Goal: Task Accomplishment & Management: Manage account settings

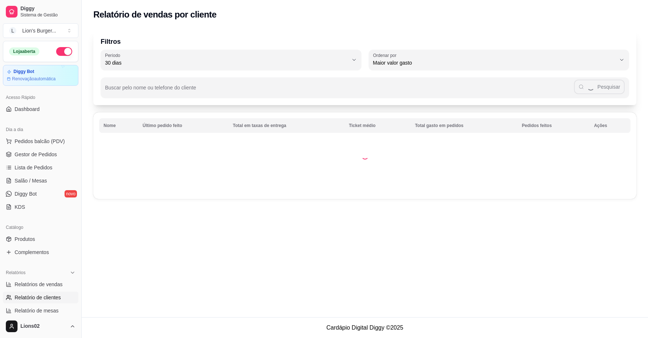
select select "30"
select select "HIGHEST_TOTAL_SPENT_WITH_ORDERS"
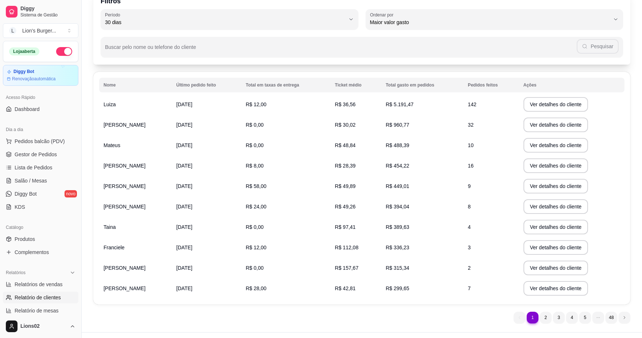
click at [52, 160] on ul "Pedidos balcão (PDV) Gestor de Pedidos Lista de Pedidos Salão / Mesas Diggy Bot…" at bounding box center [40, 173] width 75 height 77
click at [54, 154] on span "Gestor de Pedidos" at bounding box center [36, 154] width 42 height 7
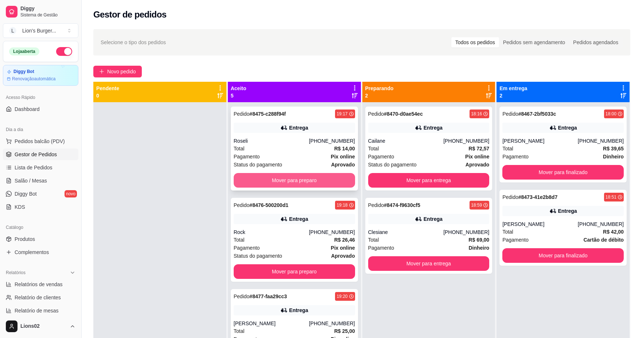
click at [303, 184] on button "Mover para preparo" at bounding box center [294, 180] width 121 height 15
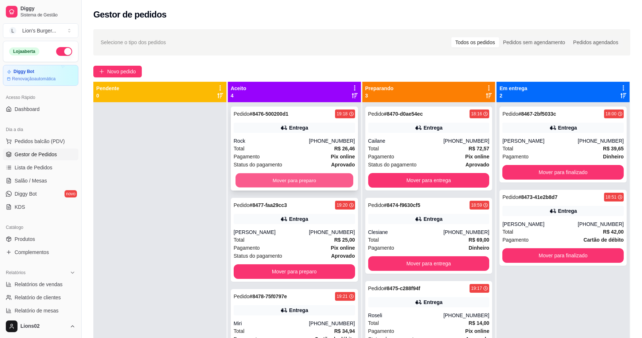
click at [322, 180] on button "Mover para preparo" at bounding box center [294, 180] width 118 height 14
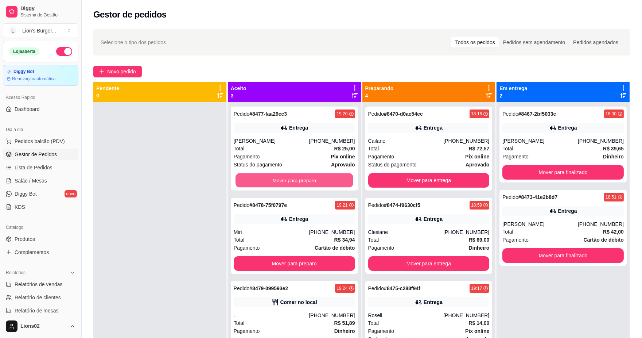
click at [322, 180] on button "Mover para preparo" at bounding box center [294, 180] width 118 height 14
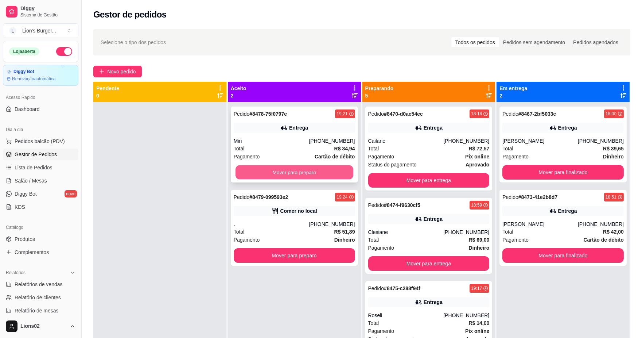
click at [322, 169] on button "Mover para preparo" at bounding box center [294, 172] width 118 height 14
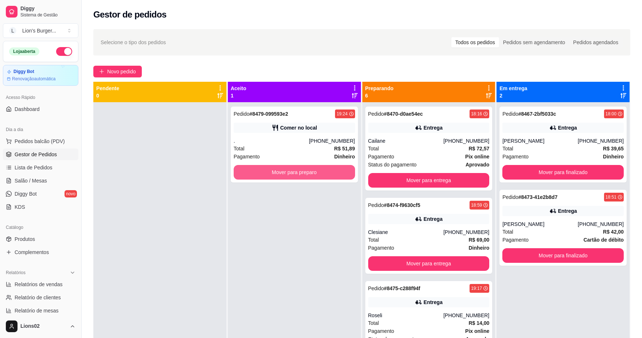
click at [327, 172] on button "Mover para preparo" at bounding box center [294, 172] width 121 height 15
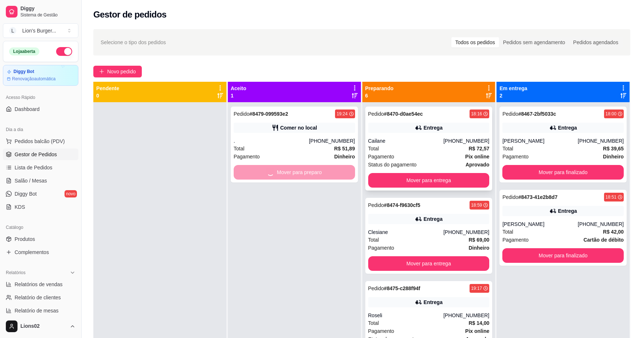
click at [437, 162] on div "Status do pagamento aprovado" at bounding box center [428, 164] width 121 height 8
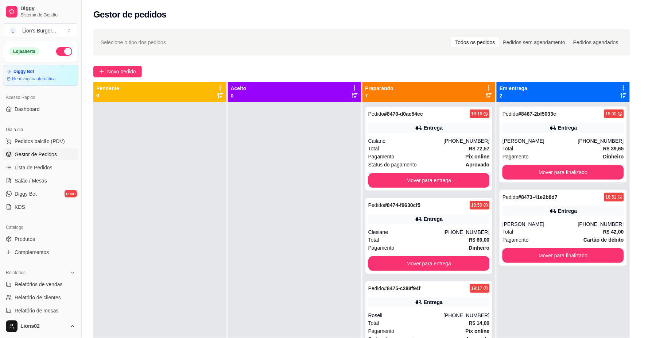
scroll to position [107, 0]
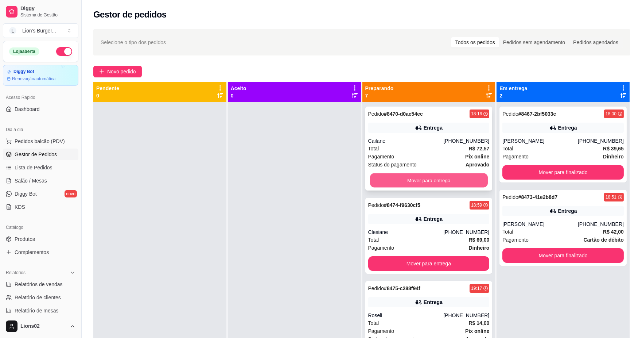
click at [438, 179] on button "Mover para entrega" at bounding box center [429, 180] width 118 height 14
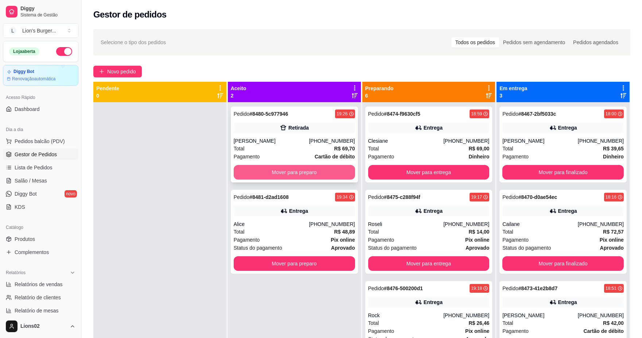
click at [297, 176] on button "Mover para preparo" at bounding box center [294, 172] width 121 height 15
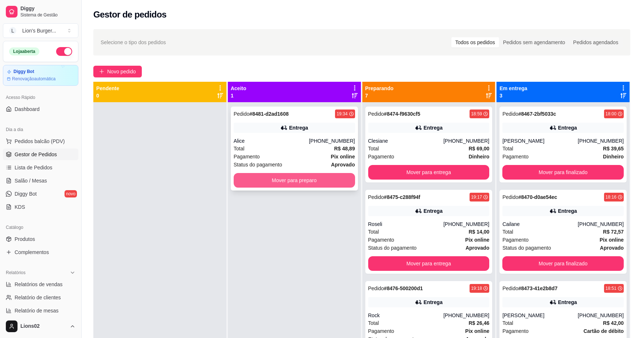
click at [299, 179] on button "Mover para preparo" at bounding box center [294, 180] width 121 height 15
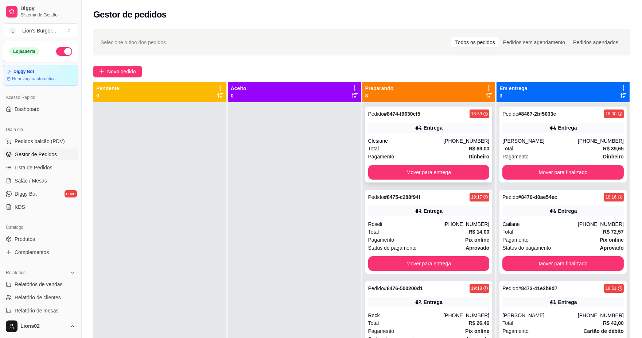
click at [420, 144] on div "Clesiane" at bounding box center [405, 140] width 75 height 7
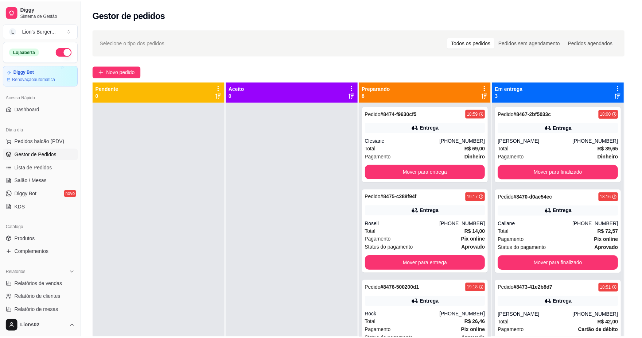
scroll to position [99, 0]
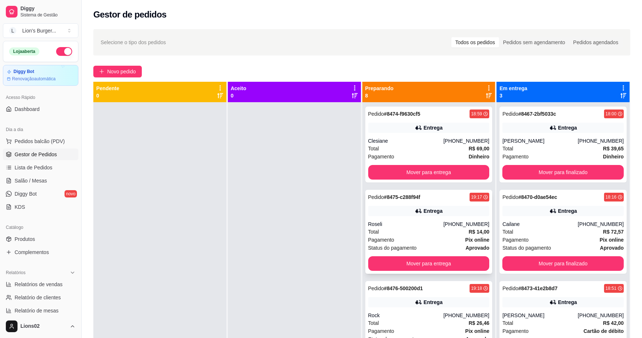
drag, startPoint x: 482, startPoint y: 225, endPoint x: 440, endPoint y: 228, distance: 42.0
click at [482, 225] on div "Pedido # 8474-f9630cf5 18:59 Entrega Clesiane [PHONE_NUMBER] Total R$ 69,00 Pag…" at bounding box center [428, 271] width 133 height 338
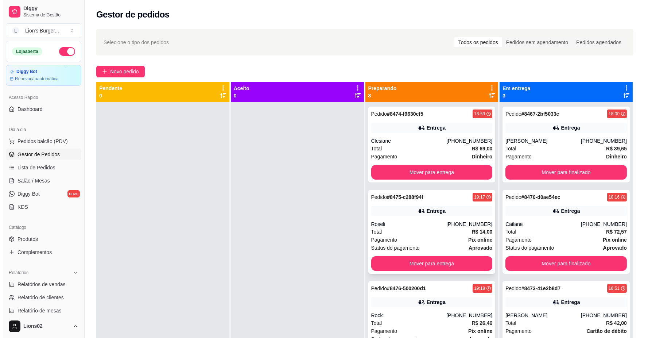
scroll to position [40, 0]
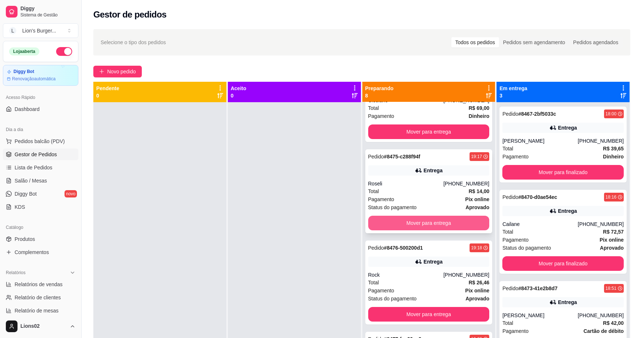
click at [453, 229] on button "Mover para entrega" at bounding box center [428, 222] width 121 height 15
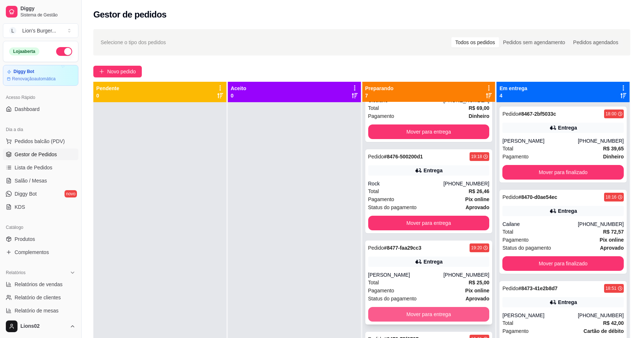
click at [444, 316] on button "Mover para entrega" at bounding box center [428, 314] width 121 height 15
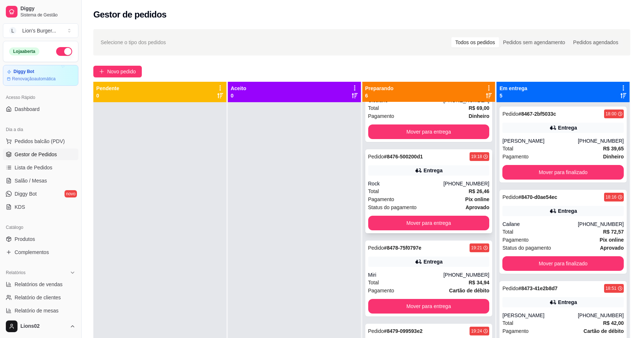
click at [454, 199] on div "Pagamento Pix online" at bounding box center [428, 199] width 121 height 8
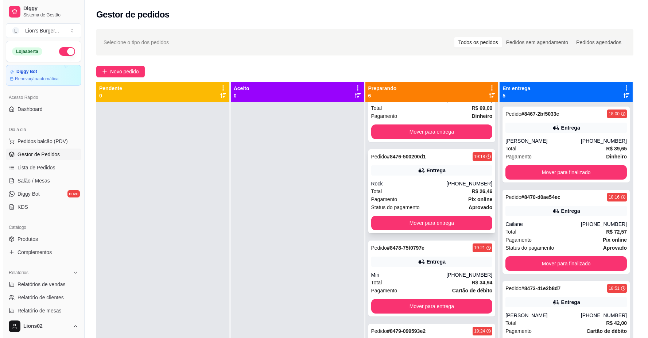
scroll to position [0, 0]
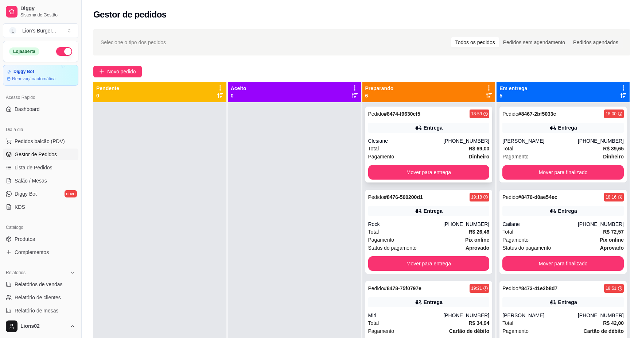
click at [426, 139] on div "Clesiane" at bounding box center [405, 140] width 75 height 7
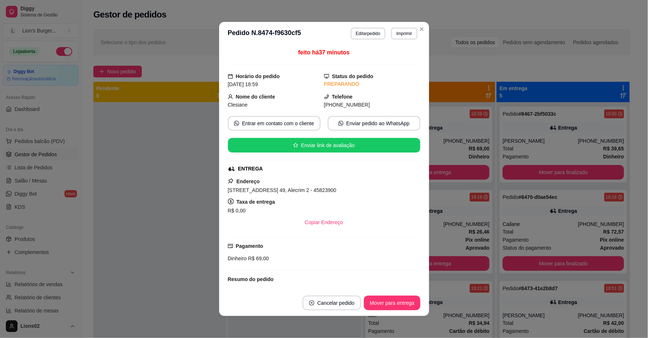
scroll to position [99, 0]
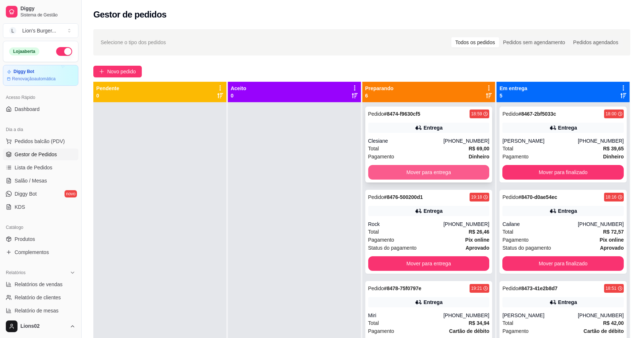
click at [449, 180] on div "Pedido # 8474-f9630cf5 18:59 Entrega Clesiane [PHONE_NUMBER] Total R$ 69,00 Pag…" at bounding box center [428, 144] width 127 height 76
click at [471, 173] on button "Mover para entrega" at bounding box center [428, 172] width 121 height 15
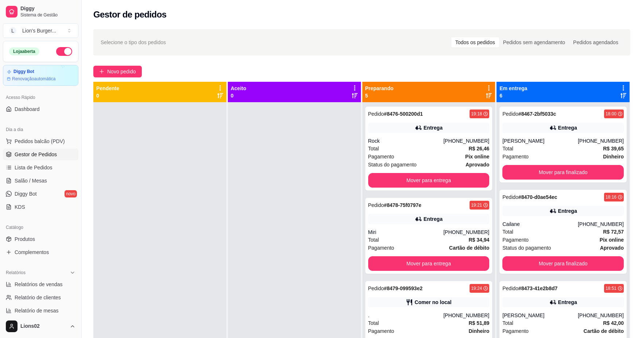
click at [427, 150] on div "Total R$ 26,46" at bounding box center [428, 148] width 121 height 8
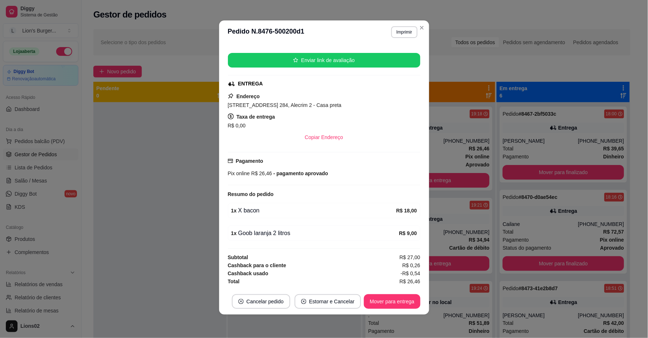
scroll to position [0, 0]
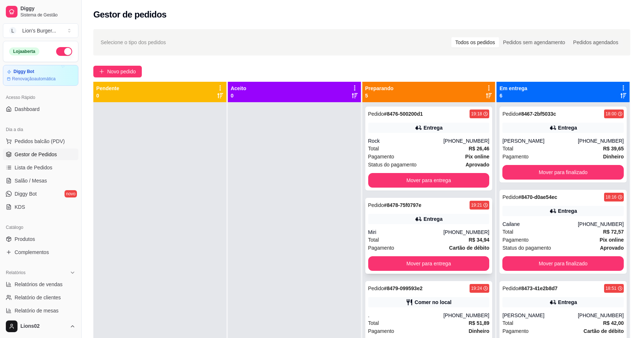
click at [443, 235] on div "Miri" at bounding box center [405, 231] width 75 height 7
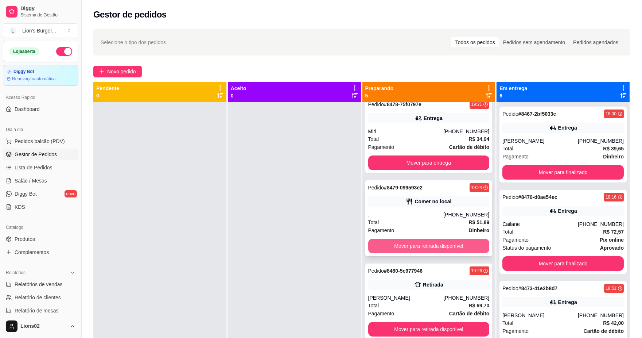
click at [453, 244] on button "Mover para retirada disponível" at bounding box center [428, 245] width 121 height 15
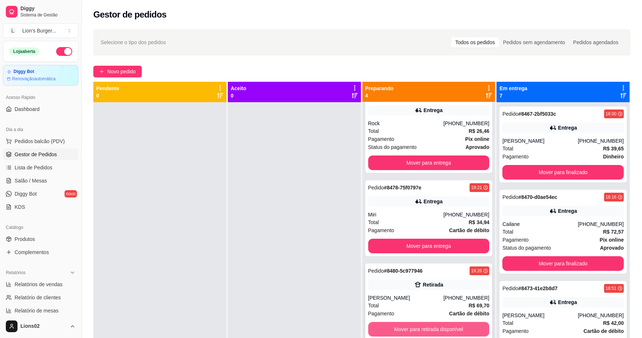
scroll to position [20, 0]
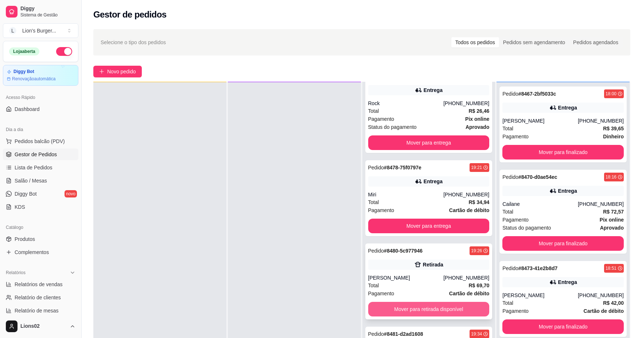
click at [427, 305] on button "Mover para retirada disponível" at bounding box center [428, 308] width 121 height 15
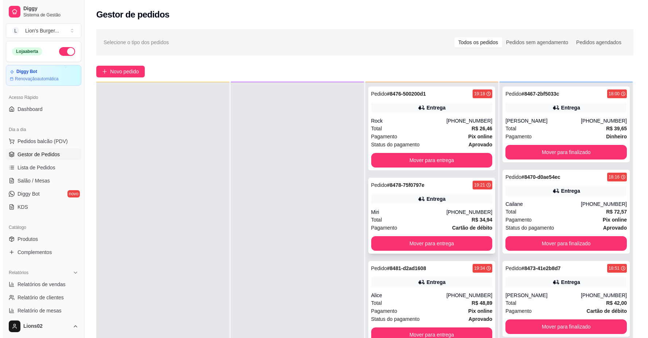
scroll to position [0, 0]
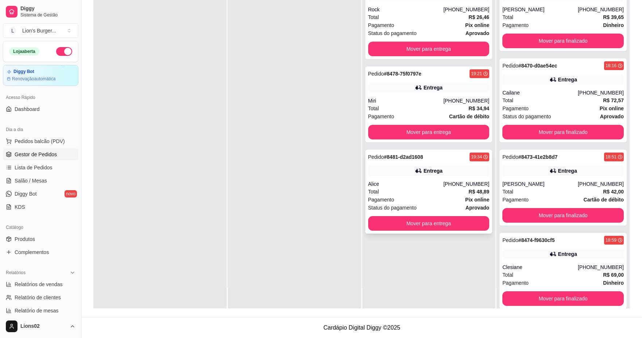
click at [422, 186] on div "Alice" at bounding box center [405, 183] width 75 height 7
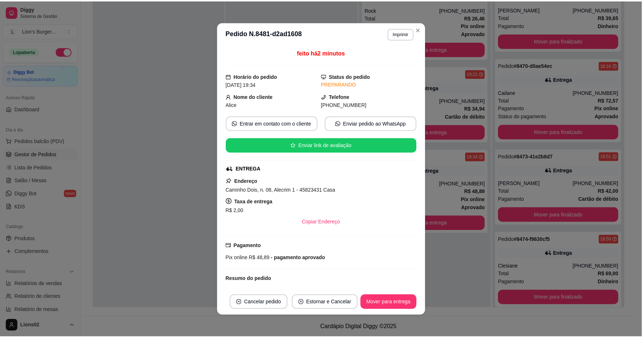
scroll to position [196, 0]
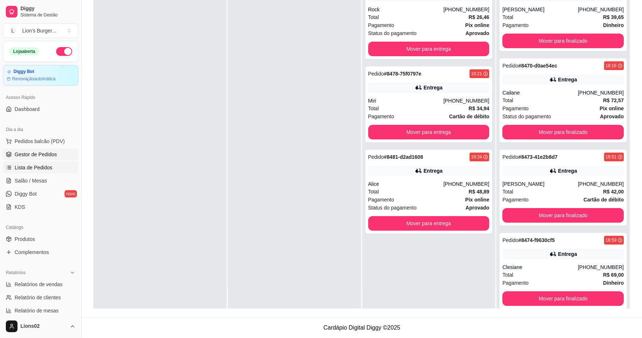
click at [50, 169] on span "Lista de Pedidos" at bounding box center [34, 167] width 38 height 7
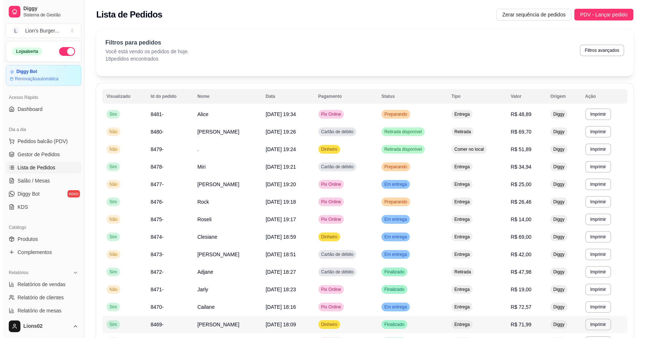
scroll to position [118, 0]
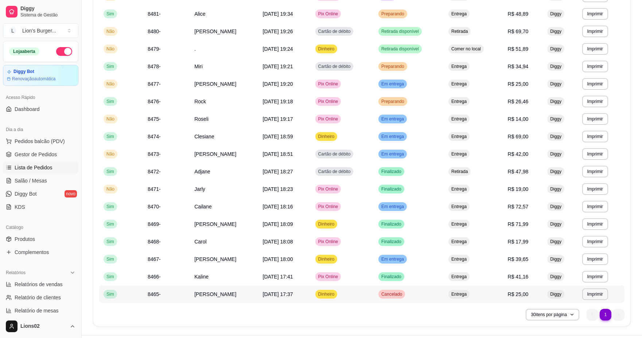
click at [265, 295] on td "[DATE] 17:37" at bounding box center [284, 293] width 52 height 17
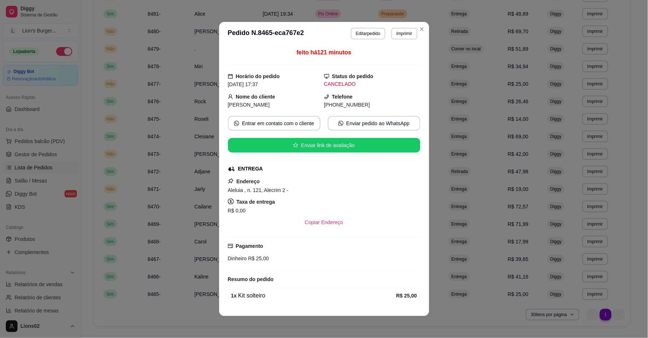
scroll to position [1, 0]
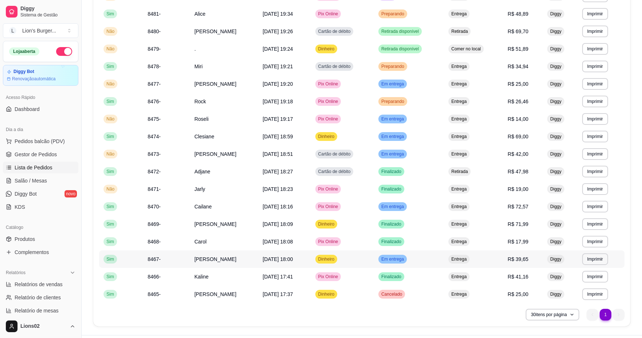
click at [293, 256] on span "[DATE] 18:00" at bounding box center [278, 259] width 30 height 6
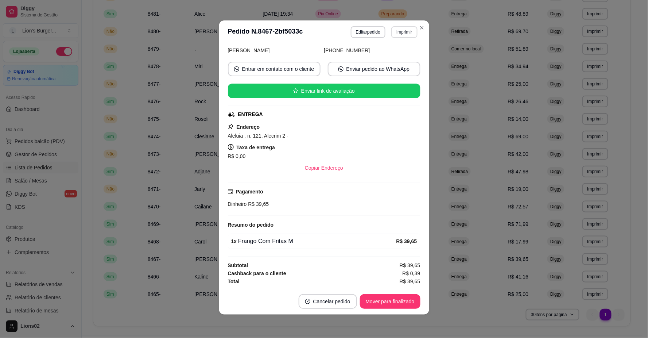
click at [394, 31] on button "Imprimir" at bounding box center [404, 32] width 26 height 12
click at [400, 59] on button "IMPRESSORA" at bounding box center [388, 58] width 53 height 12
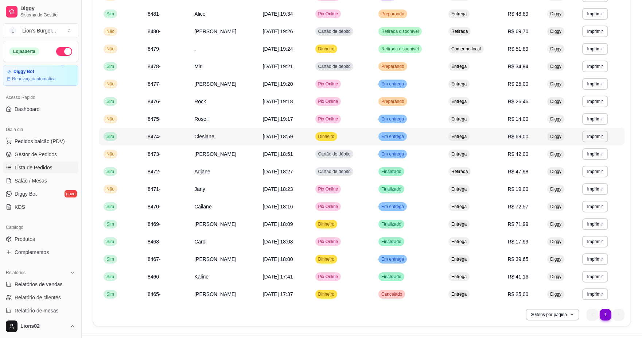
click at [293, 139] on span "[DATE] 18:59" at bounding box center [278, 136] width 30 height 6
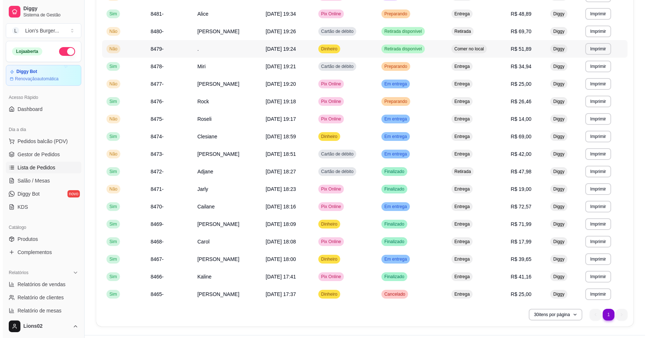
scroll to position [37, 0]
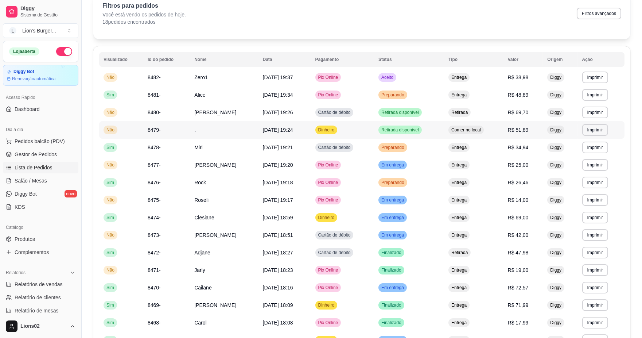
click at [212, 126] on td "." at bounding box center [224, 129] width 68 height 17
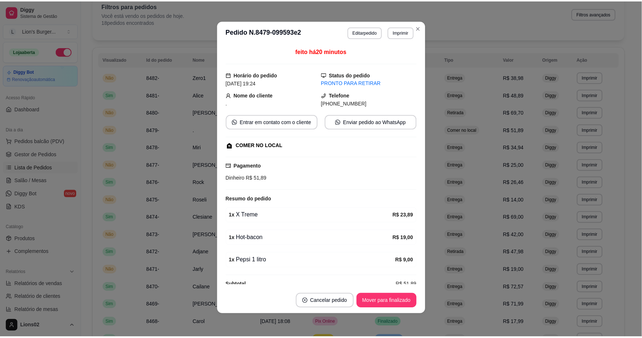
scroll to position [20, 0]
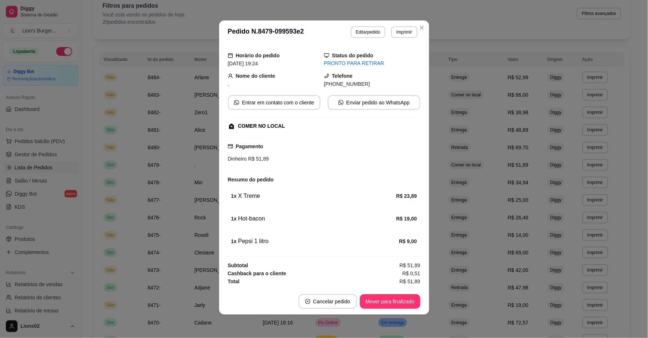
click at [380, 252] on div "feito há 25 minutos Horário do pedido [DATE] 19:24 Status do pedido PRONTO PARA…" at bounding box center [324, 166] width 192 height 238
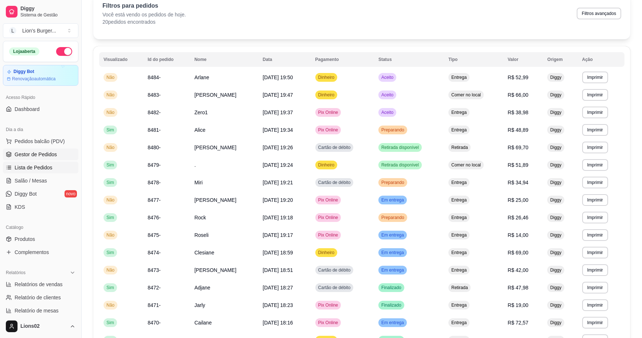
click at [62, 150] on link "Gestor de Pedidos" at bounding box center [40, 154] width 75 height 12
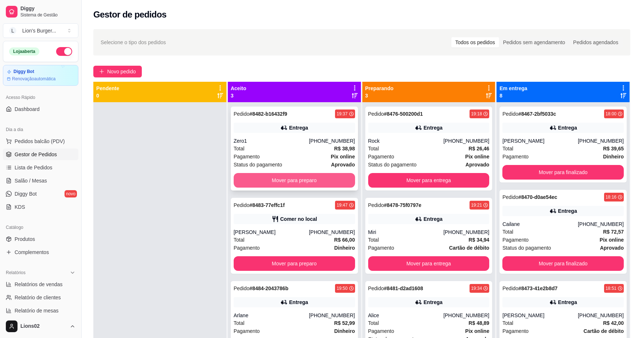
click at [328, 180] on button "Mover para preparo" at bounding box center [294, 180] width 121 height 15
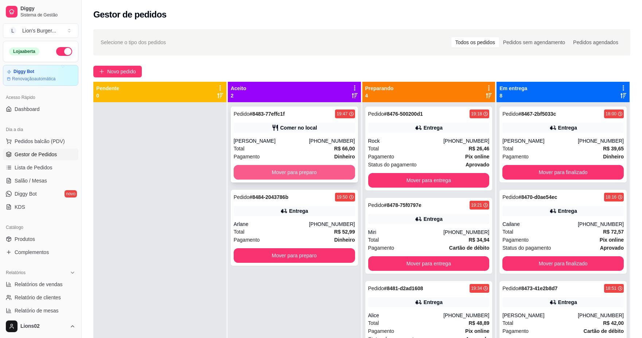
click at [328, 174] on button "Mover para preparo" at bounding box center [294, 172] width 121 height 15
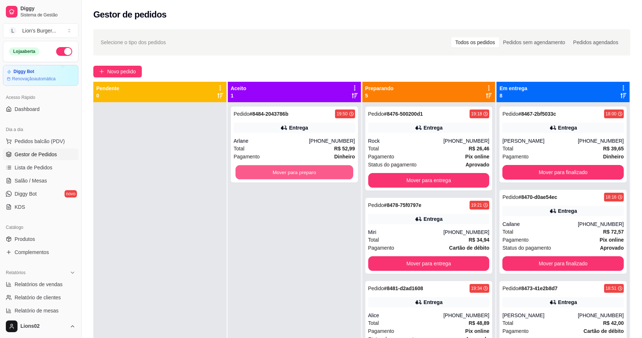
click at [328, 173] on button "Mover para preparo" at bounding box center [294, 172] width 118 height 14
click at [439, 155] on div "Pagamento Pix online" at bounding box center [428, 156] width 121 height 8
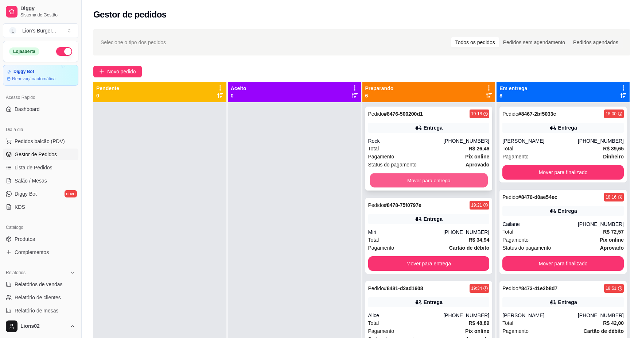
click at [448, 179] on button "Mover para entrega" at bounding box center [429, 180] width 118 height 14
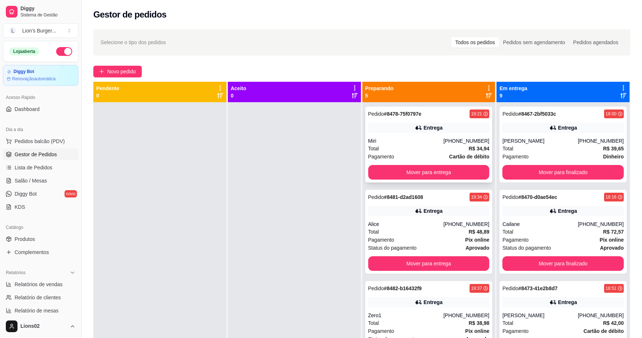
click at [433, 149] on div "Total R$ 34,94" at bounding box center [428, 148] width 121 height 8
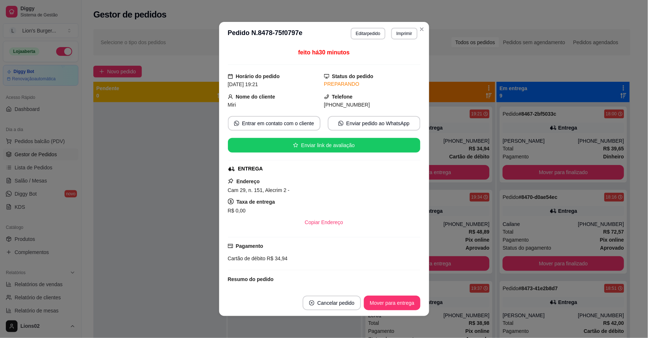
scroll to position [121, 0]
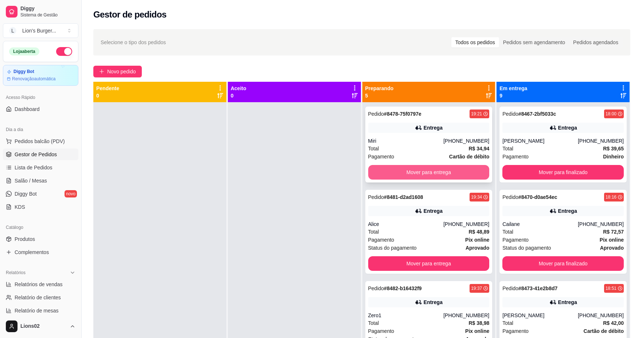
click at [461, 176] on button "Mover para entrega" at bounding box center [428, 172] width 121 height 15
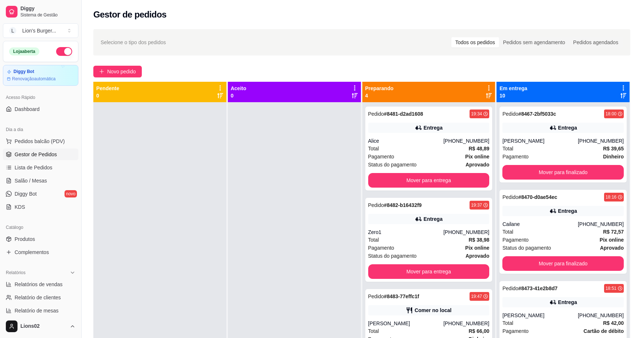
click at [428, 147] on div "Total R$ 48,89" at bounding box center [428, 148] width 121 height 8
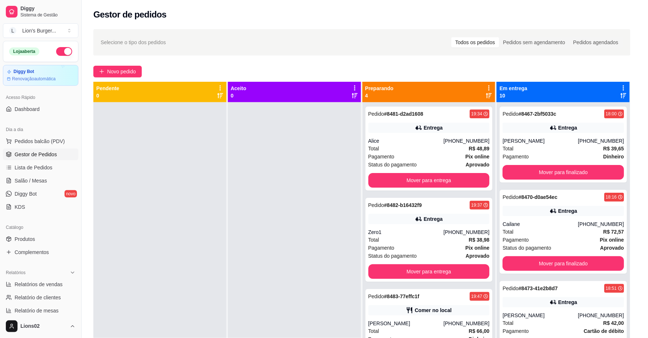
scroll to position [196, 0]
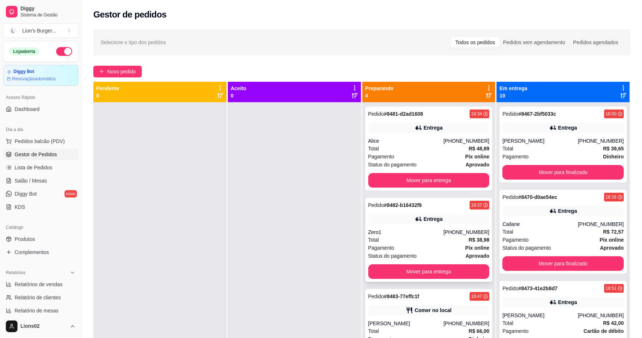
click at [438, 233] on div "Zero1" at bounding box center [405, 231] width 75 height 7
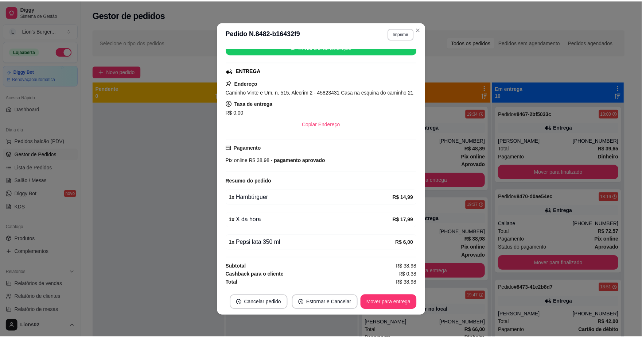
scroll to position [0, 0]
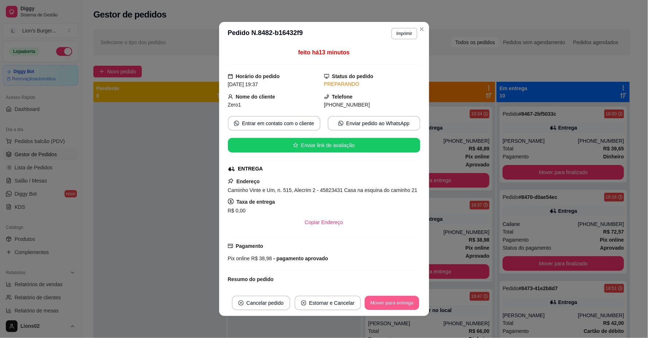
click at [386, 301] on button "Mover para entrega" at bounding box center [392, 303] width 55 height 14
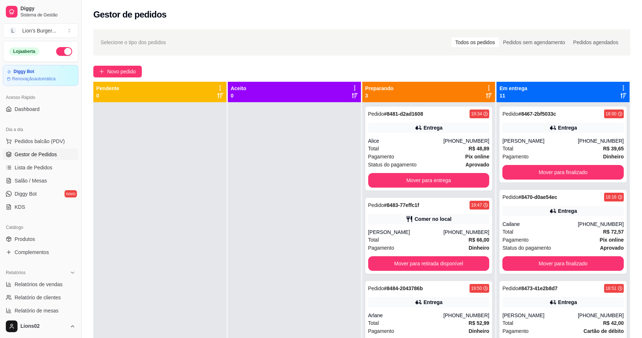
scroll to position [121, 0]
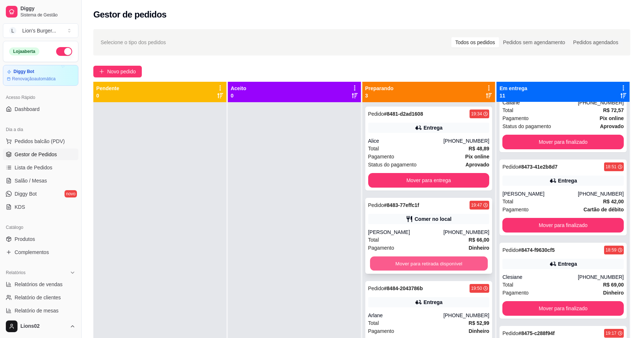
click at [455, 261] on button "Mover para retirada disponível" at bounding box center [429, 263] width 118 height 14
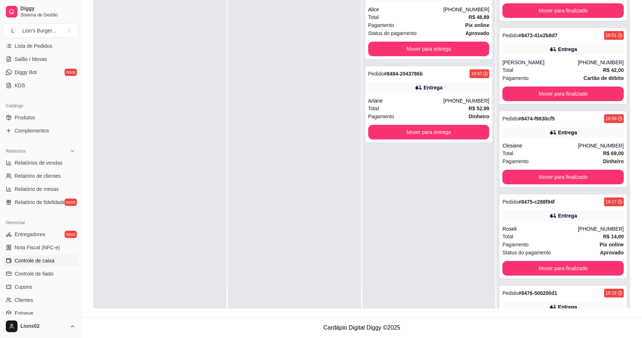
click at [51, 260] on span "Controle de caixa" at bounding box center [35, 260] width 40 height 7
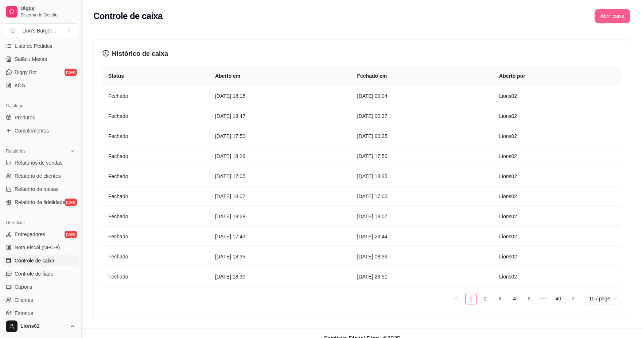
click at [623, 17] on button "Abrir caixa" at bounding box center [613, 16] width 36 height 15
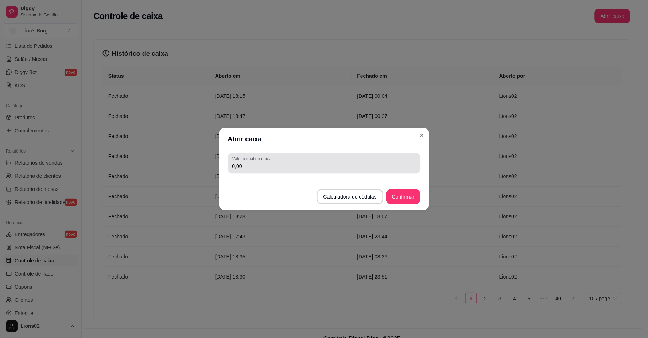
click at [358, 156] on div "0,00" at bounding box center [324, 163] width 184 height 15
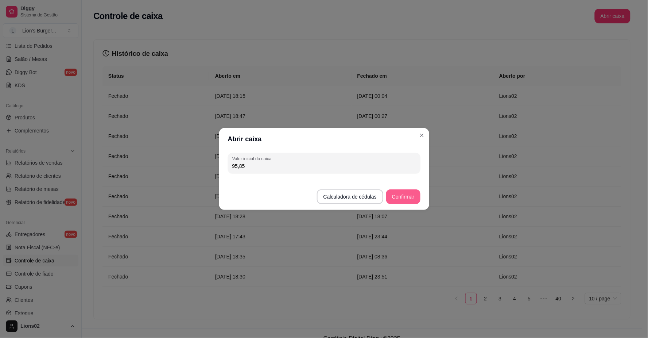
type input "95,85"
click at [406, 194] on button "Confirmar" at bounding box center [402, 197] width 33 height 14
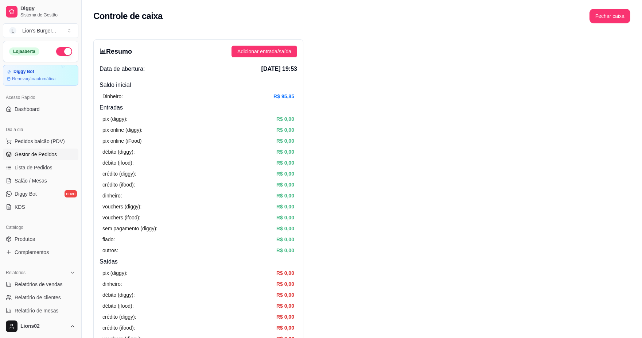
click at [43, 157] on span "Gestor de Pedidos" at bounding box center [36, 154] width 42 height 7
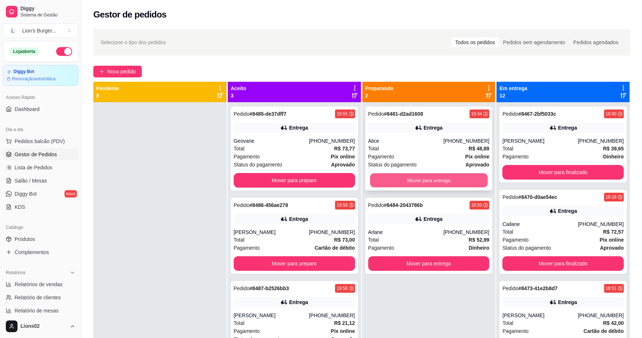
click at [458, 183] on button "Mover para entrega" at bounding box center [429, 180] width 118 height 14
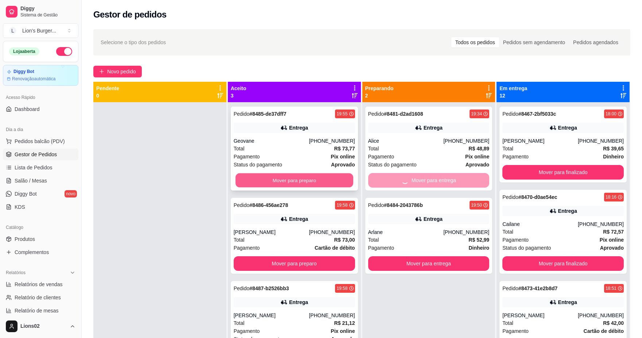
click at [337, 176] on button "Mover para preparo" at bounding box center [294, 180] width 118 height 14
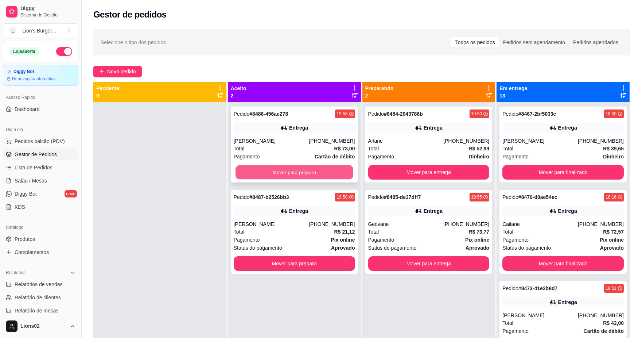
click at [328, 177] on button "Mover para preparo" at bounding box center [294, 172] width 118 height 14
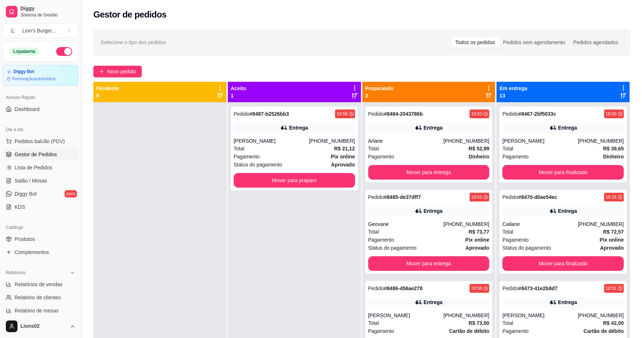
click at [320, 171] on div "Pedido # 8487-b2526bb3 19:58 Entrega Irene [PHONE_NUMBER] Total R$ 21,12 Pagame…" at bounding box center [294, 148] width 127 height 84
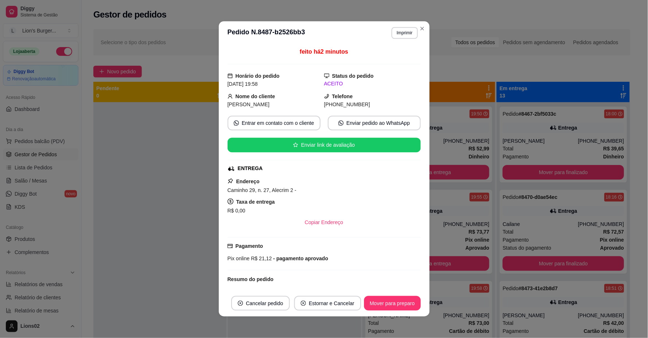
click at [328, 178] on div "Endereço Caminho 29, n. 27, Alecrim 2 - Taxa de entrega R$ 0,00 Copiar Endereço" at bounding box center [323, 203] width 193 height 53
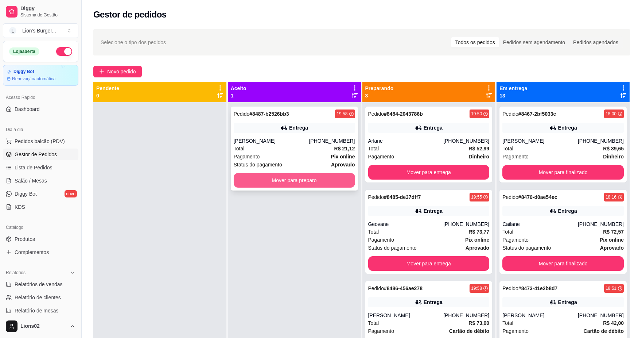
click at [319, 181] on button "Mover para preparo" at bounding box center [294, 180] width 121 height 15
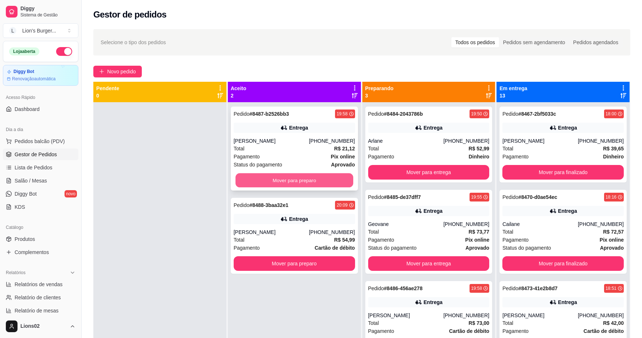
click at [338, 179] on button "Mover para preparo" at bounding box center [294, 180] width 118 height 14
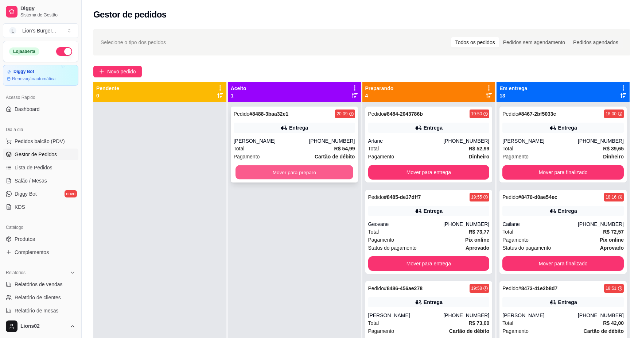
click at [333, 170] on button "Mover para preparo" at bounding box center [294, 172] width 118 height 14
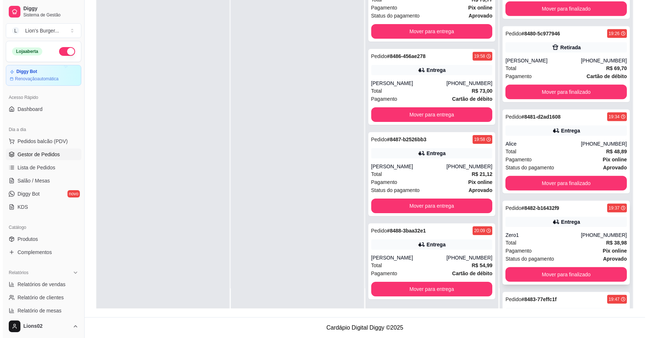
scroll to position [770, 0]
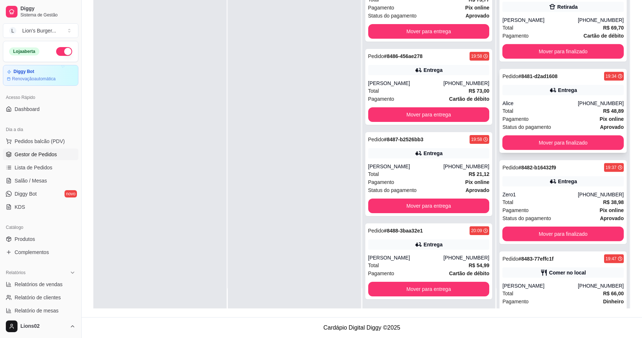
click at [557, 113] on div "Total R$ 48,89" at bounding box center [562, 111] width 121 height 8
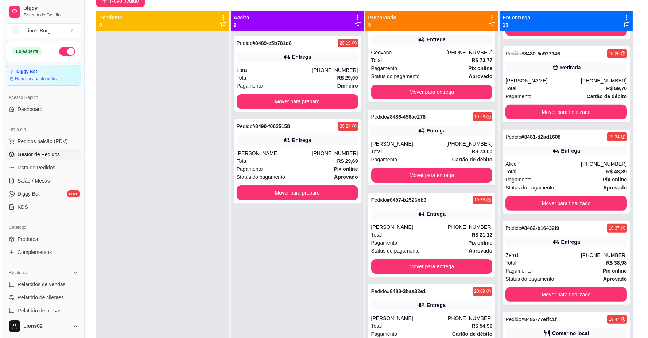
scroll to position [0, 0]
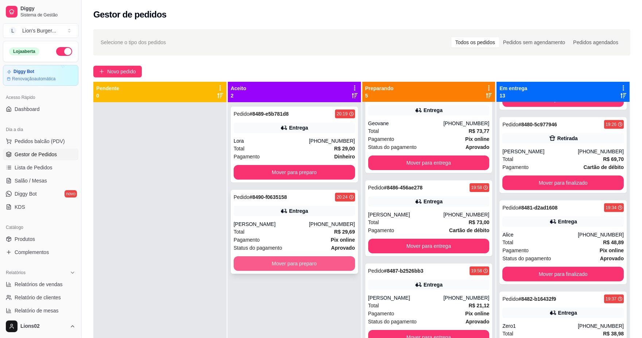
click at [266, 268] on button "Mover para preparo" at bounding box center [294, 263] width 121 height 15
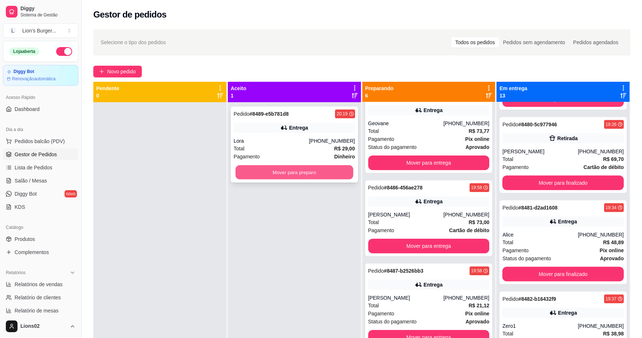
click at [300, 172] on button "Mover para preparo" at bounding box center [294, 172] width 118 height 14
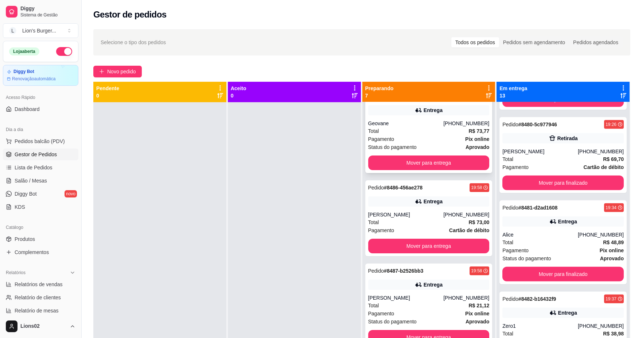
click at [407, 139] on div "Pagamento Pix online" at bounding box center [428, 139] width 121 height 8
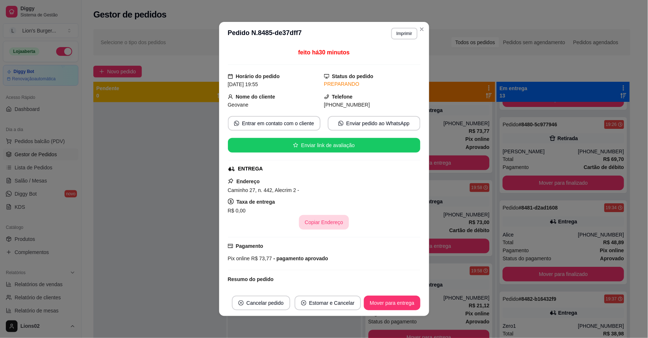
scroll to position [84, 0]
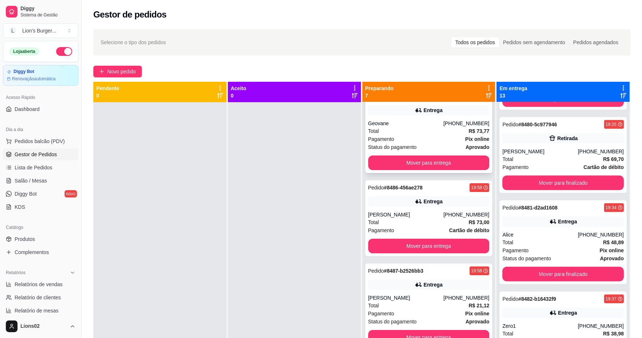
click at [403, 121] on div "Geovane" at bounding box center [405, 123] width 75 height 7
click at [445, 218] on div "Total R$ 73,00" at bounding box center [428, 222] width 121 height 8
click at [418, 319] on div "Status do pagamento aprovado" at bounding box center [428, 321] width 121 height 8
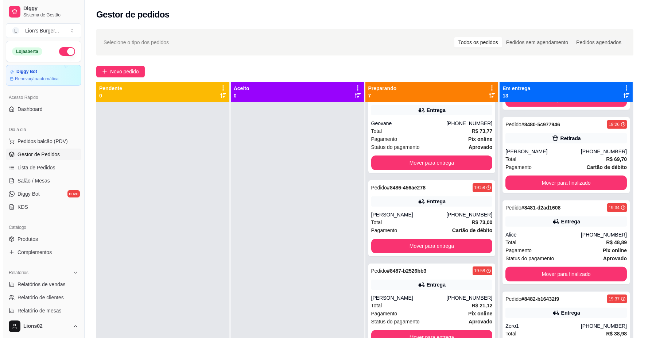
scroll to position [182, 0]
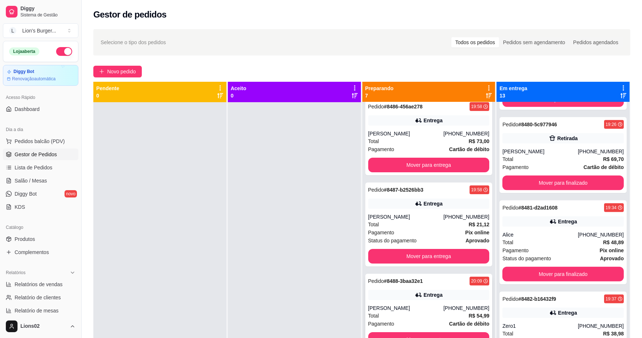
click at [459, 297] on div "Entrega" at bounding box center [428, 294] width 121 height 10
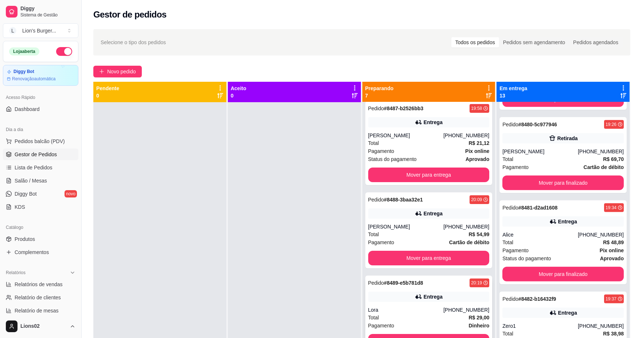
click at [450, 297] on div "Entrega" at bounding box center [428, 296] width 121 height 10
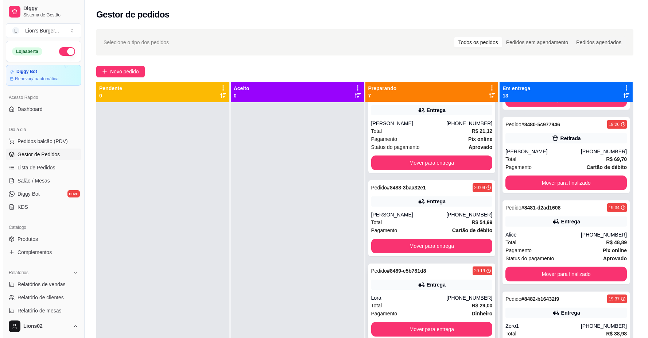
scroll to position [20, 0]
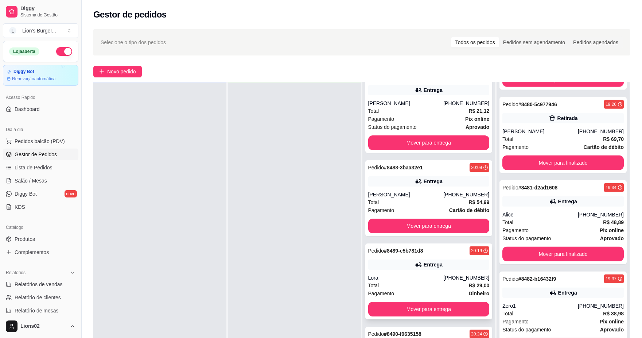
click at [423, 291] on div "Pagamento Dinheiro" at bounding box center [428, 293] width 121 height 8
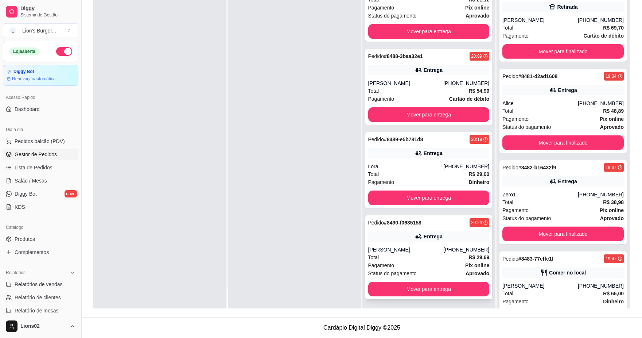
click at [453, 256] on div "Total R$ 29,69" at bounding box center [428, 257] width 121 height 8
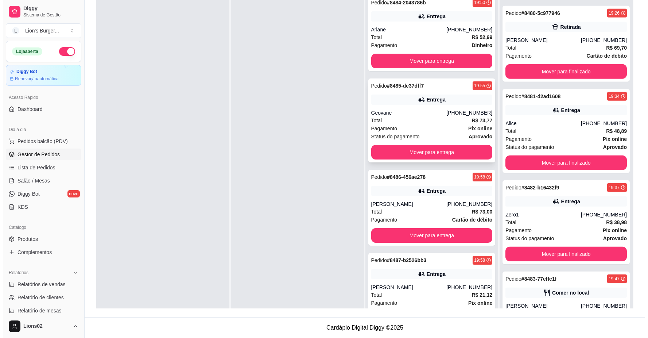
scroll to position [0, 0]
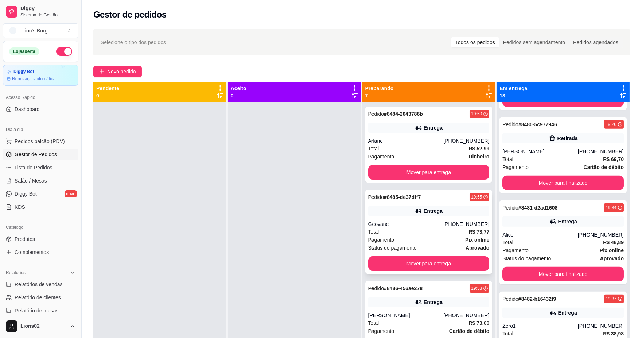
click at [422, 138] on div "Arlane" at bounding box center [405, 140] width 75 height 7
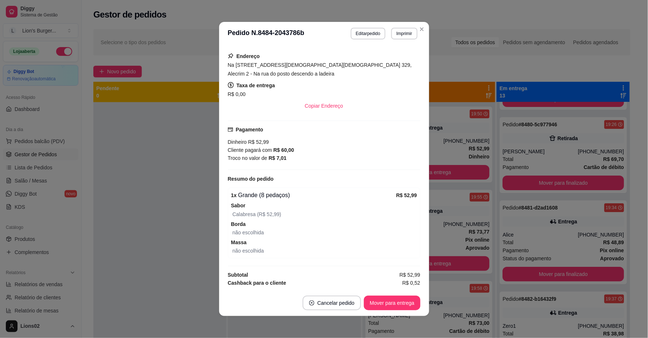
scroll to position [4, 0]
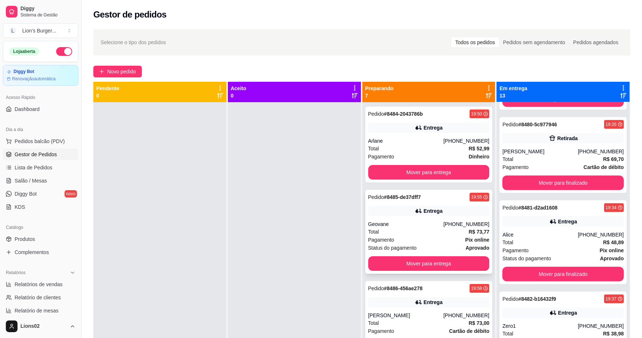
click at [445, 209] on div "Entrega" at bounding box center [428, 211] width 121 height 10
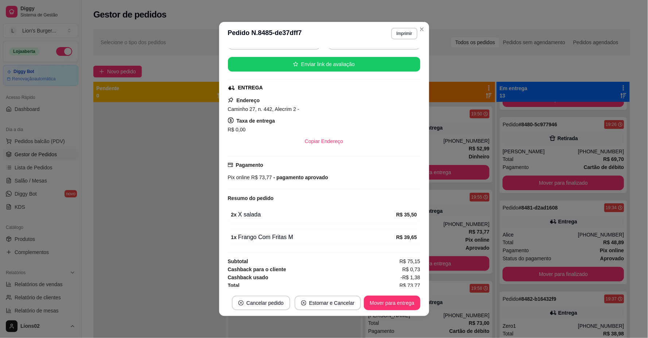
scroll to position [84, 0]
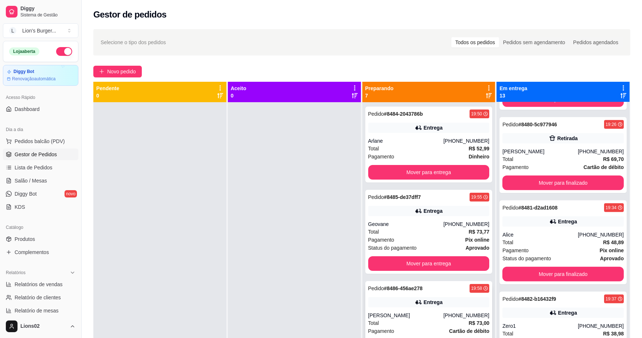
click at [434, 309] on div "Pedido # 8486-456ae278 19:58 Entrega [PERSON_NAME] [PHONE_NUMBER] Total R$ 73,0…" at bounding box center [428, 319] width 127 height 76
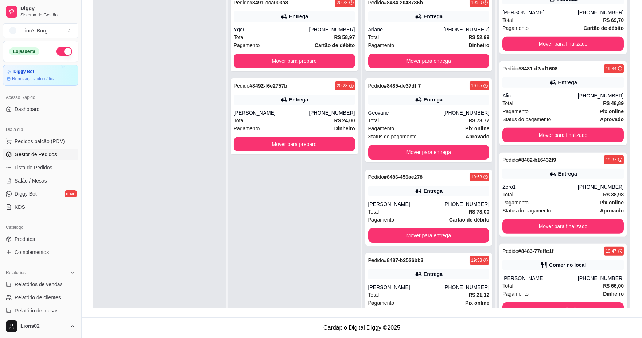
scroll to position [20, 0]
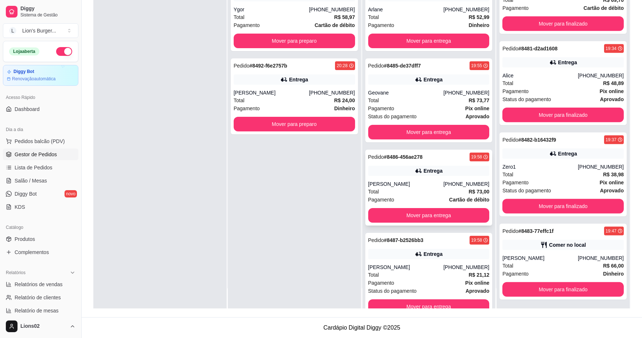
click at [385, 190] on div "Total R$ 73,00" at bounding box center [428, 191] width 121 height 8
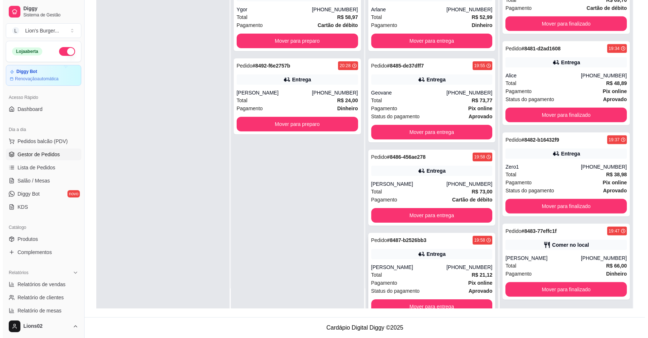
scroll to position [121, 0]
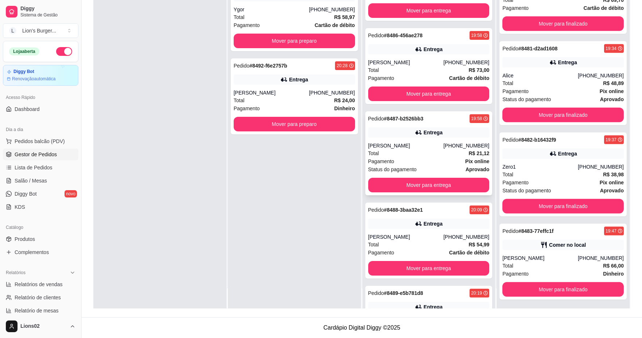
click at [453, 171] on div "Status do pagamento aprovado" at bounding box center [428, 169] width 121 height 8
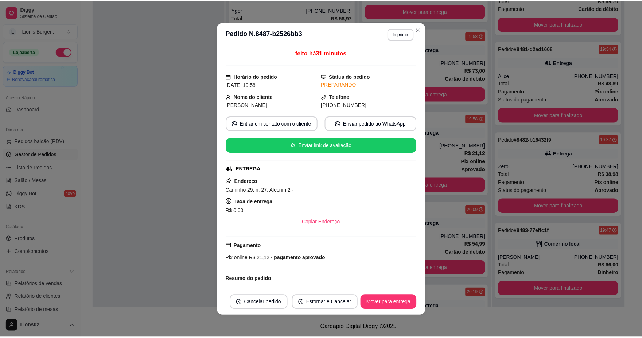
scroll to position [82, 0]
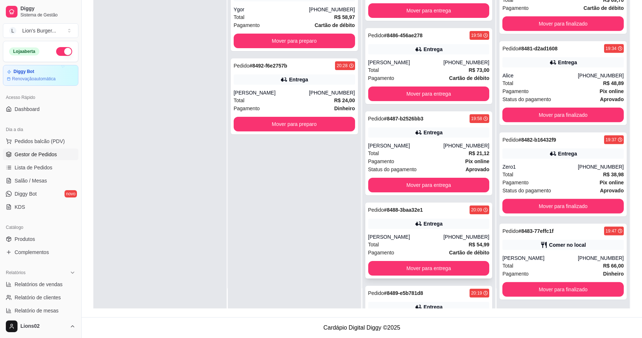
click at [447, 235] on div "[PHONE_NUMBER]" at bounding box center [466, 236] width 46 height 7
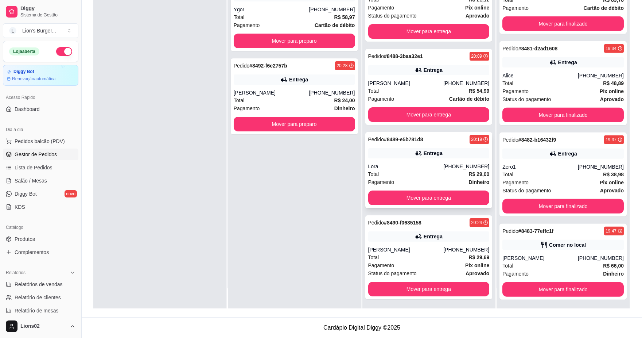
click at [447, 170] on div "Total R$ 29,00" at bounding box center [428, 174] width 121 height 8
click at [444, 257] on div "Total R$ 29,69" at bounding box center [428, 257] width 121 height 8
click at [446, 146] on div "Pedido # 8489-e5b781d8 20:19 Entrega Lora [PHONE_NUMBER] Total R$ 29,00 Pagamen…" at bounding box center [428, 170] width 127 height 76
click at [462, 83] on div "[PHONE_NUMBER]" at bounding box center [466, 82] width 46 height 7
click at [457, 175] on div "Total R$ 29,00" at bounding box center [428, 174] width 121 height 8
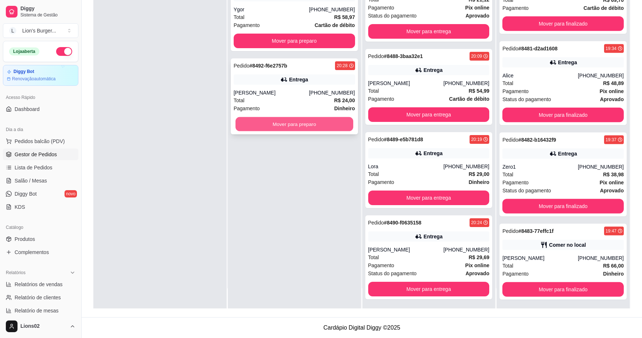
click at [321, 122] on button "Mover para preparo" at bounding box center [294, 124] width 118 height 14
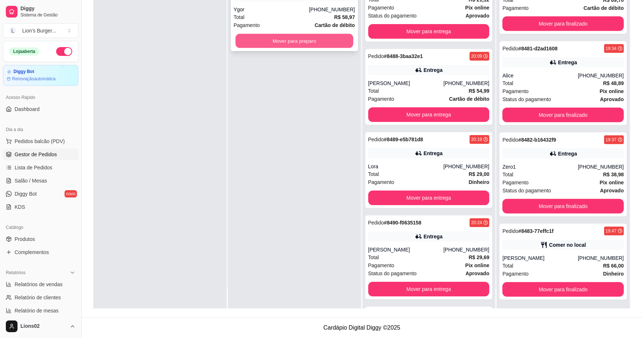
click at [339, 42] on button "Mover para preparo" at bounding box center [294, 41] width 118 height 14
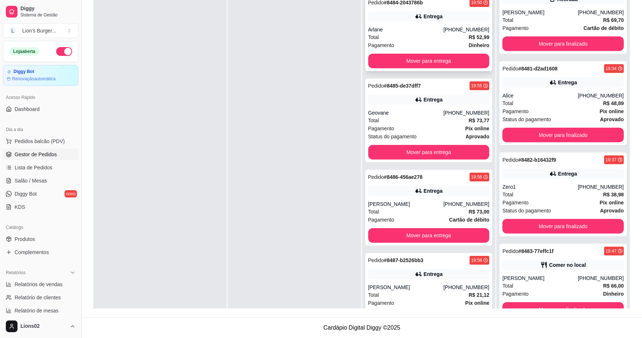
scroll to position [0, 0]
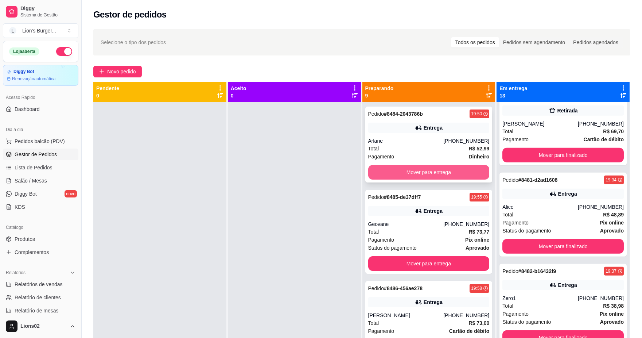
click at [462, 172] on button "Mover para entrega" at bounding box center [428, 172] width 121 height 15
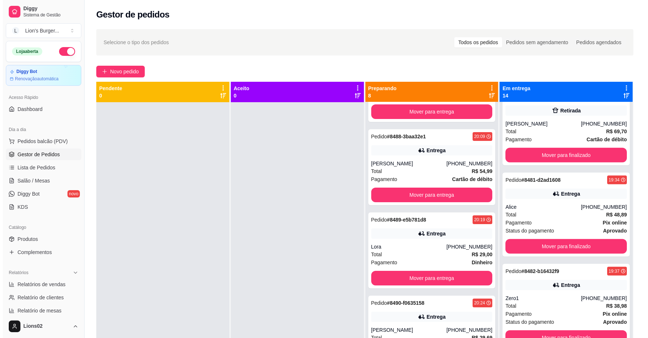
scroll to position [324, 0]
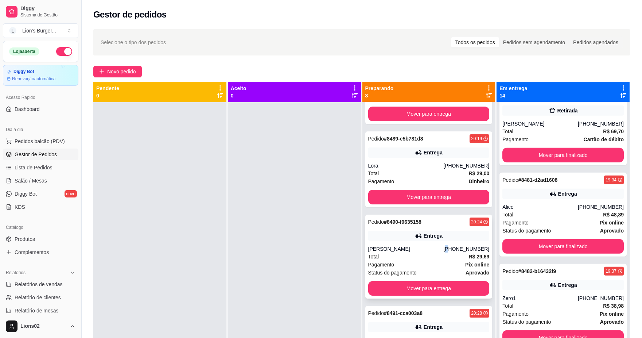
click at [447, 247] on div "[PHONE_NUMBER]" at bounding box center [466, 248] width 46 height 7
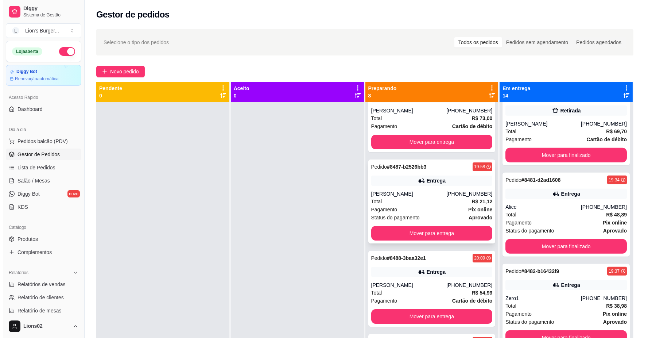
scroll to position [0, 0]
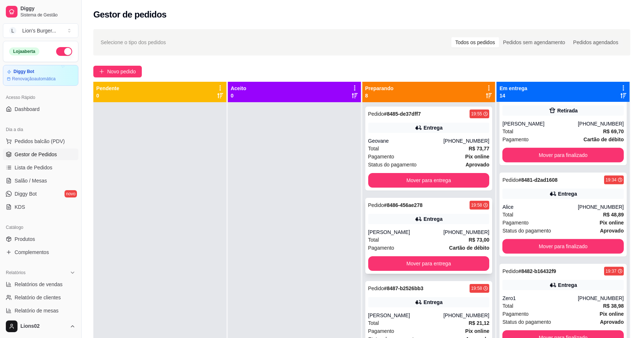
click at [433, 234] on div "[PERSON_NAME]" at bounding box center [405, 231] width 75 height 7
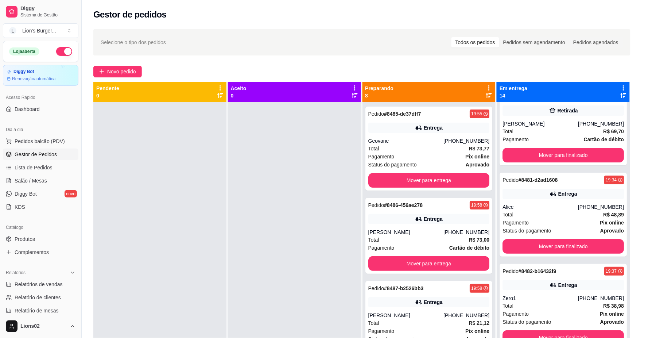
scroll to position [76, 0]
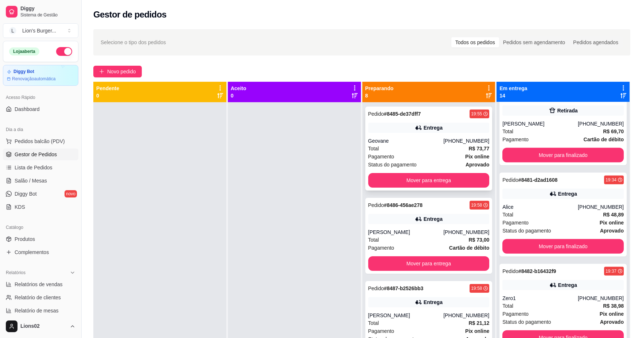
click at [427, 150] on div "Total R$ 73,77" at bounding box center [428, 148] width 121 height 8
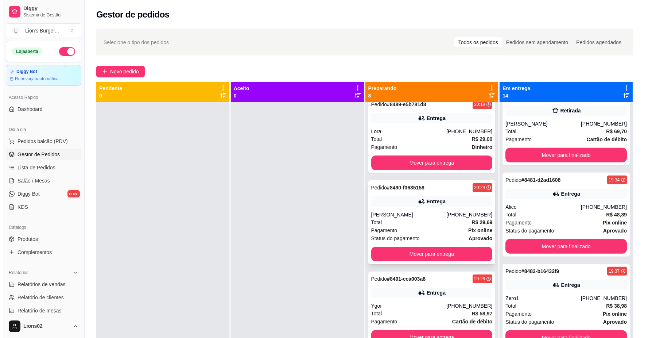
scroll to position [20, 0]
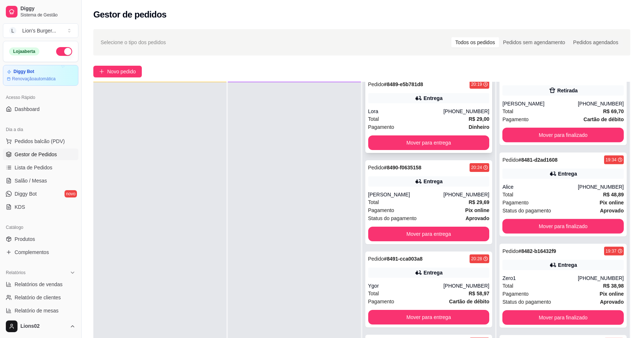
click at [457, 106] on div "Pedido # 8489-e5b781d8 20:19 Entrega Lora [PHONE_NUMBER] Total R$ 29,00 Pagamen…" at bounding box center [428, 115] width 127 height 76
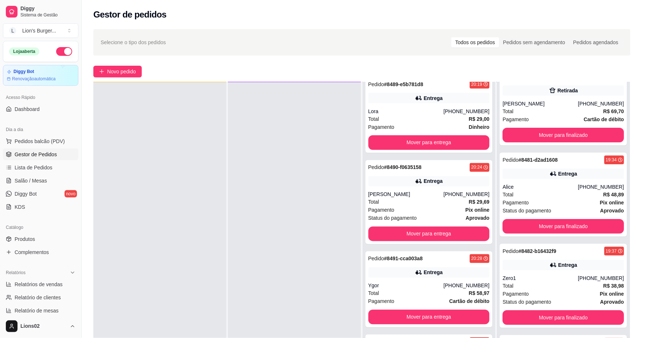
scroll to position [76, 0]
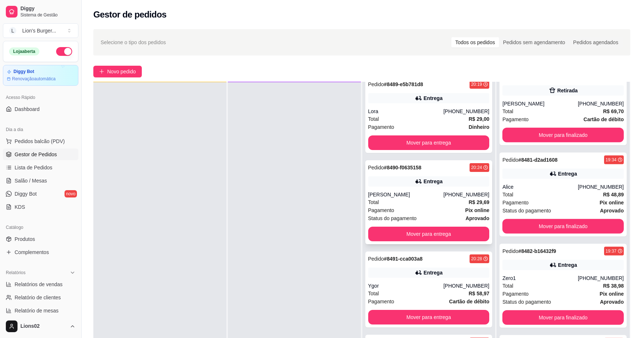
click at [456, 211] on div "Pagamento Pix online" at bounding box center [428, 210] width 121 height 8
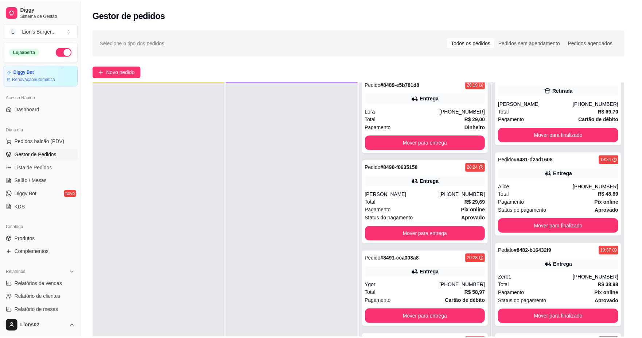
scroll to position [61, 0]
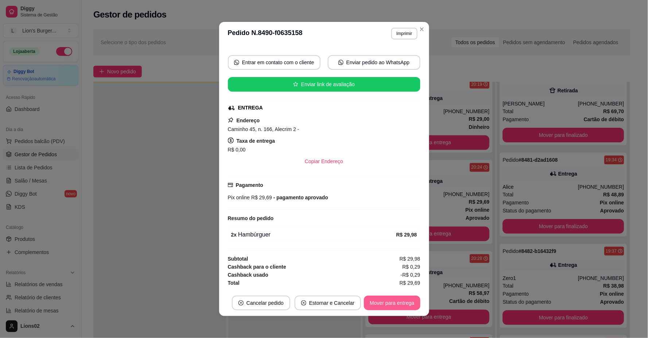
click at [410, 309] on button "Mover para entrega" at bounding box center [392, 302] width 56 height 15
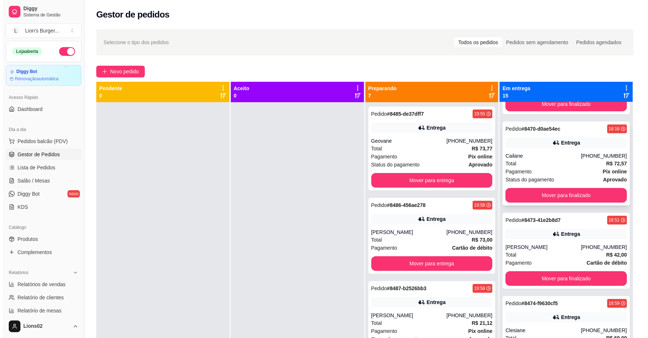
scroll to position [0, 0]
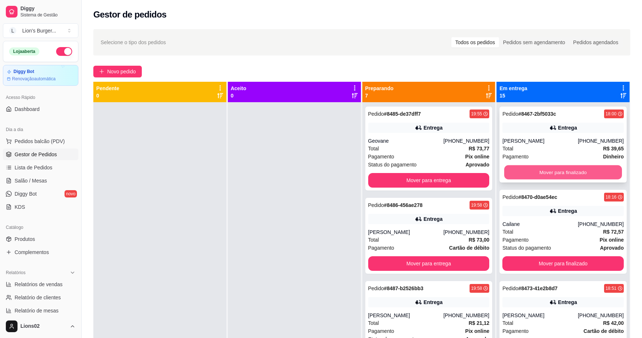
click at [544, 169] on button "Mover para finalizado" at bounding box center [563, 172] width 118 height 14
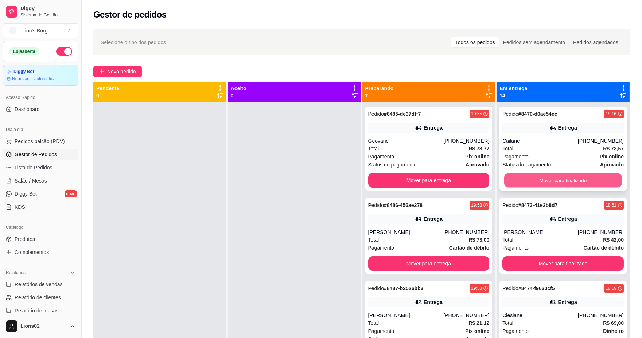
click at [550, 183] on button "Mover para finalizado" at bounding box center [563, 180] width 118 height 14
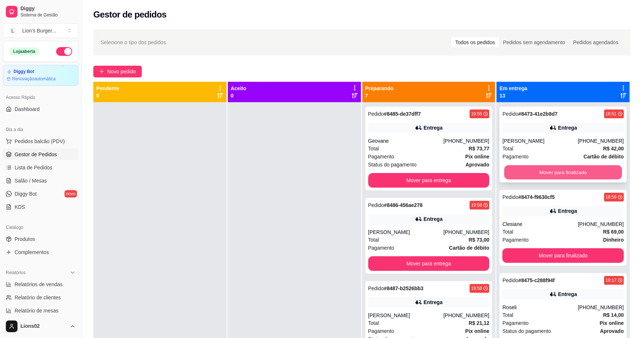
click at [550, 171] on button "Mover para finalizado" at bounding box center [563, 172] width 118 height 14
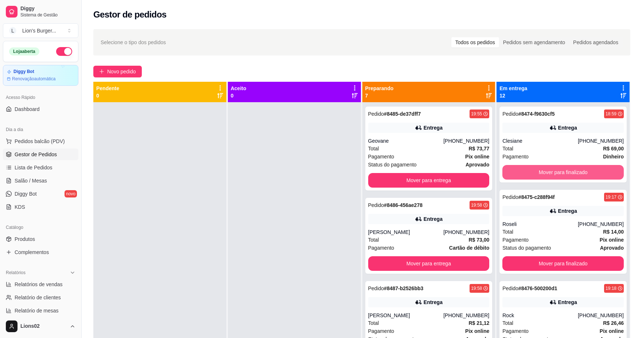
click at [550, 171] on button "Mover para finalizado" at bounding box center [562, 172] width 121 height 15
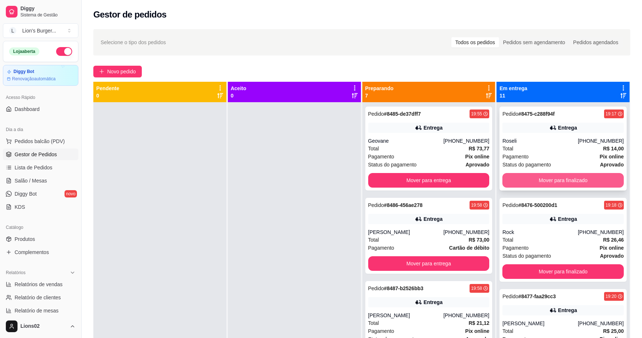
click at [557, 182] on button "Mover para finalizado" at bounding box center [562, 180] width 121 height 15
click at [557, 182] on button "Mover para finalizado" at bounding box center [563, 180] width 118 height 14
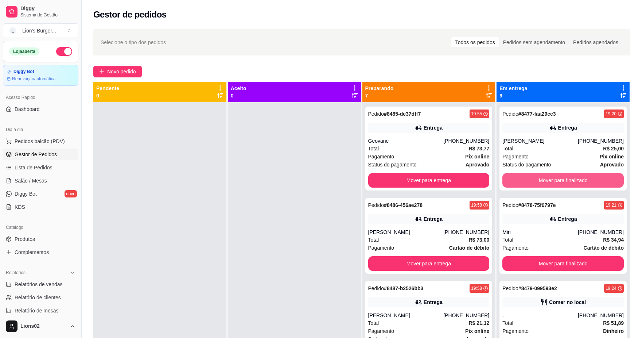
click at [557, 182] on button "Mover para finalizado" at bounding box center [562, 180] width 121 height 15
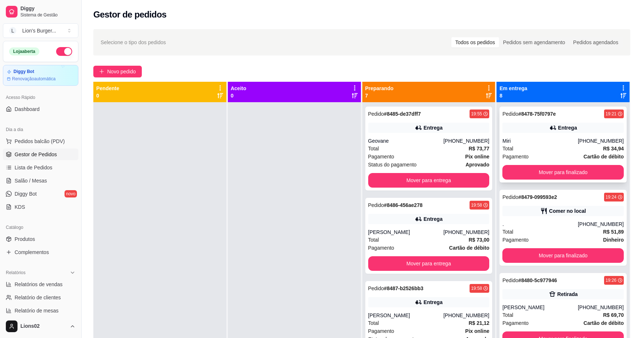
click at [558, 180] on div "Pedido # 8478-75f0797e 19:21 Entrega Miri [PHONE_NUMBER] Total R$ 34,94 Pagamen…" at bounding box center [562, 144] width 127 height 76
click at [560, 174] on button "Mover para finalizado" at bounding box center [562, 172] width 121 height 15
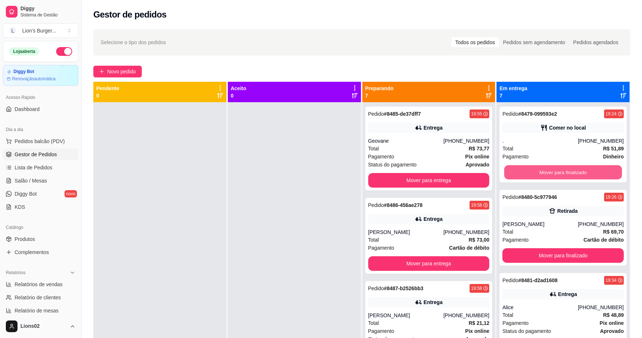
click at [560, 174] on button "Mover para finalizado" at bounding box center [563, 172] width 118 height 14
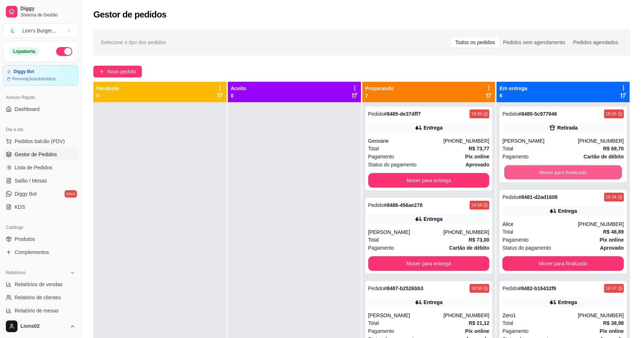
click at [560, 174] on button "Mover para finalizado" at bounding box center [563, 172] width 118 height 14
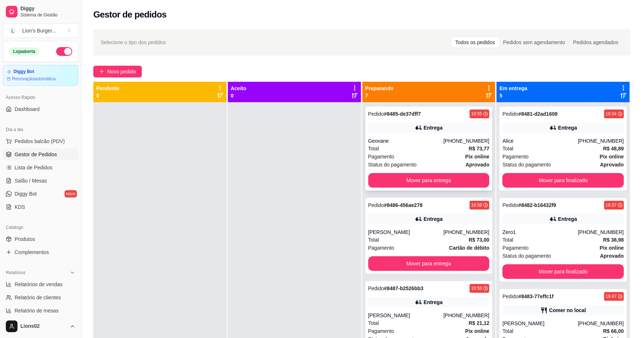
click at [430, 130] on div "Entrega" at bounding box center [433, 127] width 19 height 7
click at [449, 245] on strong "Cartão de débito" at bounding box center [469, 248] width 40 height 6
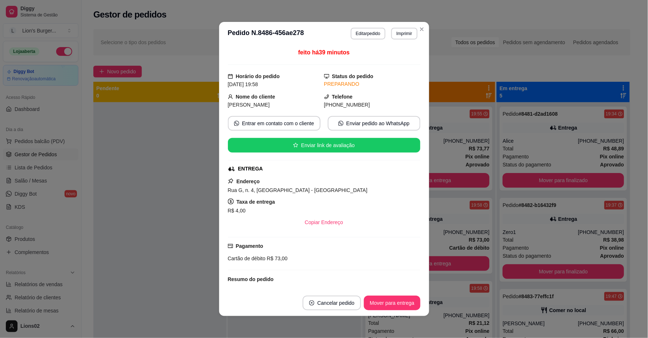
scroll to position [76, 0]
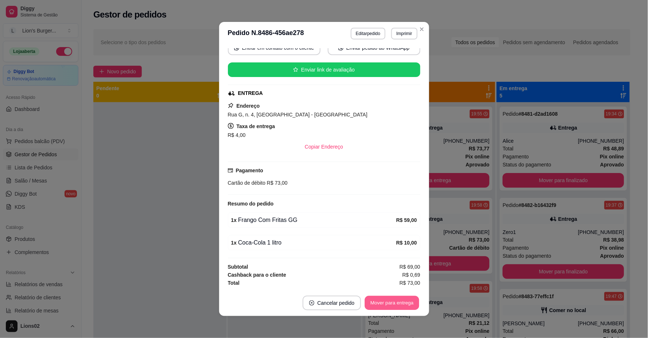
click at [398, 300] on button "Mover para entrega" at bounding box center [392, 303] width 55 height 14
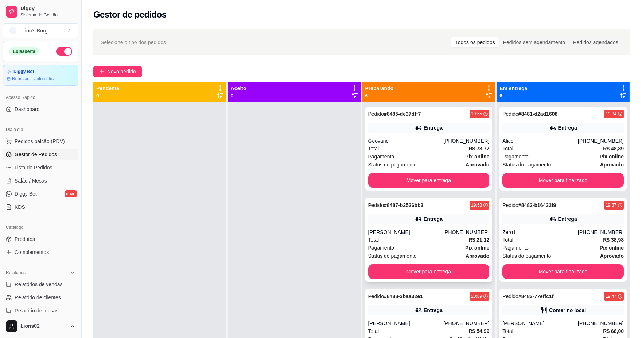
click at [449, 239] on div "Total R$ 21,12" at bounding box center [428, 239] width 121 height 8
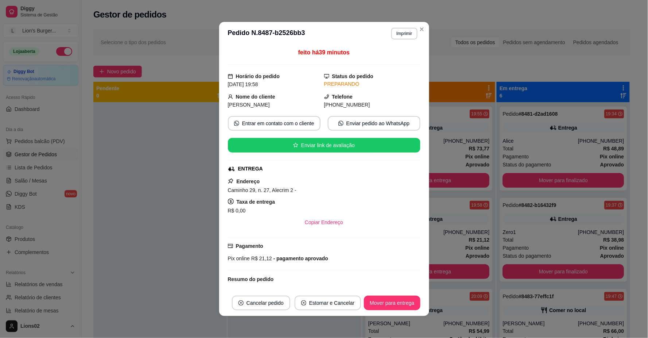
scroll to position [82, 0]
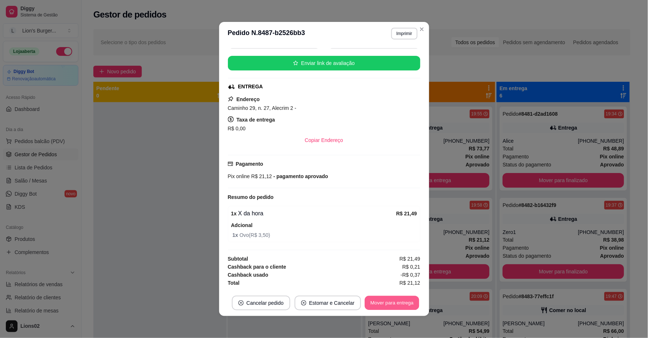
click at [378, 300] on button "Mover para entrega" at bounding box center [392, 303] width 55 height 14
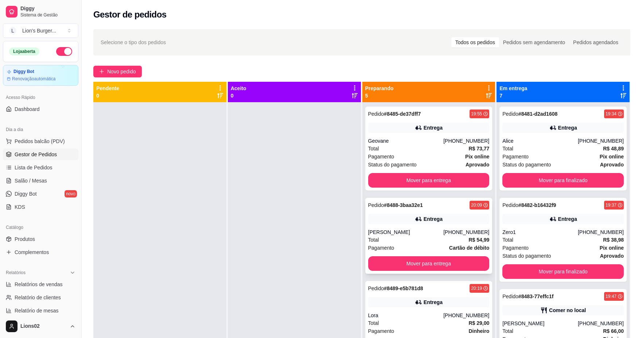
click at [468, 239] on strong "R$ 54,99" at bounding box center [478, 240] width 21 height 6
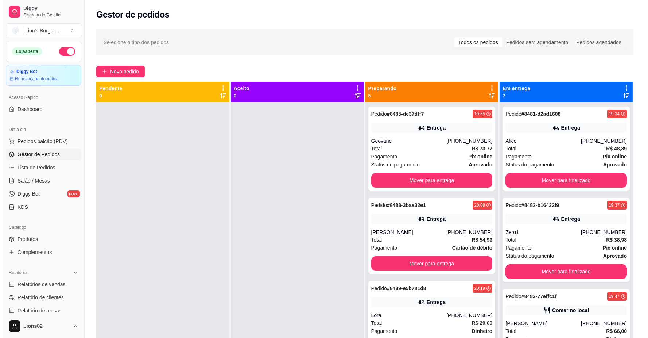
scroll to position [81, 0]
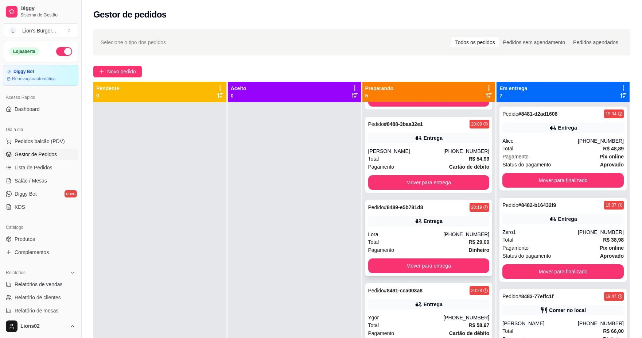
click at [436, 231] on div "Lora" at bounding box center [405, 233] width 75 height 7
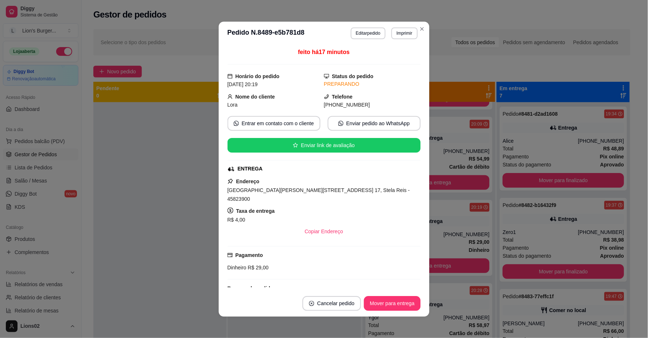
scroll to position [76, 0]
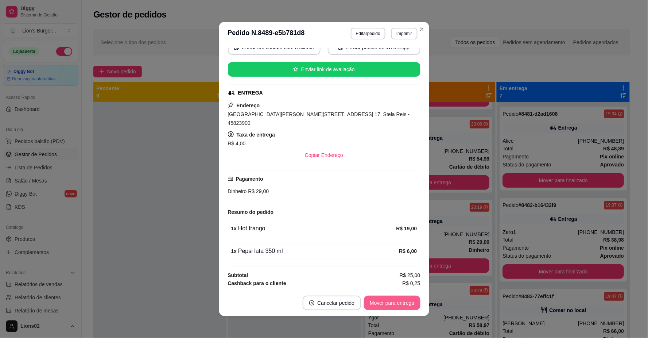
click at [407, 303] on button "Mover para entrega" at bounding box center [392, 302] width 56 height 15
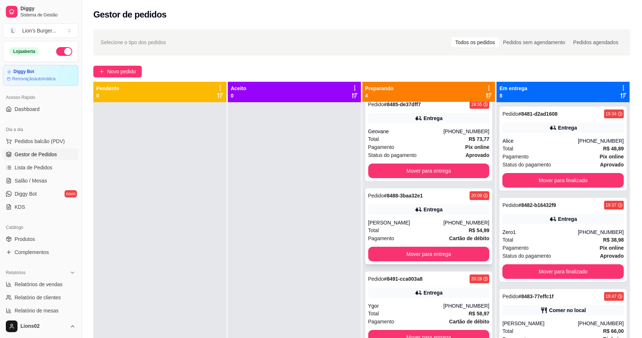
click at [436, 218] on div "Pedido # 8488-3baa32e1 20:09 Entrega [PERSON_NAME] [PHONE_NUMBER] Total R$ 54,9…" at bounding box center [428, 226] width 127 height 76
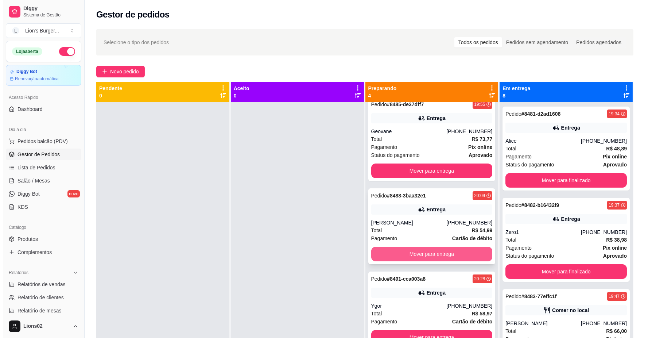
scroll to position [20, 0]
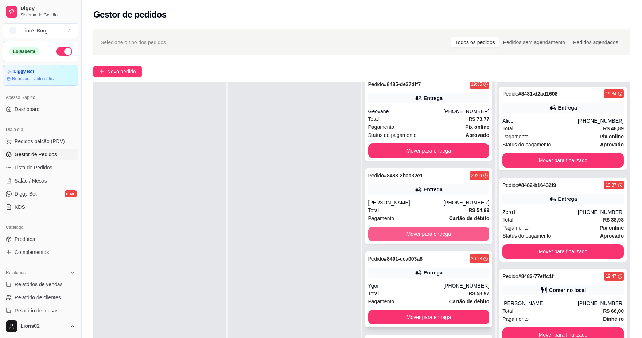
click at [449, 272] on div "Entrega" at bounding box center [428, 272] width 121 height 10
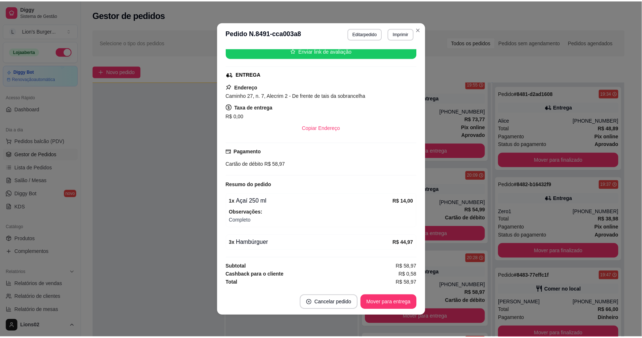
scroll to position [0, 0]
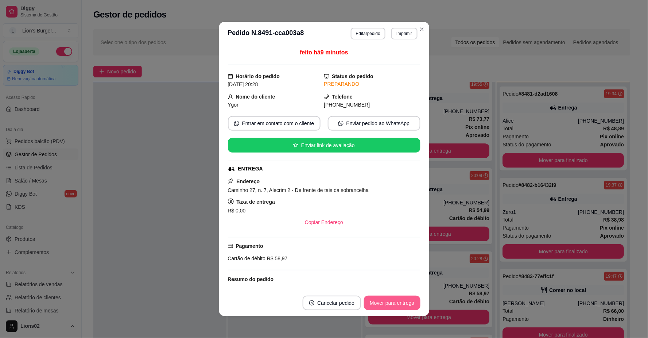
click at [376, 302] on button "Mover para entrega" at bounding box center [392, 302] width 56 height 15
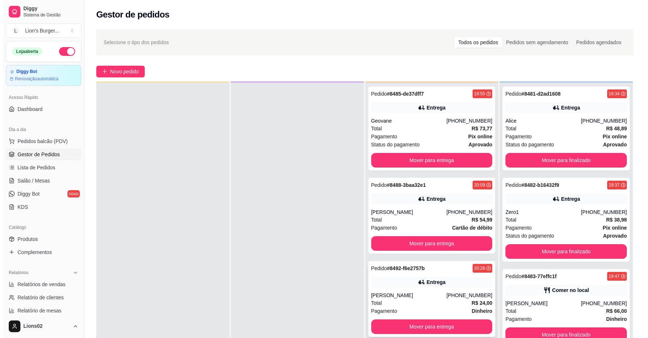
scroll to position [111, 0]
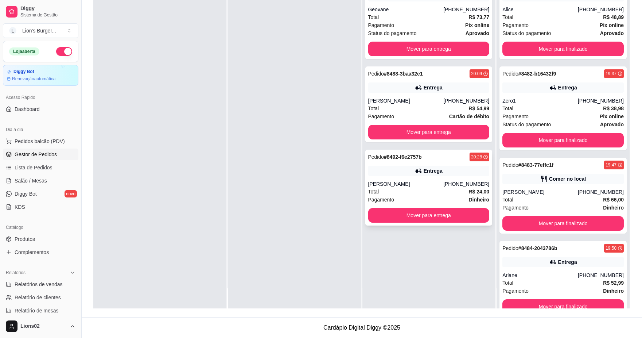
click at [416, 186] on div "[PERSON_NAME]" at bounding box center [405, 183] width 75 height 7
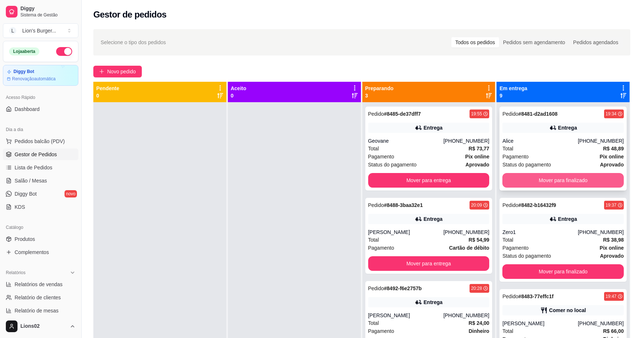
click at [541, 184] on button "Mover para finalizado" at bounding box center [562, 180] width 121 height 15
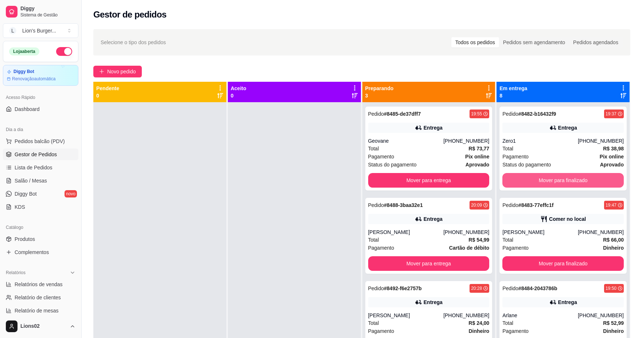
click at [541, 184] on button "Mover para finalizado" at bounding box center [562, 180] width 121 height 15
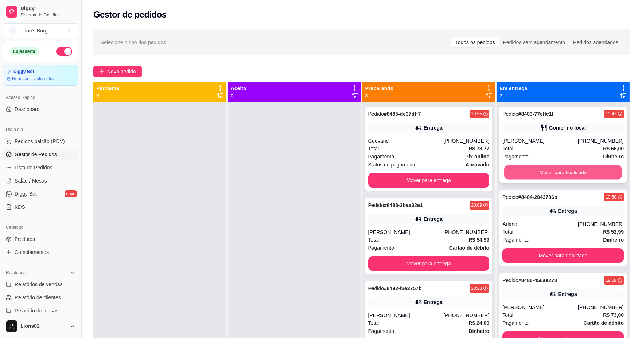
click at [541, 177] on button "Mover para finalizado" at bounding box center [563, 172] width 118 height 14
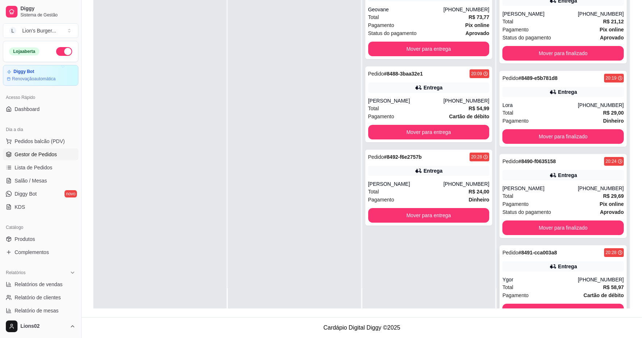
scroll to position [184, 0]
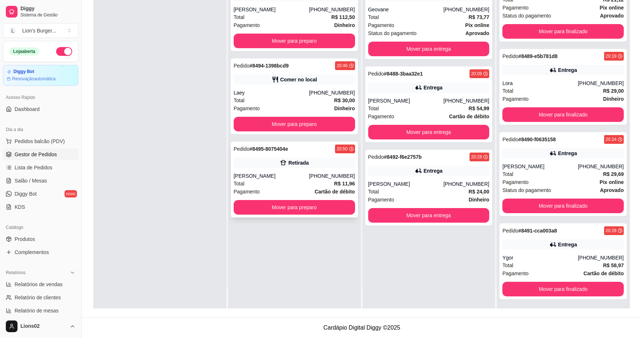
click at [300, 149] on div "Pedido # 8495-8075404e 20:50" at bounding box center [294, 148] width 121 height 9
click at [475, 45] on button "Mover para entrega" at bounding box center [428, 49] width 121 height 15
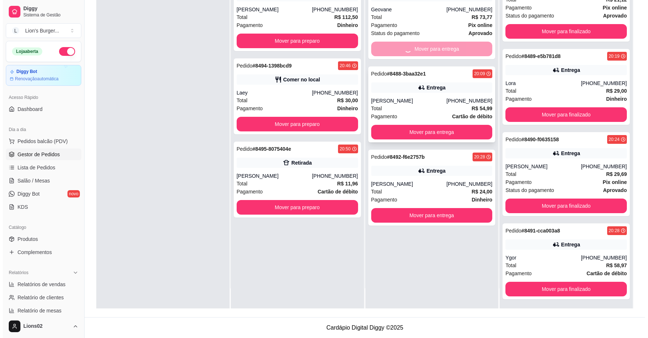
scroll to position [275, 0]
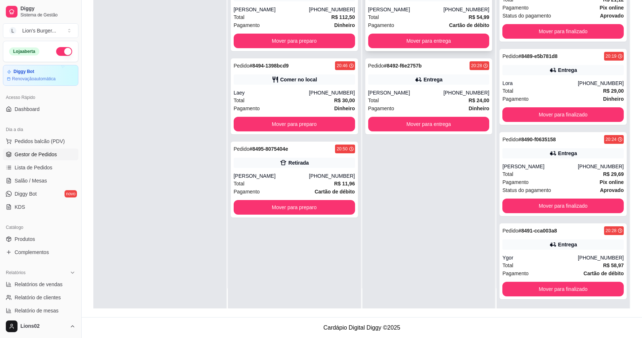
click at [466, 31] on div "Pedido # 8488-3baa32e1 20:09 Entrega [PERSON_NAME] [PHONE_NUMBER] Total R$ 54,9…" at bounding box center [428, 13] width 127 height 76
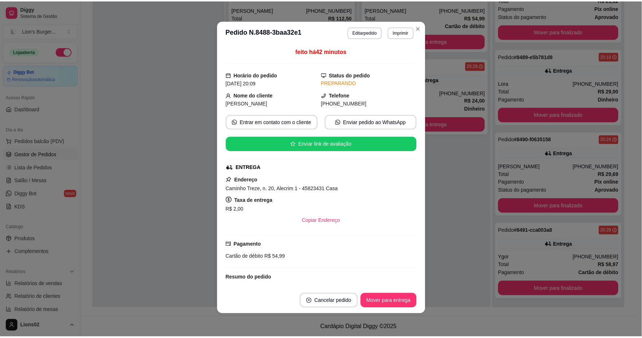
scroll to position [40, 0]
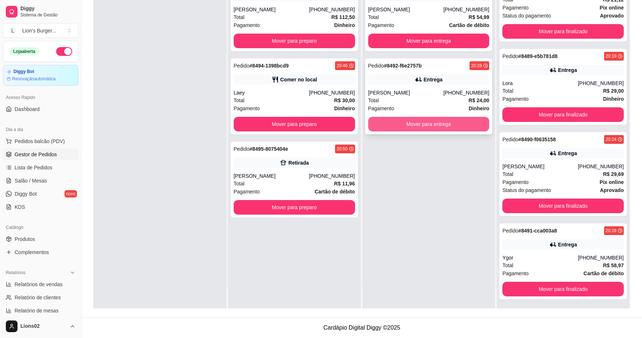
click at [465, 118] on button "Mover para entrega" at bounding box center [428, 124] width 121 height 15
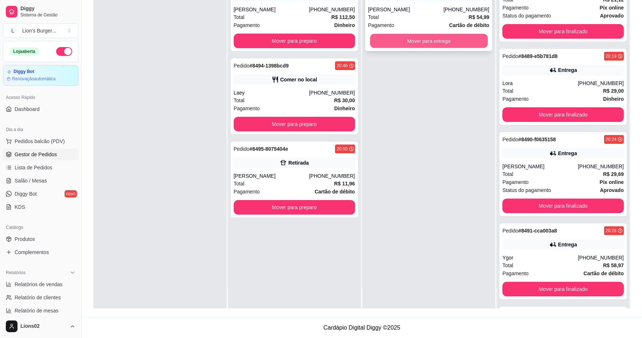
click at [464, 42] on button "Mover para entrega" at bounding box center [429, 41] width 118 height 14
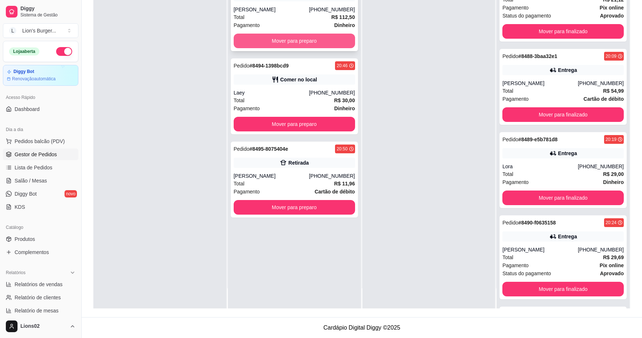
click at [316, 44] on button "Mover para preparo" at bounding box center [294, 41] width 121 height 15
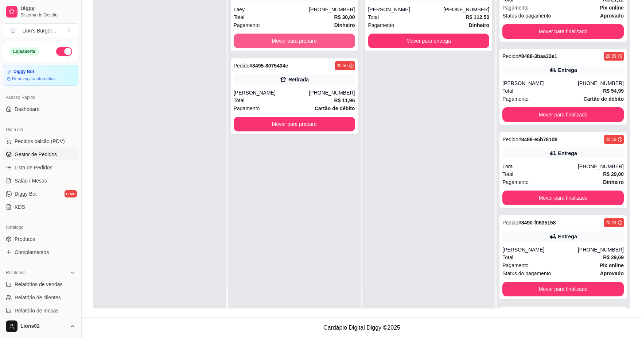
click at [331, 38] on button "Mover para preparo" at bounding box center [294, 41] width 121 height 15
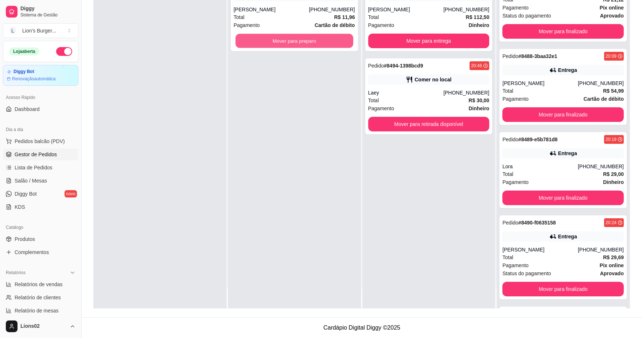
click at [334, 38] on button "Mover para preparo" at bounding box center [294, 41] width 118 height 14
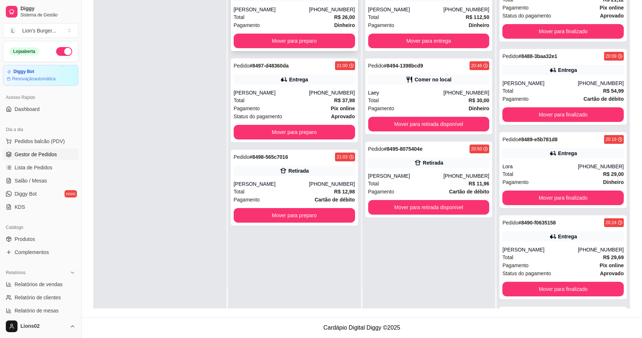
click at [340, 27] on strong "Dinheiro" at bounding box center [344, 25] width 21 height 6
click at [340, 125] on button "Mover para preparo" at bounding box center [294, 132] width 121 height 15
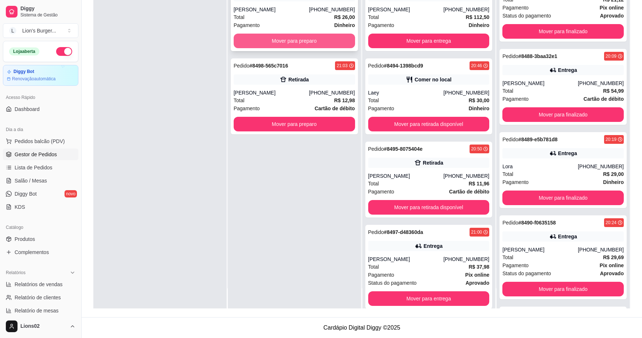
click at [334, 41] on button "Mover para preparo" at bounding box center [294, 41] width 121 height 15
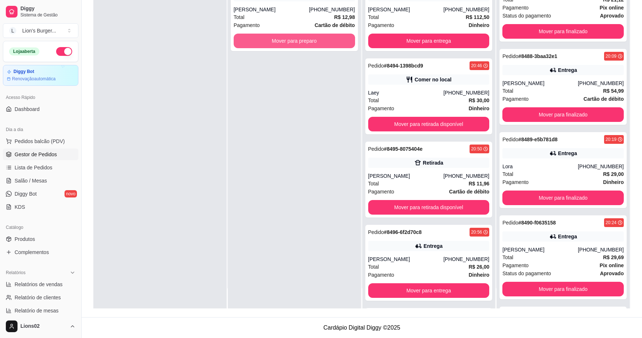
click at [334, 41] on button "Mover para preparo" at bounding box center [294, 41] width 121 height 15
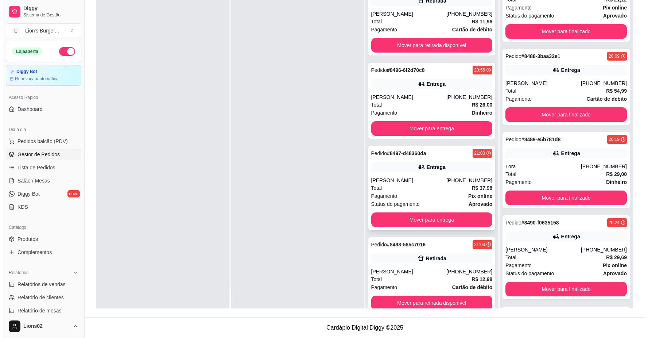
scroll to position [176, 0]
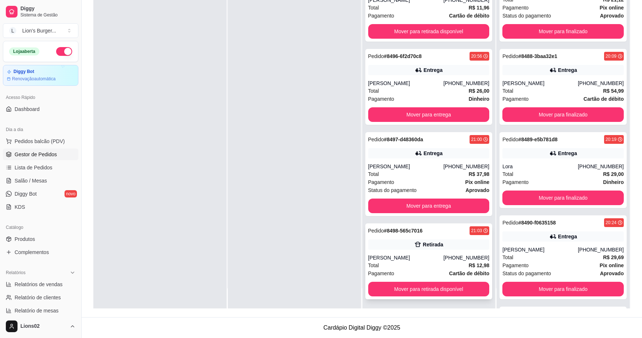
click at [436, 252] on div "Pedido # 8498-565c7016 21:03 Retirada [PERSON_NAME] [PHONE_NUMBER] Total R$ 12,…" at bounding box center [428, 261] width 127 height 76
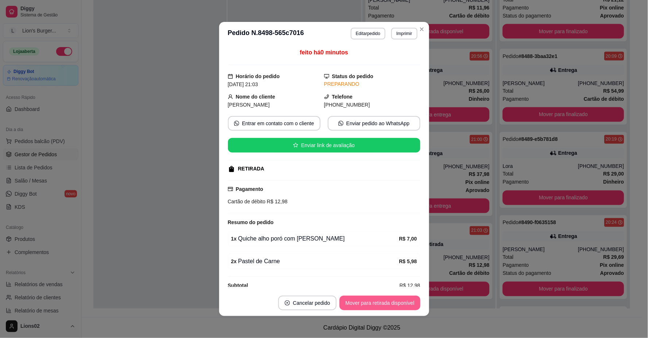
click at [375, 301] on button "Mover para retirada disponível" at bounding box center [379, 302] width 81 height 15
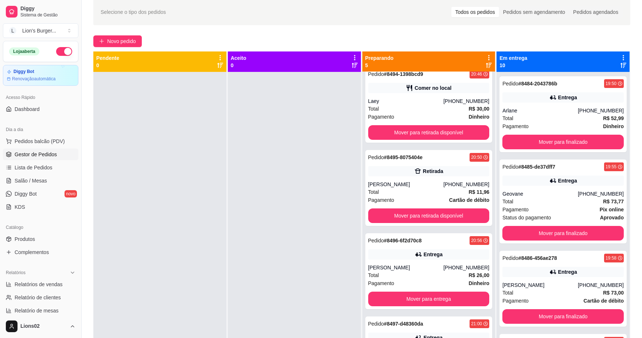
scroll to position [0, 0]
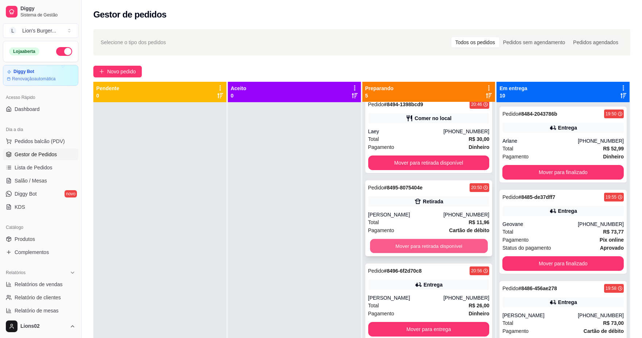
click at [444, 248] on button "Mover para retirada disponível" at bounding box center [429, 246] width 118 height 14
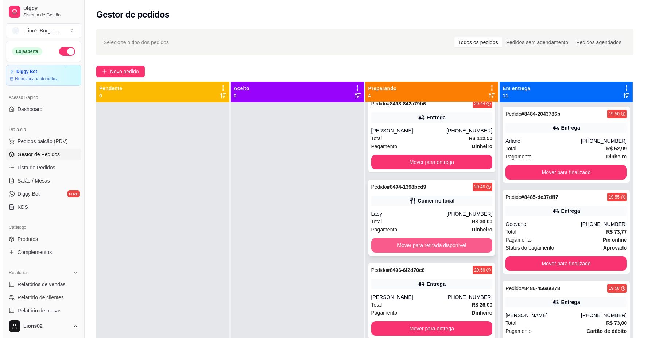
scroll to position [9, 0]
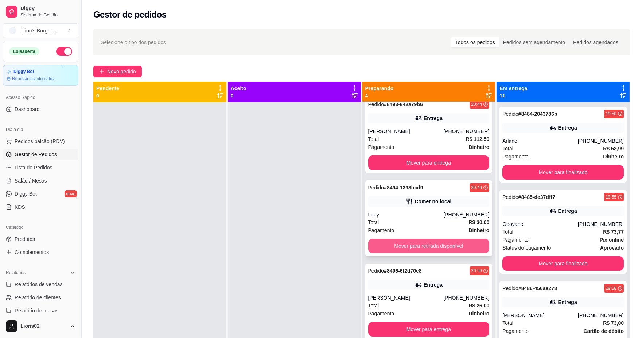
click at [444, 200] on div "Comer no local" at bounding box center [428, 201] width 121 height 10
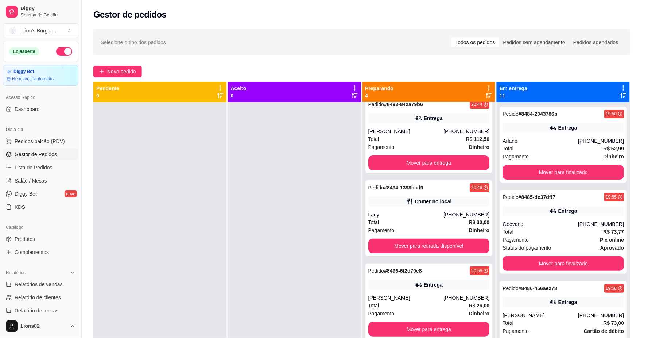
scroll to position [0, 0]
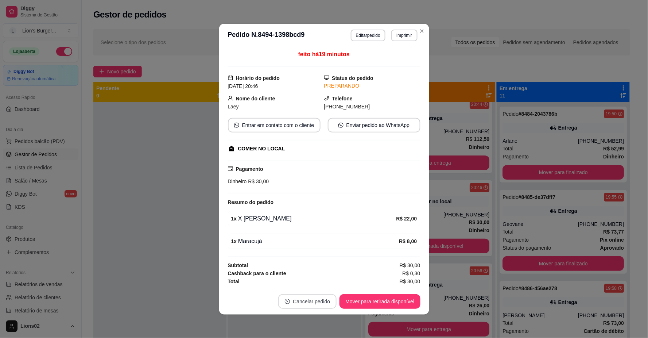
click at [319, 298] on button "Cancelar pedido" at bounding box center [307, 301] width 58 height 15
click at [328, 280] on button "Sim" at bounding box center [325, 283] width 28 height 14
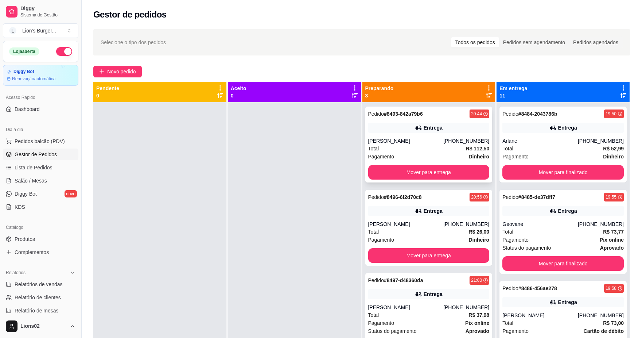
click at [450, 148] on div "Total R$ 112,50" at bounding box center [428, 148] width 121 height 8
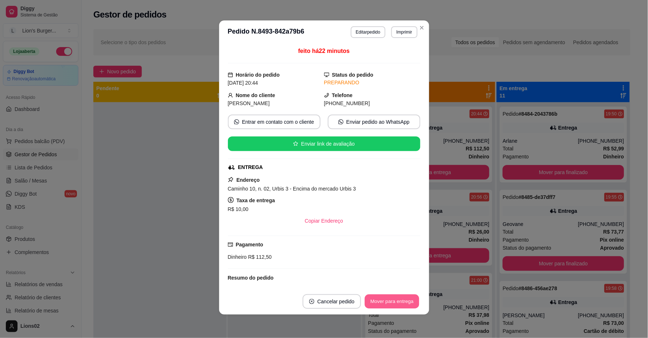
click at [387, 296] on button "Mover para entrega" at bounding box center [392, 301] width 55 height 14
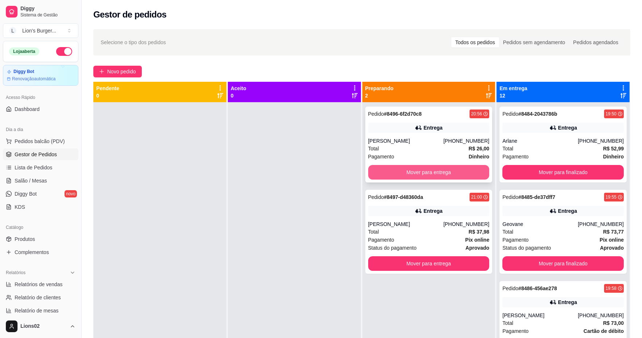
click at [456, 151] on div "Total R$ 26,00" at bounding box center [428, 148] width 121 height 8
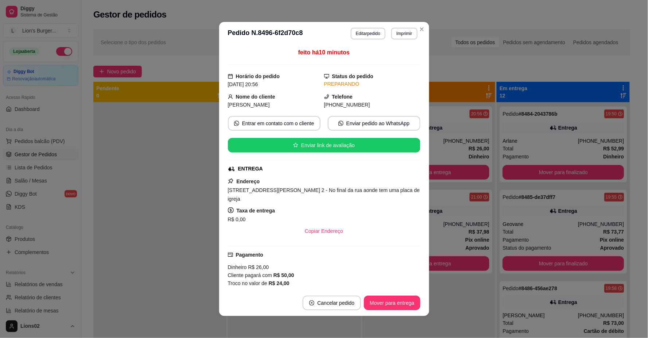
scroll to position [120, 0]
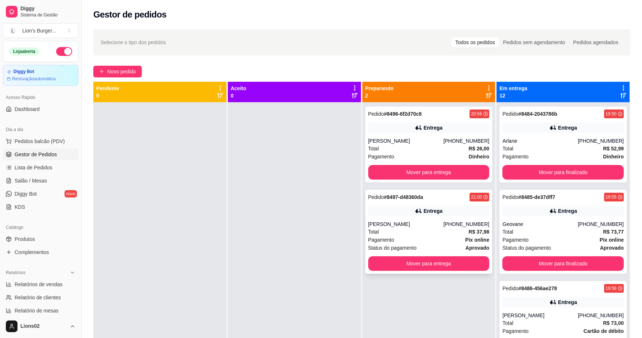
click at [451, 250] on div "Status do pagamento aprovado" at bounding box center [428, 248] width 121 height 8
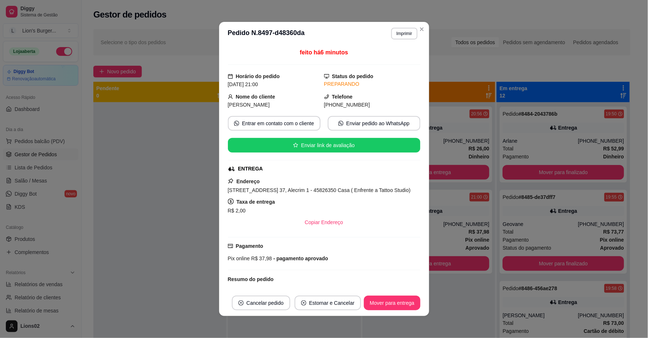
scroll to position [53, 0]
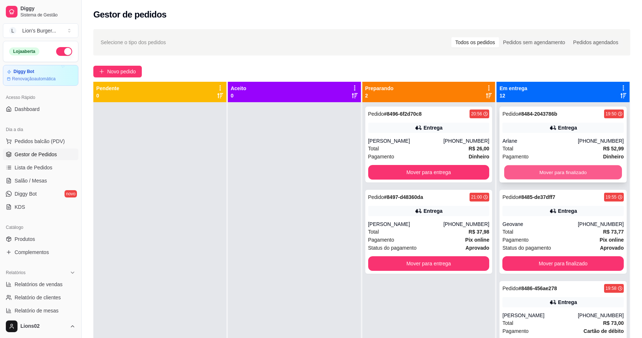
click at [519, 171] on button "Mover para finalizado" at bounding box center [563, 172] width 118 height 14
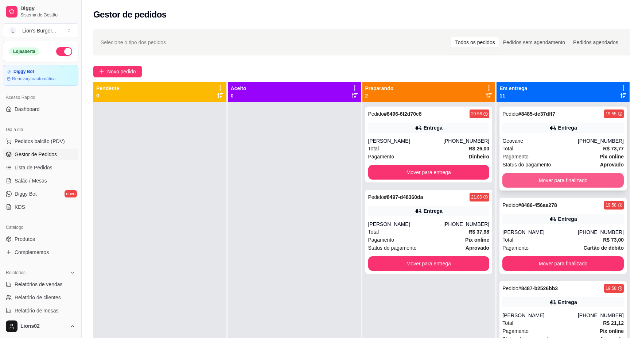
click at [531, 178] on button "Mover para finalizado" at bounding box center [562, 180] width 121 height 15
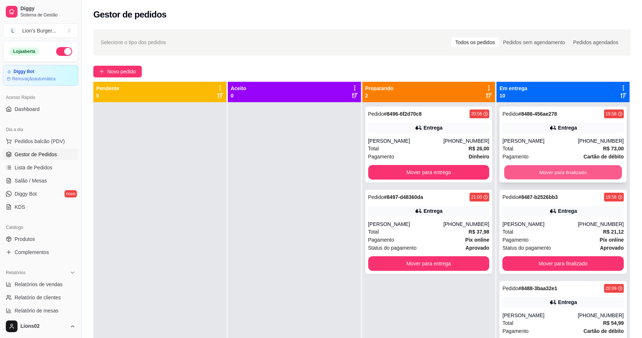
click at [570, 177] on button "Mover para finalizado" at bounding box center [563, 172] width 118 height 14
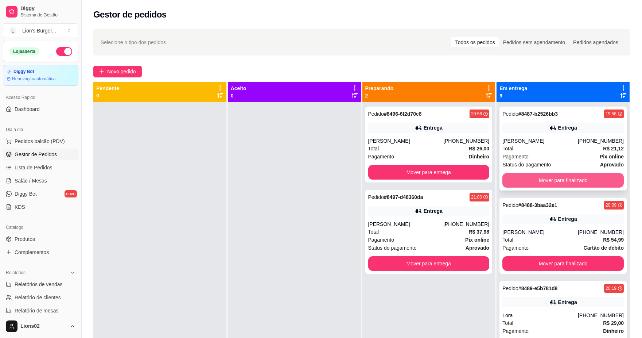
click at [574, 180] on button "Mover para finalizado" at bounding box center [562, 180] width 121 height 15
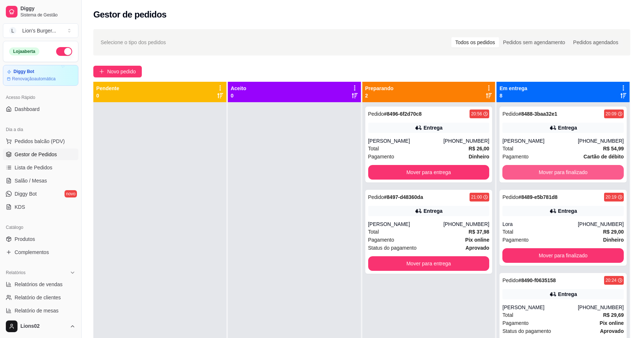
click at [574, 179] on button "Mover para finalizado" at bounding box center [562, 172] width 121 height 15
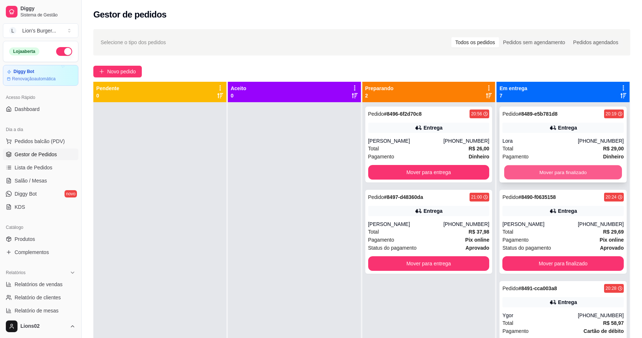
click at [533, 173] on button "Mover para finalizado" at bounding box center [563, 172] width 118 height 14
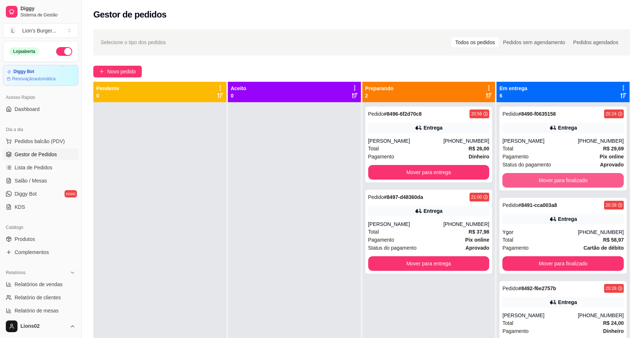
click at [533, 173] on button "Mover para finalizado" at bounding box center [562, 180] width 121 height 15
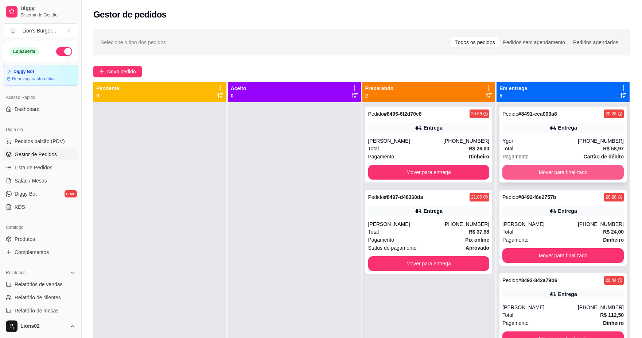
click at [539, 170] on button "Mover para finalizado" at bounding box center [562, 172] width 121 height 15
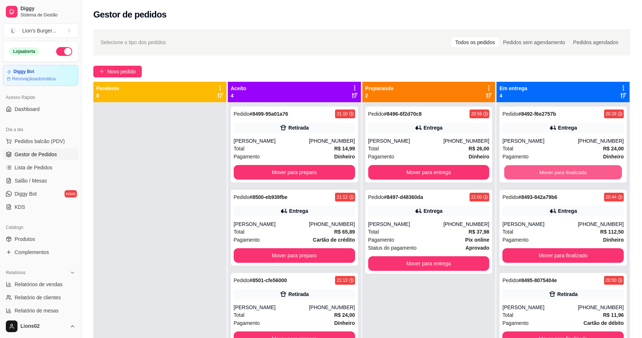
click at [541, 169] on button "Mover para finalizado" at bounding box center [563, 172] width 118 height 14
click at [443, 143] on div "[PERSON_NAME]" at bounding box center [405, 140] width 75 height 7
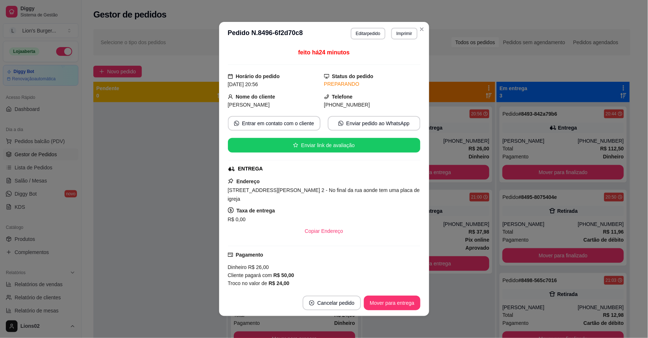
click at [384, 223] on div "R$ 0,00" at bounding box center [324, 219] width 192 height 9
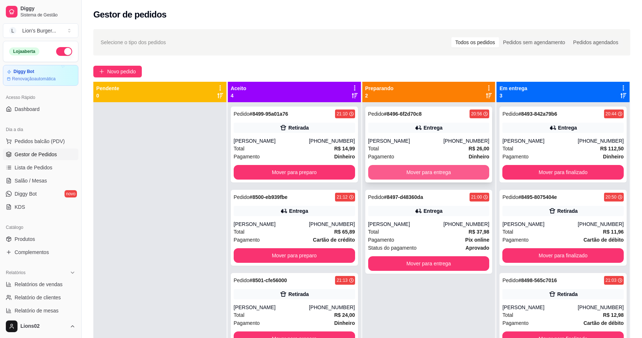
click at [461, 174] on button "Mover para entrega" at bounding box center [428, 172] width 121 height 15
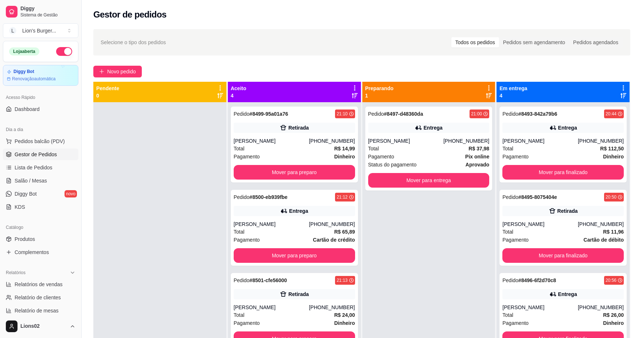
click at [450, 148] on div "Total R$ 37,98" at bounding box center [428, 148] width 121 height 8
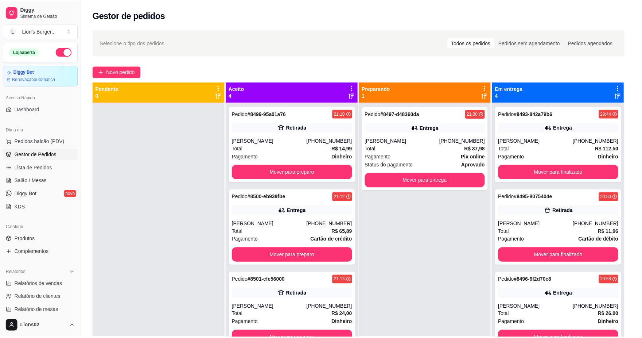
scroll to position [53, 0]
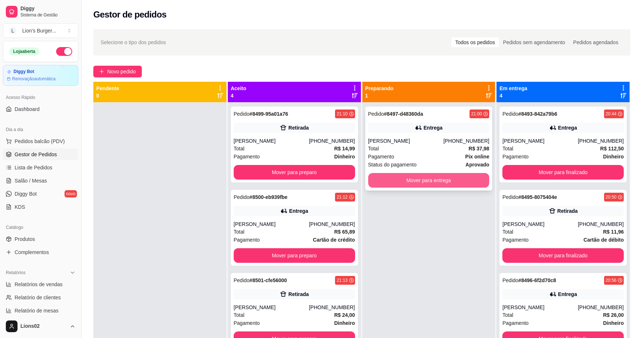
click at [458, 186] on button "Mover para entrega" at bounding box center [428, 180] width 121 height 15
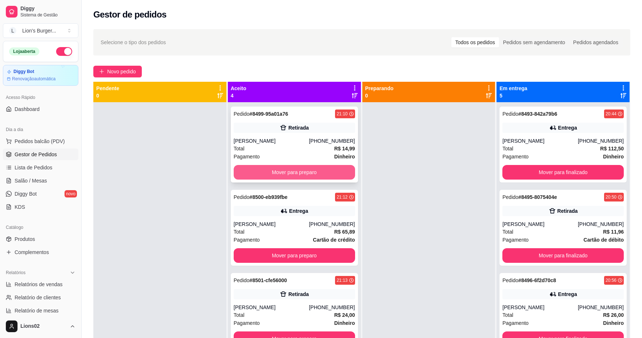
click at [312, 172] on button "Mover para preparo" at bounding box center [294, 172] width 121 height 15
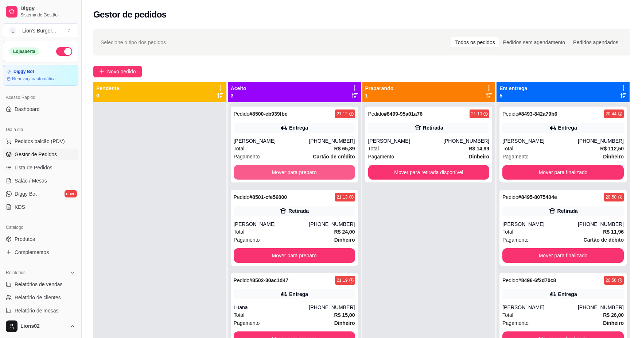
click at [315, 172] on button "Mover para preparo" at bounding box center [294, 172] width 121 height 15
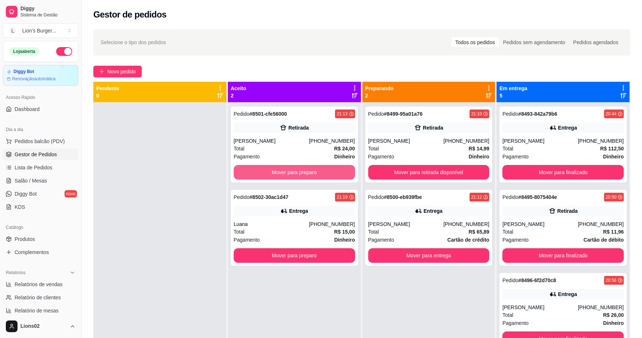
click at [323, 171] on button "Mover para preparo" at bounding box center [294, 172] width 121 height 15
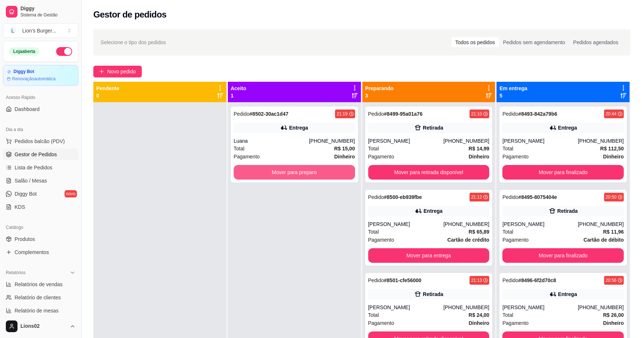
click at [323, 171] on button "Mover para preparo" at bounding box center [294, 172] width 121 height 15
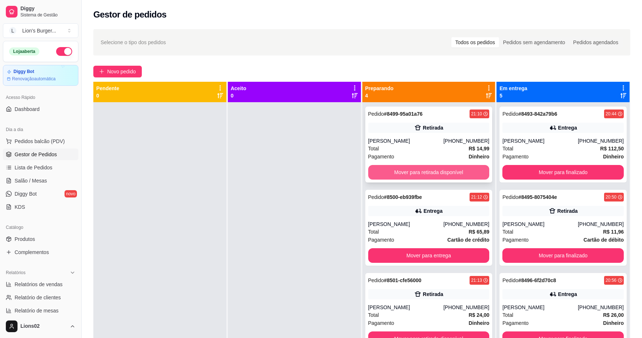
click at [401, 165] on button "Mover para retirada disponível" at bounding box center [428, 172] width 121 height 15
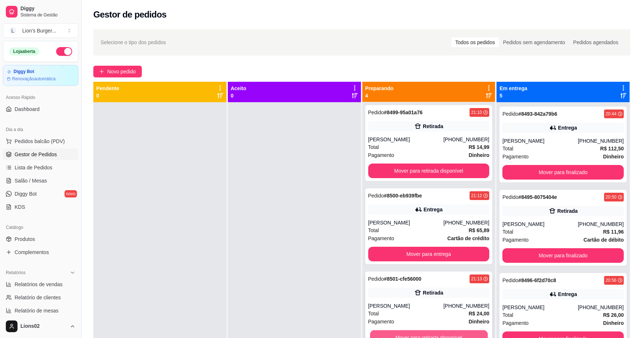
click at [447, 334] on button "Mover para retirada disponível" at bounding box center [429, 337] width 118 height 14
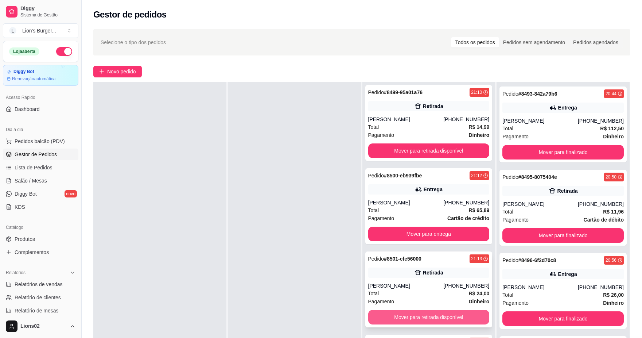
click at [463, 320] on button "Mover para retirada disponível" at bounding box center [428, 316] width 121 height 15
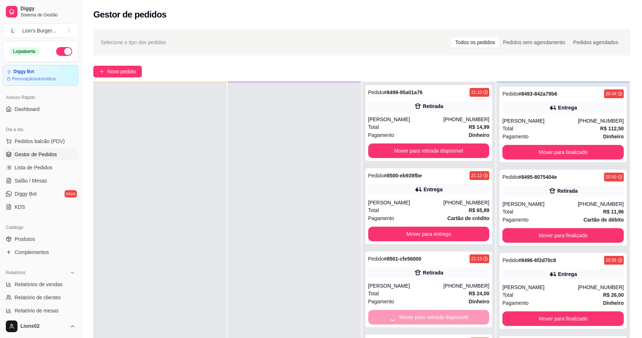
scroll to position [111, 0]
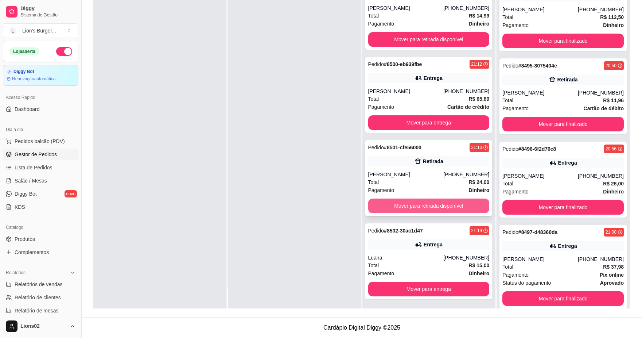
click at [471, 204] on button "Mover para retirada disponível" at bounding box center [428, 205] width 121 height 15
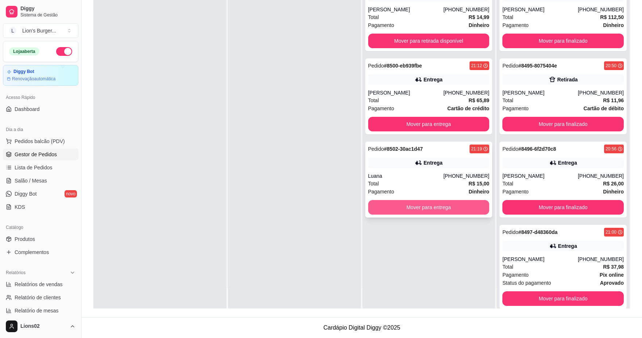
scroll to position [0, 0]
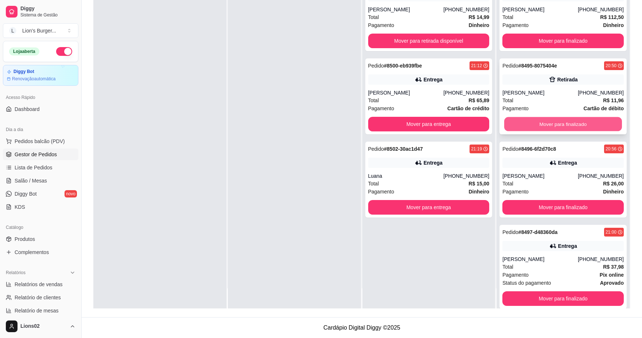
click at [538, 120] on button "Mover para finalizado" at bounding box center [563, 124] width 118 height 14
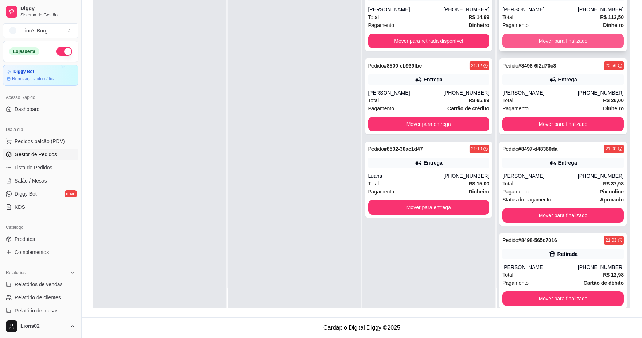
click at [565, 38] on button "Mover para finalizado" at bounding box center [562, 41] width 121 height 15
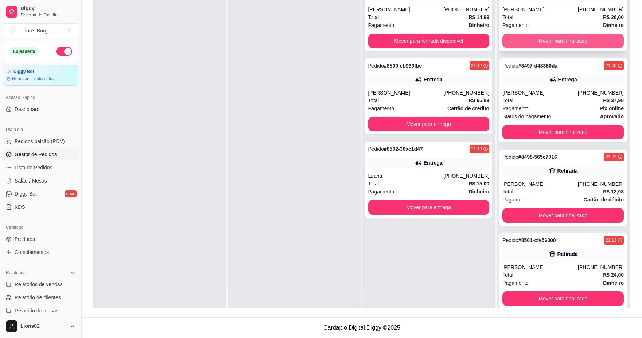
click at [556, 39] on button "Mover para finalizado" at bounding box center [562, 41] width 121 height 15
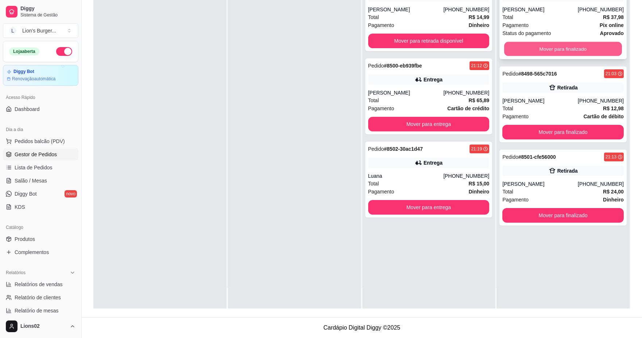
click at [552, 43] on button "Mover para finalizado" at bounding box center [563, 49] width 118 height 14
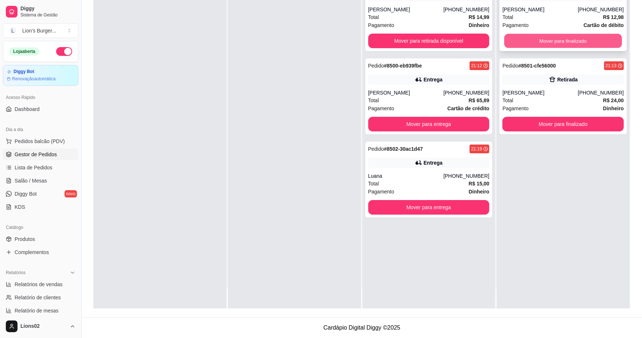
click at [550, 47] on button "Mover para finalizado" at bounding box center [563, 41] width 118 height 14
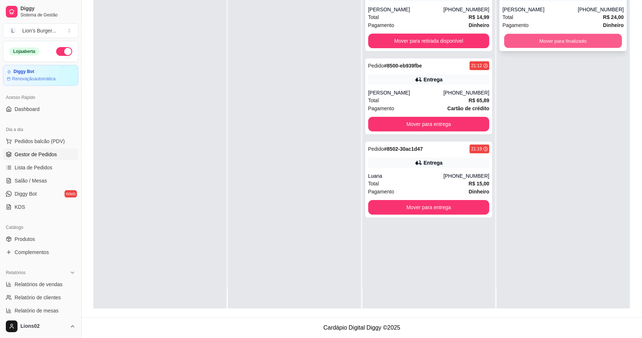
click at [550, 46] on button "Mover para finalizado" at bounding box center [563, 41] width 118 height 14
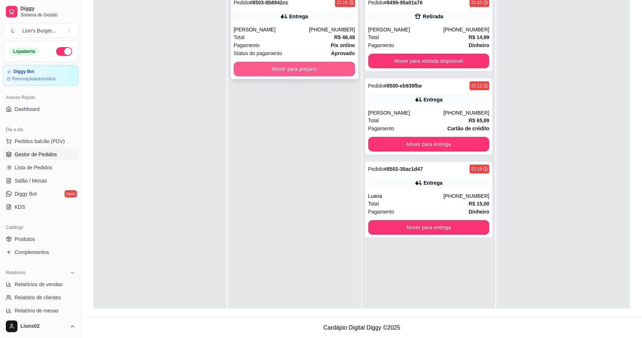
click at [338, 70] on button "Mover para preparo" at bounding box center [294, 69] width 121 height 15
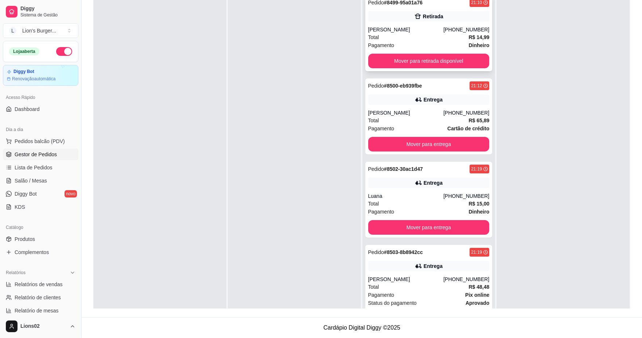
click at [409, 44] on div "Pagamento Dinheiro" at bounding box center [428, 45] width 121 height 8
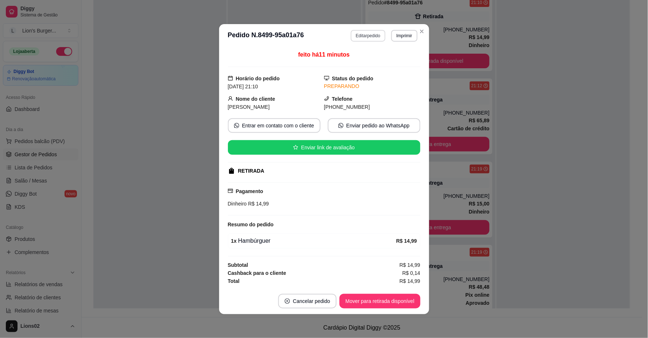
click at [372, 35] on button "Editar pedido" at bounding box center [368, 36] width 35 height 12
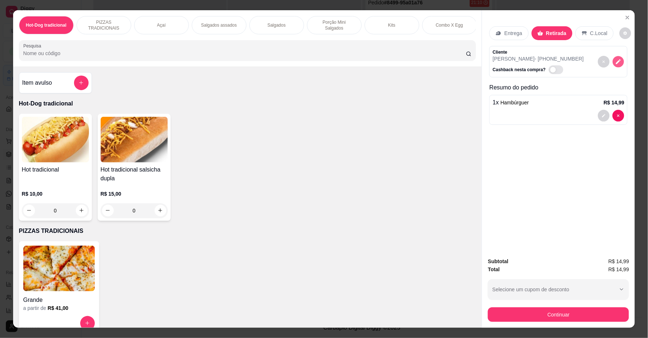
click at [618, 59] on icon "decrease-product-quantity" at bounding box center [618, 61] width 6 height 6
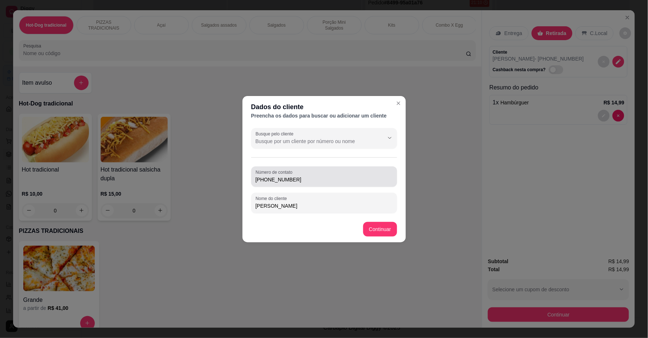
click at [322, 183] on div "[PHONE_NUMBER]" at bounding box center [324, 176] width 137 height 15
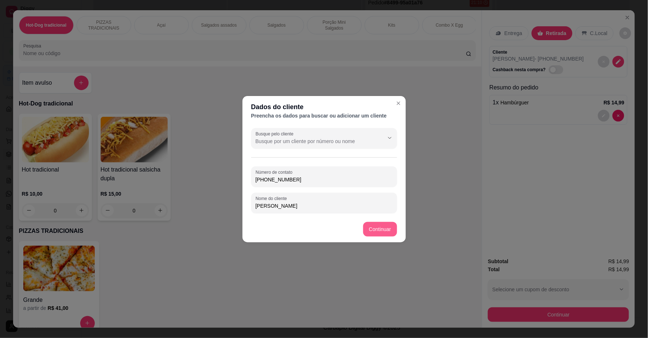
type input "[PHONE_NUMBER]"
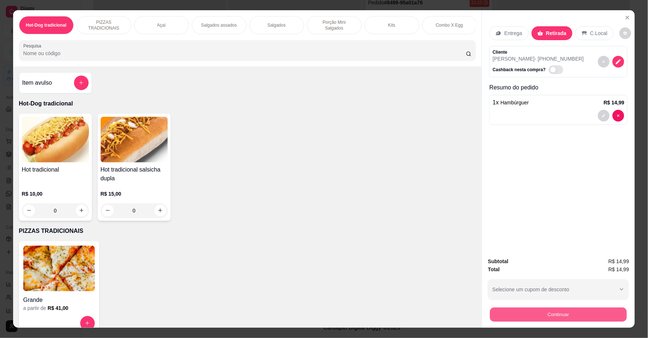
click at [564, 319] on button "Continuar" at bounding box center [558, 314] width 137 height 14
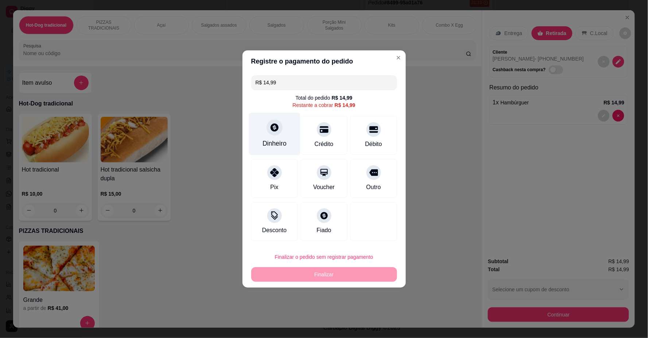
click at [279, 143] on div "Dinheiro" at bounding box center [274, 143] width 24 height 9
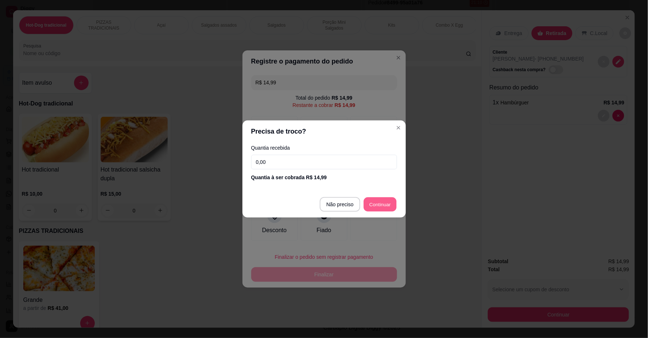
type input "R$ 0,00"
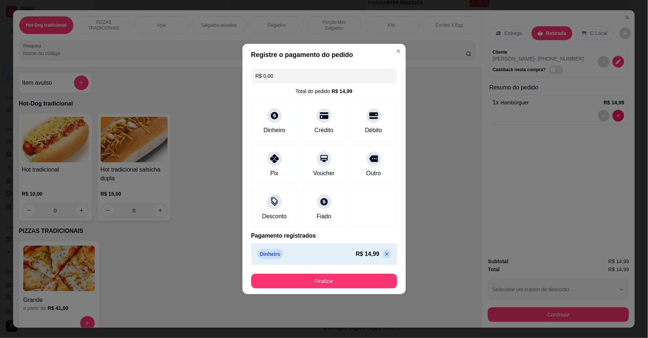
click at [376, 272] on footer "Finalizar" at bounding box center [323, 281] width 163 height 26
click at [376, 283] on button "Finalizar" at bounding box center [324, 280] width 146 height 15
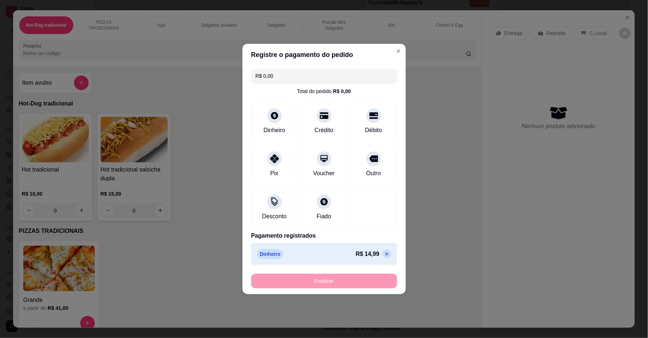
type input "0"
type input "-R$ 14,99"
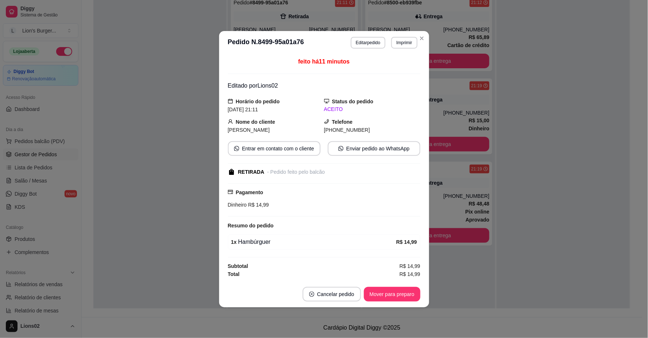
drag, startPoint x: 402, startPoint y: 304, endPoint x: 402, endPoint y: 290, distance: 14.2
click at [402, 301] on footer "Cancelar pedido Mover para preparo" at bounding box center [324, 294] width 210 height 26
click at [402, 290] on button "Mover para preparo" at bounding box center [392, 294] width 57 height 15
click at [402, 290] on div "Mover para preparo" at bounding box center [387, 294] width 67 height 15
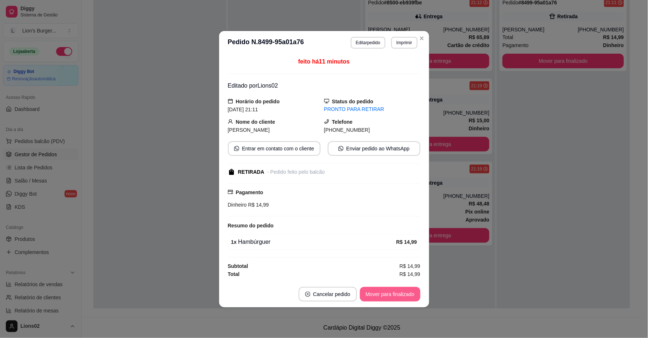
click at [397, 294] on button "Mover para finalizado" at bounding box center [390, 294] width 61 height 15
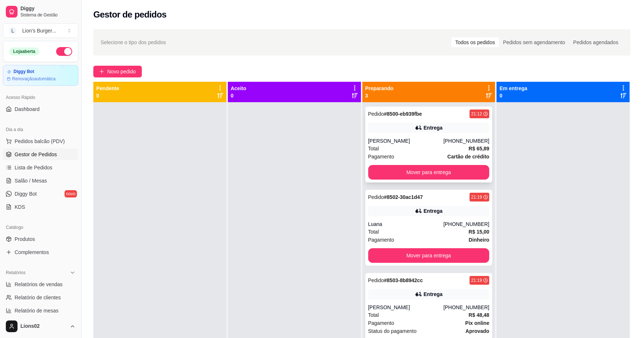
click at [441, 151] on div "Total R$ 65,89" at bounding box center [428, 148] width 121 height 8
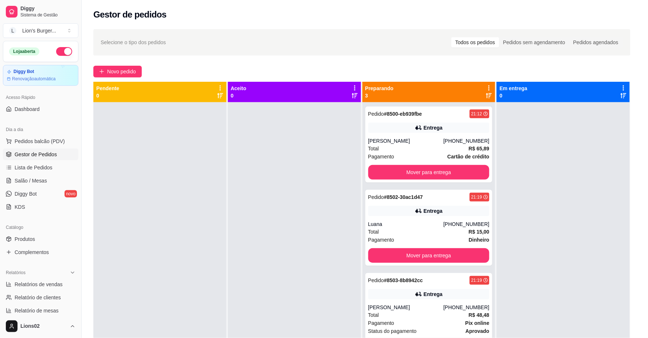
scroll to position [99, 0]
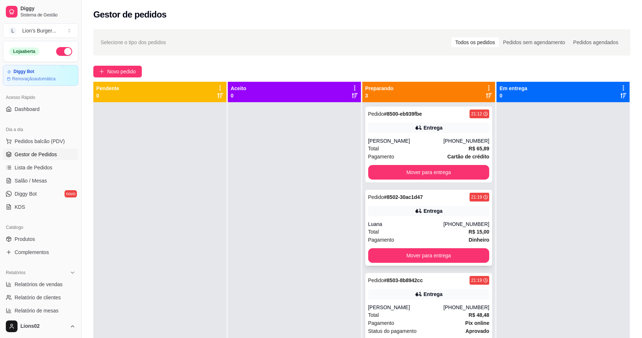
click at [462, 235] on div "Total R$ 15,00" at bounding box center [428, 231] width 121 height 8
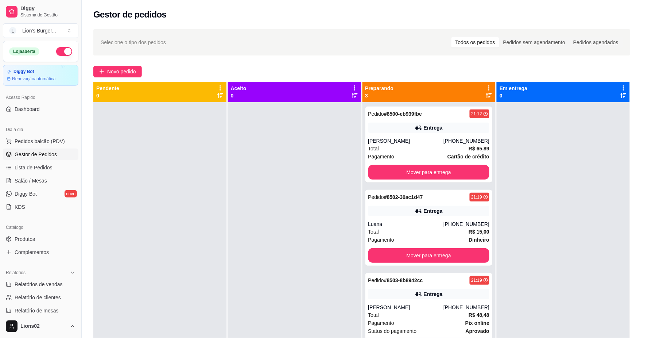
scroll to position [70, 0]
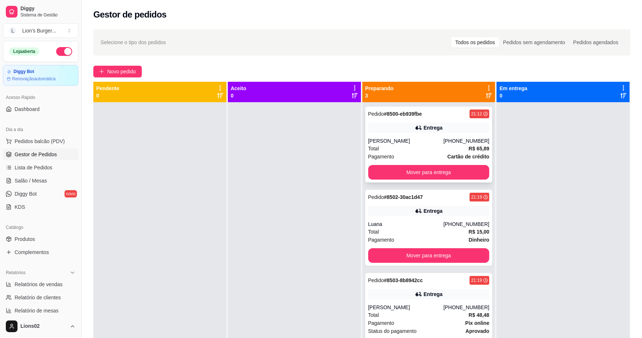
click at [445, 152] on div "Total R$ 65,89" at bounding box center [428, 148] width 121 height 8
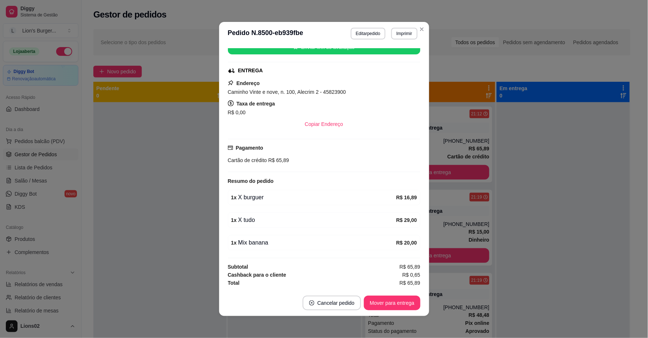
scroll to position [0, 0]
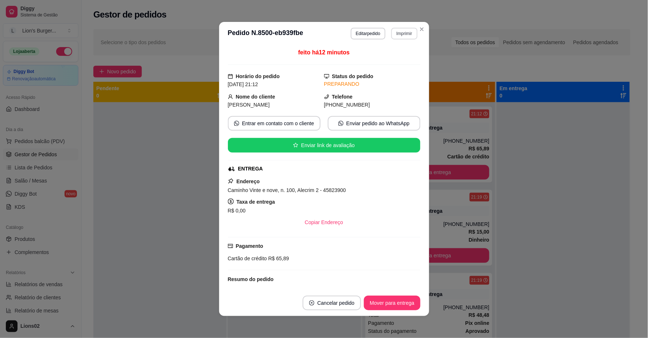
click at [396, 30] on button "Imprimir" at bounding box center [404, 34] width 26 height 12
click at [348, 217] on div "Copiar Endereço" at bounding box center [324, 222] width 192 height 15
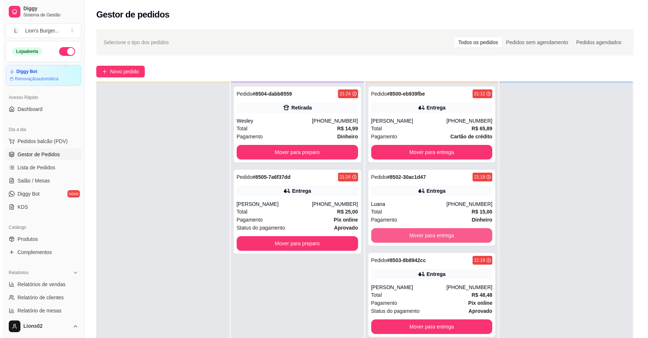
scroll to position [111, 0]
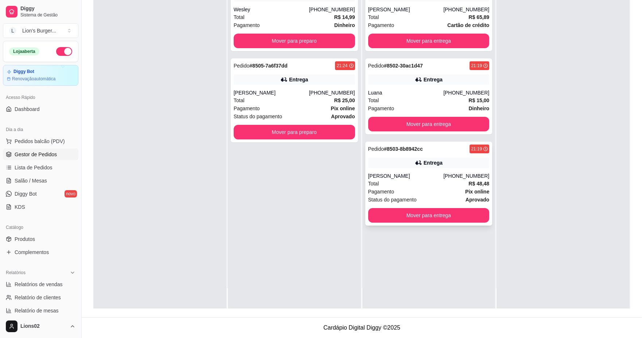
click at [438, 193] on div "Pagamento Pix online" at bounding box center [428, 191] width 121 height 8
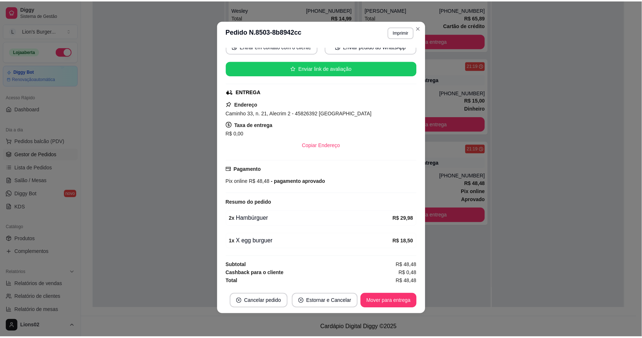
scroll to position [0, 0]
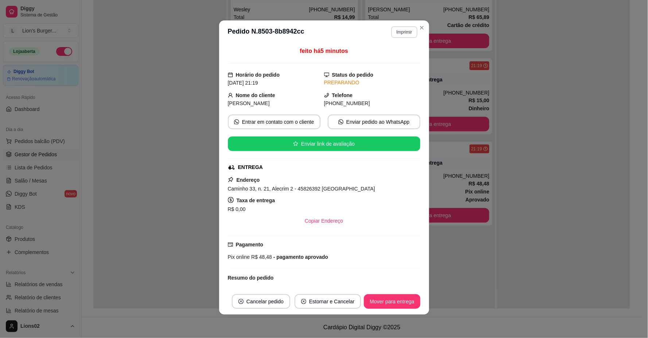
click at [405, 31] on button "Imprimir" at bounding box center [404, 32] width 26 height 12
click at [401, 61] on button "IMPRESSORA" at bounding box center [388, 57] width 51 height 11
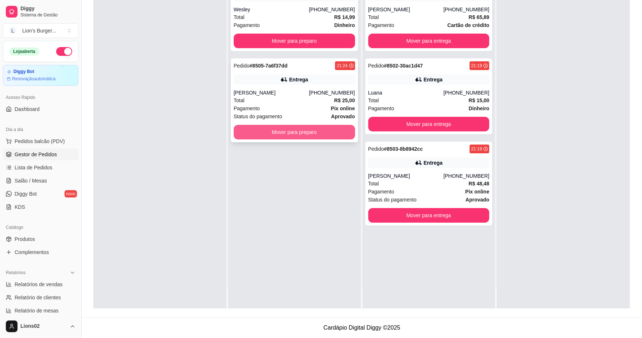
click at [277, 136] on button "Mover para preparo" at bounding box center [294, 132] width 121 height 15
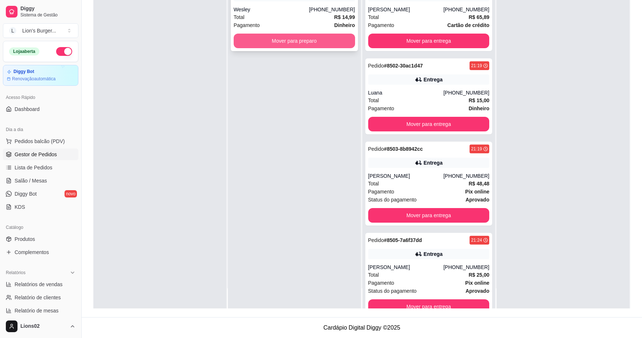
click at [347, 42] on button "Mover para preparo" at bounding box center [294, 41] width 121 height 15
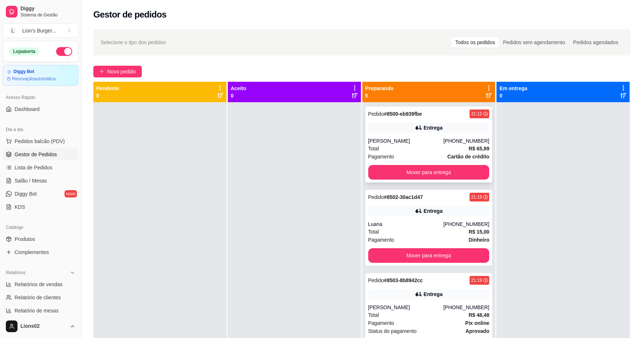
click at [456, 146] on div "Total R$ 65,89" at bounding box center [428, 148] width 121 height 8
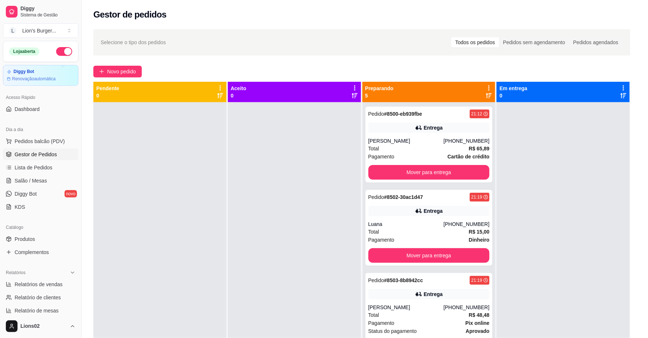
scroll to position [99, 0]
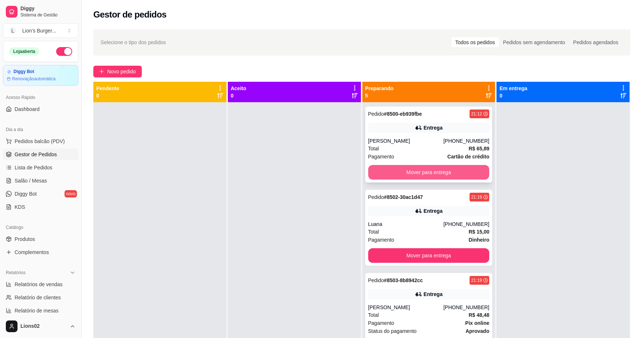
click at [442, 170] on button "Mover para entrega" at bounding box center [428, 172] width 121 height 15
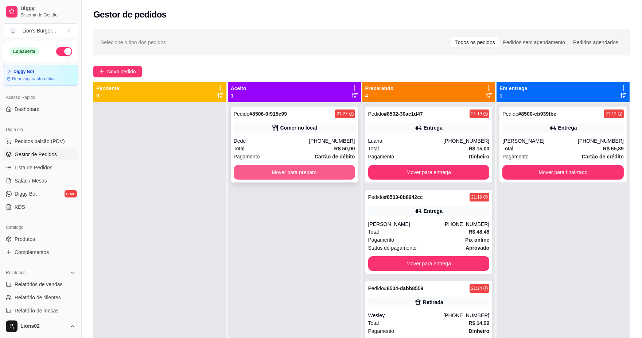
click at [332, 170] on button "Mover para preparo" at bounding box center [294, 172] width 121 height 15
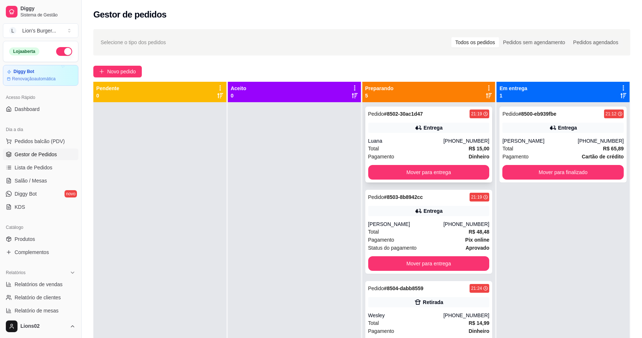
click at [464, 139] on div "[PHONE_NUMBER]" at bounding box center [466, 140] width 46 height 7
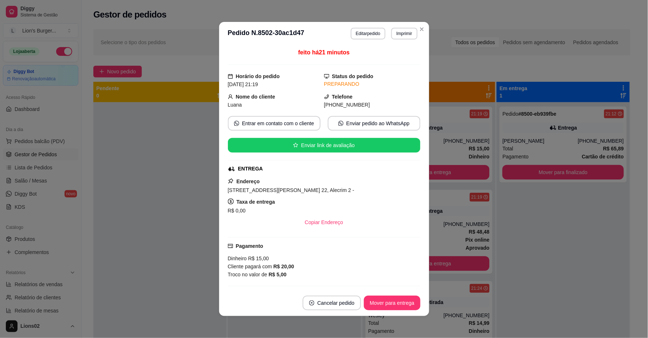
scroll to position [70, 0]
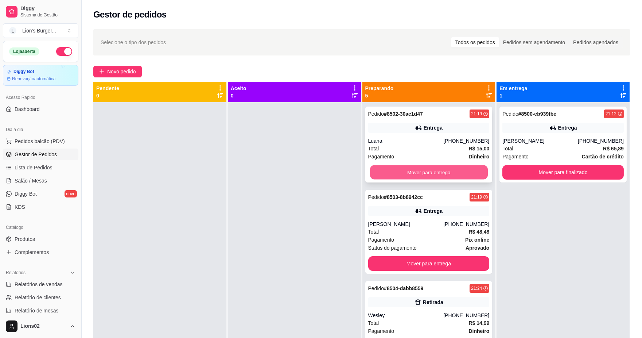
click at [417, 176] on button "Mover para entrega" at bounding box center [429, 172] width 118 height 14
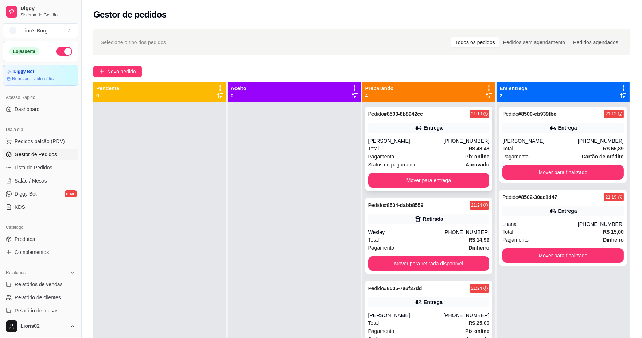
click at [419, 157] on div "Pagamento Pix online" at bounding box center [428, 156] width 121 height 8
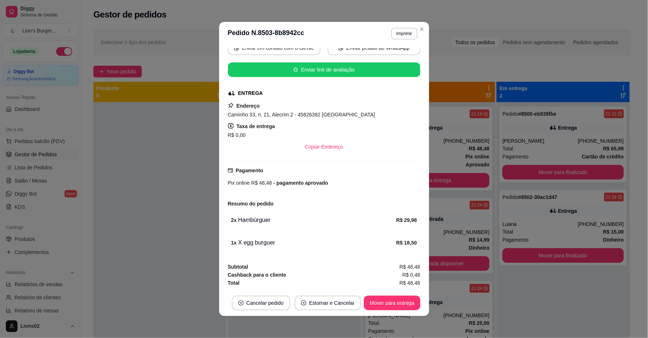
scroll to position [0, 0]
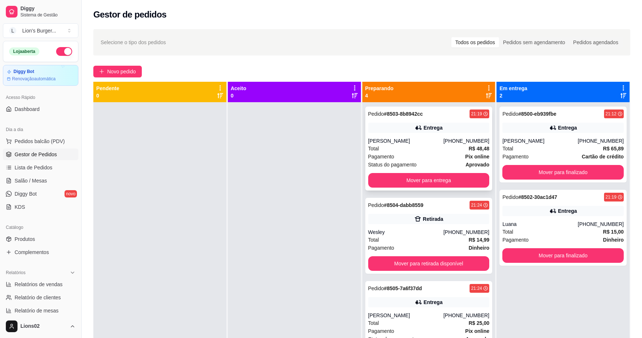
click at [424, 161] on div "Status do pagamento aprovado" at bounding box center [428, 164] width 121 height 8
click at [465, 182] on button "Mover para entrega" at bounding box center [428, 180] width 121 height 15
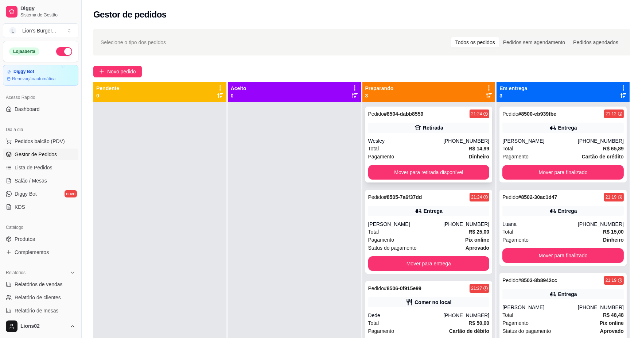
click at [425, 156] on div "Pagamento Dinheiro" at bounding box center [428, 156] width 121 height 8
click at [467, 172] on button "Mover para retirada disponível" at bounding box center [429, 172] width 118 height 14
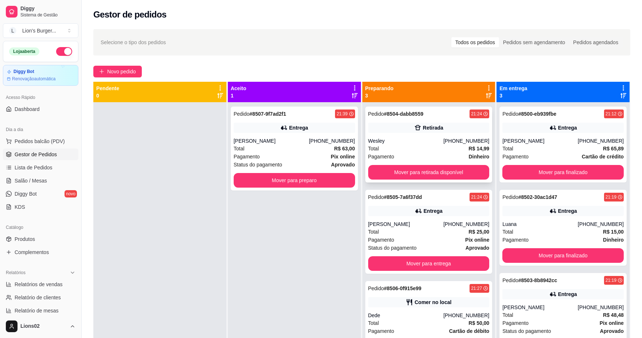
click at [415, 156] on div "Pagamento Dinheiro" at bounding box center [428, 156] width 121 height 8
click at [458, 168] on button "Mover para retirada disponível" at bounding box center [428, 172] width 121 height 15
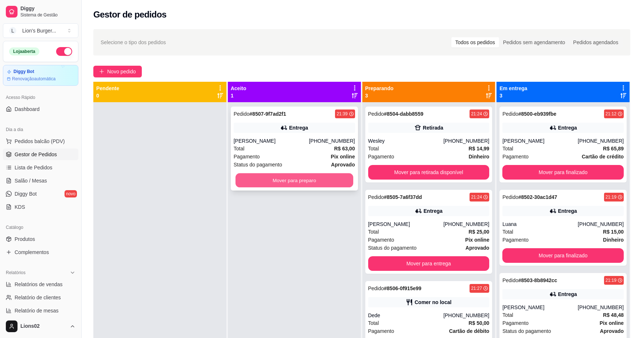
click at [336, 184] on button "Mover para preparo" at bounding box center [294, 180] width 118 height 14
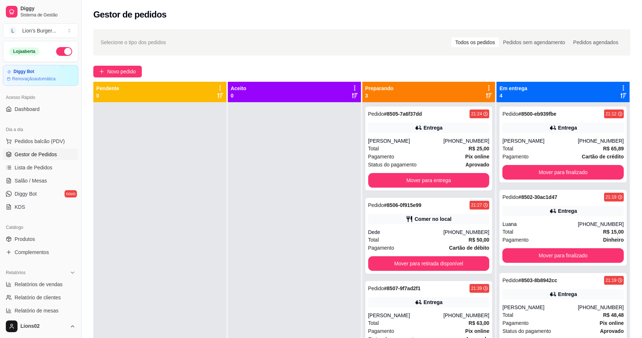
click at [423, 172] on div "Pedido # 8505-7a6f37dd 21:24 Entrega [PERSON_NAME] [PHONE_NUMBER] Total R$ 25,0…" at bounding box center [428, 148] width 127 height 84
click at [460, 261] on button "Mover para retirada disponível" at bounding box center [429, 263] width 118 height 14
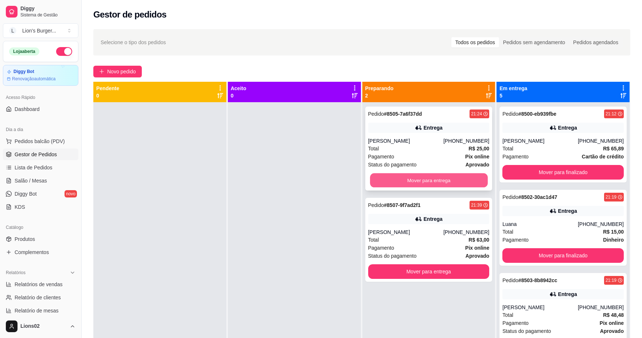
click at [436, 176] on button "Mover para entrega" at bounding box center [429, 180] width 118 height 14
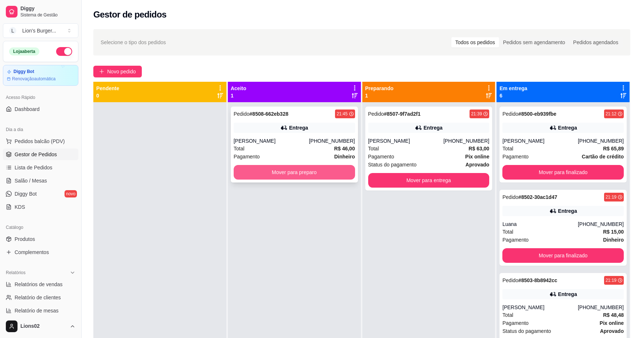
click at [323, 167] on button "Mover para preparo" at bounding box center [294, 172] width 121 height 15
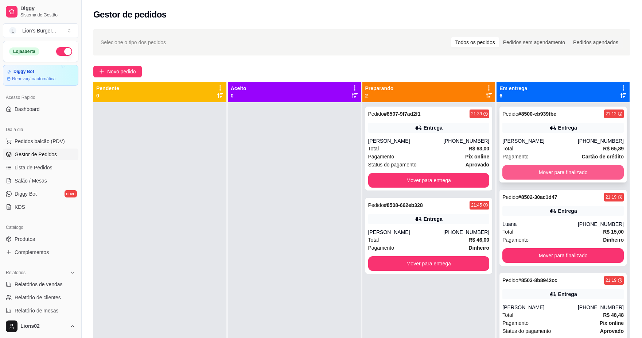
click at [541, 172] on button "Mover para finalizado" at bounding box center [562, 172] width 121 height 15
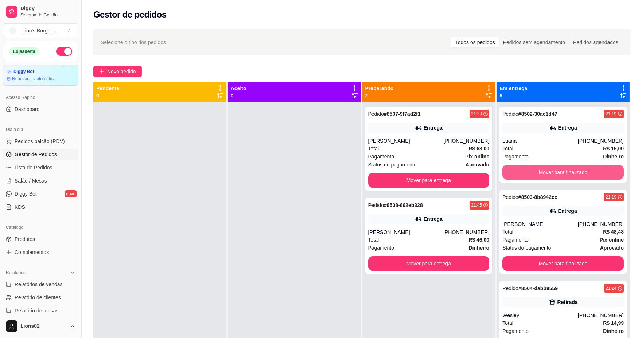
click at [542, 172] on button "Mover para finalizado" at bounding box center [562, 172] width 121 height 15
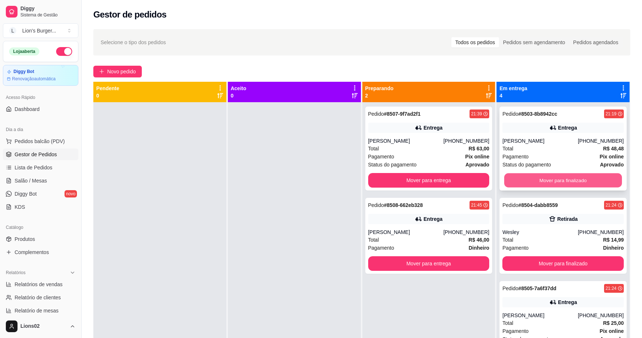
click at [546, 176] on button "Mover para finalizado" at bounding box center [563, 180] width 118 height 14
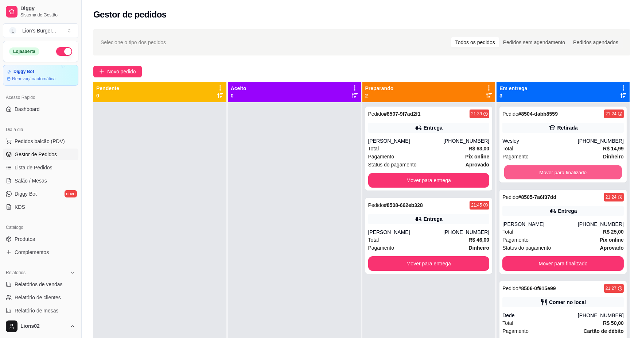
click at [548, 176] on button "Mover para finalizado" at bounding box center [563, 172] width 118 height 14
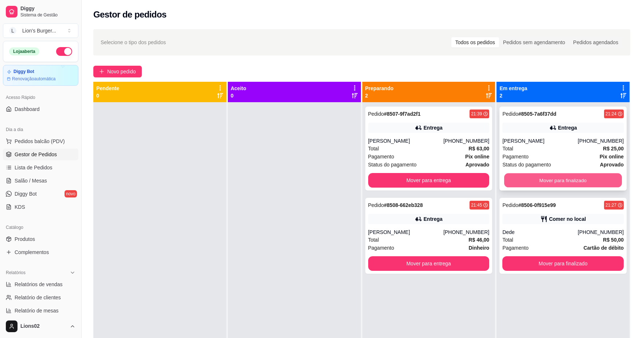
click at [571, 173] on button "Mover para finalizado" at bounding box center [563, 180] width 118 height 14
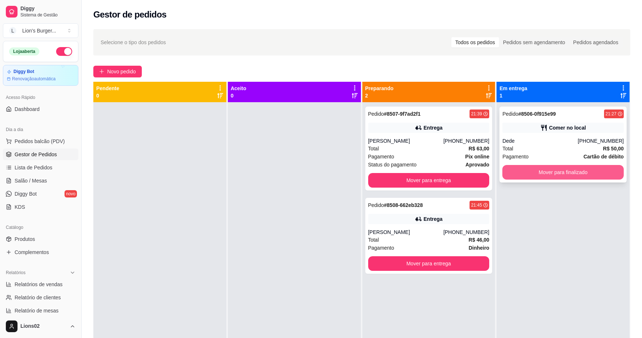
click at [558, 170] on button "Mover para finalizado" at bounding box center [562, 172] width 121 height 15
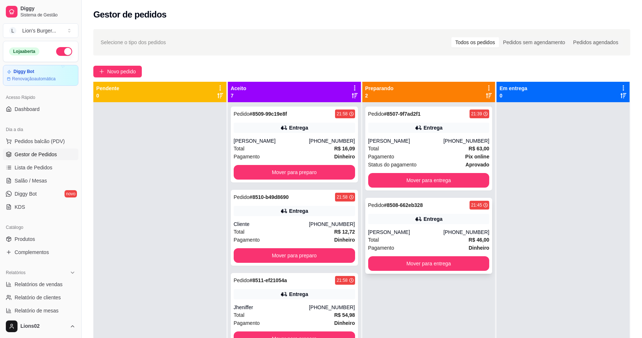
click at [451, 217] on div "Entrega" at bounding box center [428, 219] width 121 height 10
click at [328, 167] on button "Mover para preparo" at bounding box center [294, 172] width 121 height 15
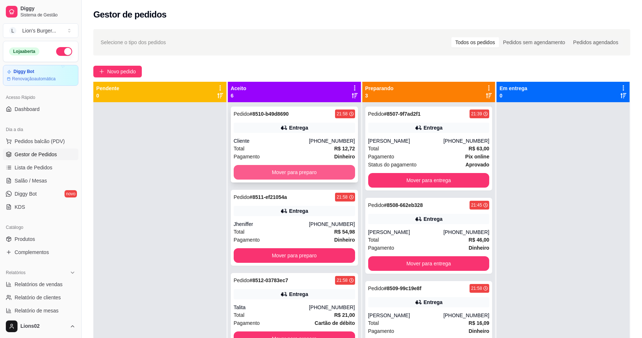
click at [328, 172] on button "Mover para preparo" at bounding box center [294, 172] width 121 height 15
click at [337, 170] on button "Mover para preparo" at bounding box center [294, 172] width 121 height 15
click at [337, 170] on button "Mover para preparo" at bounding box center [294, 172] width 118 height 14
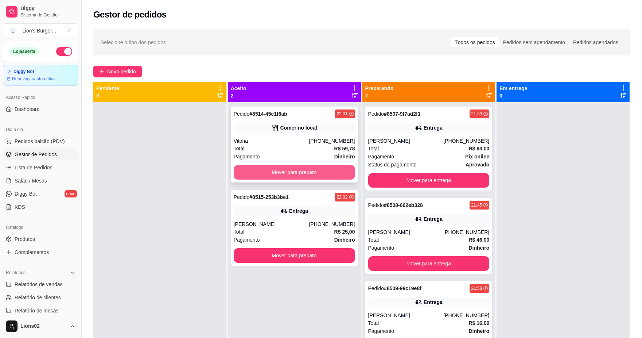
click at [340, 174] on button "Mover para preparo" at bounding box center [294, 172] width 121 height 15
click at [337, 171] on div "Mover para preparo" at bounding box center [294, 172] width 121 height 15
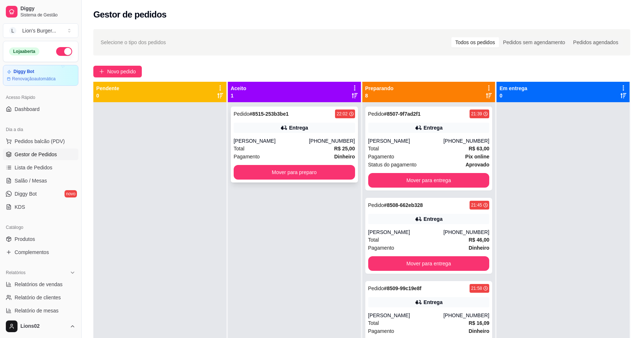
click at [321, 181] on div "Pedido # 8515-253b3be1 22:02 Entrega [PERSON_NAME] [PHONE_NUMBER] Total R$ 25,0…" at bounding box center [294, 144] width 127 height 76
click at [320, 168] on button "Mover para preparo" at bounding box center [294, 172] width 118 height 14
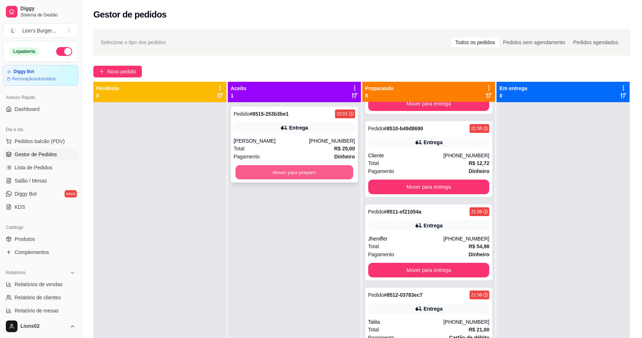
click at [298, 173] on button "Mover para preparo" at bounding box center [294, 172] width 118 height 14
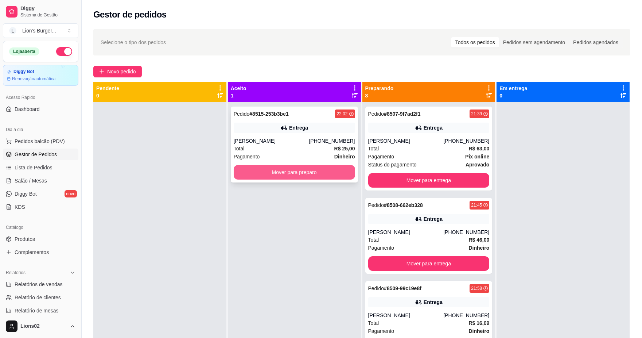
click at [323, 179] on button "Mover para preparo" at bounding box center [294, 172] width 121 height 15
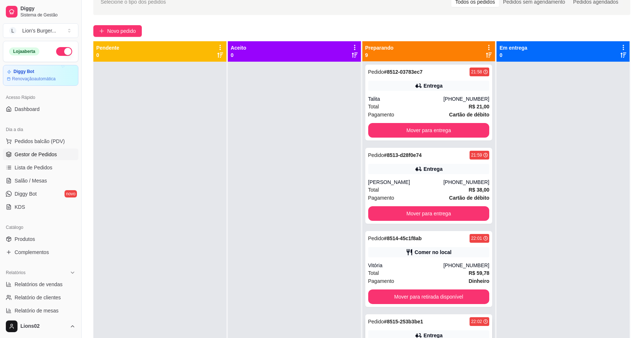
scroll to position [20, 0]
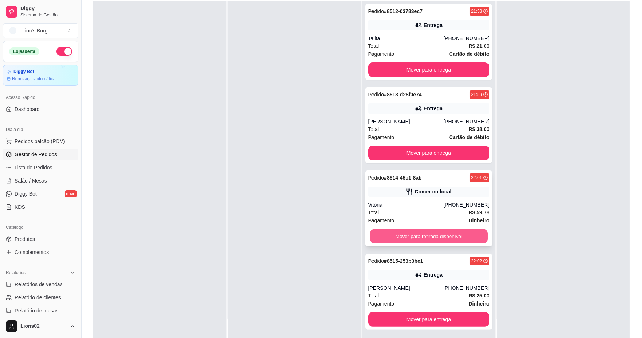
click at [447, 234] on button "Mover para retirada disponível" at bounding box center [429, 236] width 118 height 14
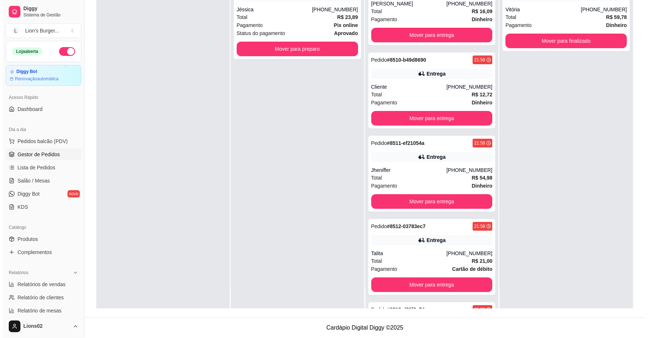
scroll to position [0, 0]
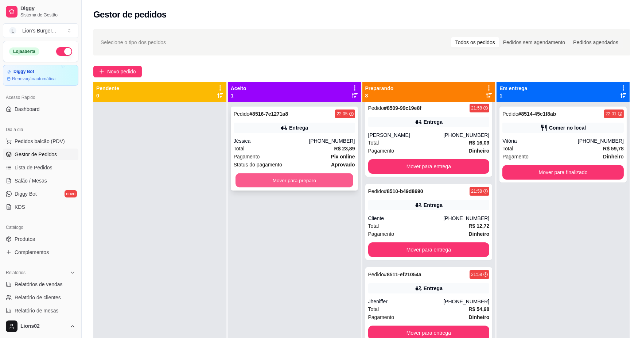
click at [316, 178] on button "Mover para preparo" at bounding box center [294, 180] width 118 height 14
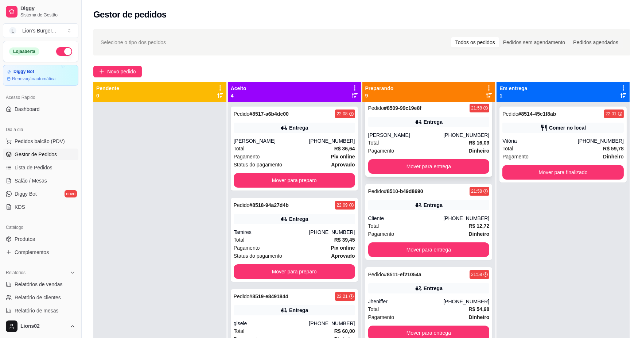
click at [394, 136] on div "[PERSON_NAME]" at bounding box center [405, 134] width 75 height 7
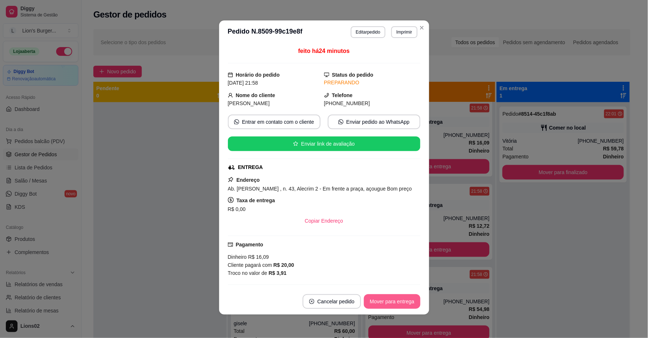
click at [399, 299] on button "Mover para entrega" at bounding box center [392, 301] width 56 height 15
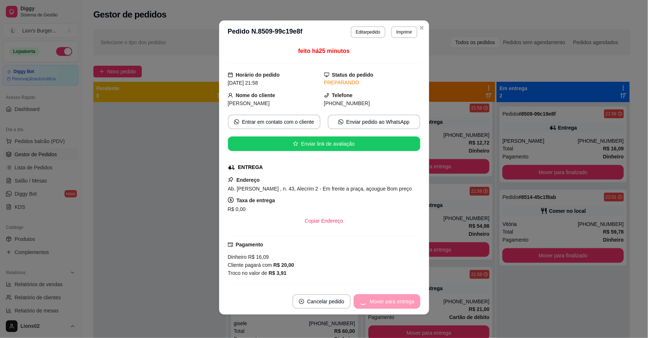
scroll to position [97, 0]
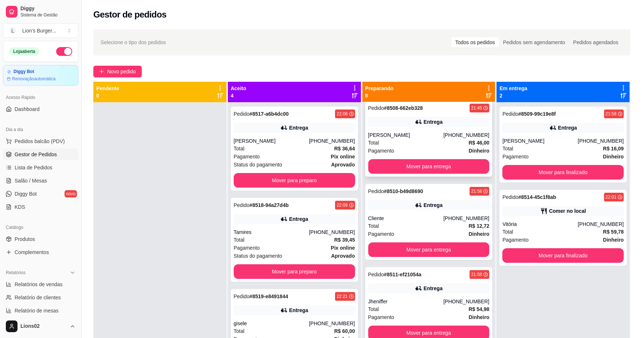
click at [468, 152] on strong "Dinheiro" at bounding box center [478, 151] width 21 height 6
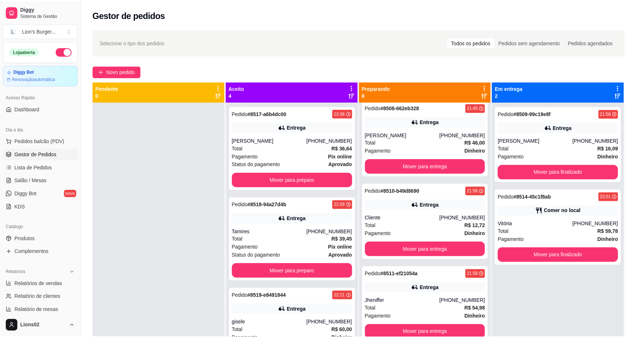
scroll to position [1, 0]
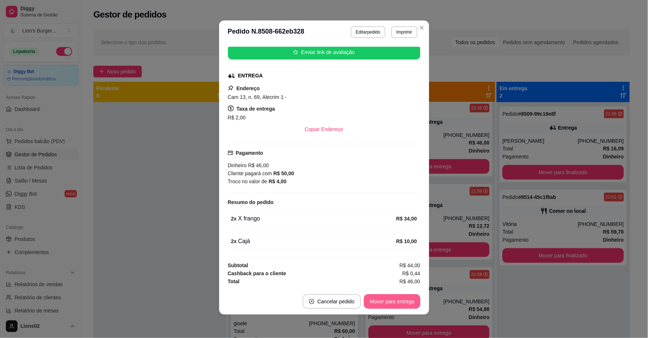
click at [401, 302] on button "Mover para entrega" at bounding box center [392, 301] width 56 height 15
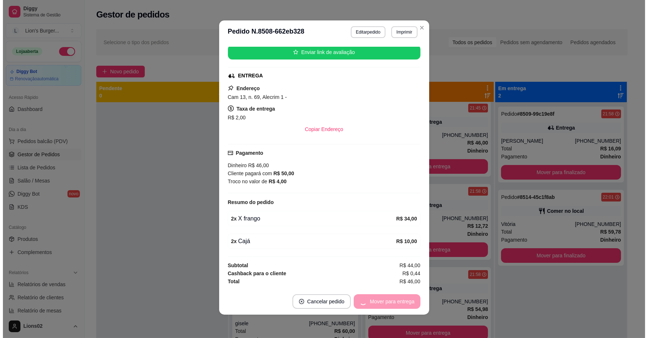
scroll to position [14, 0]
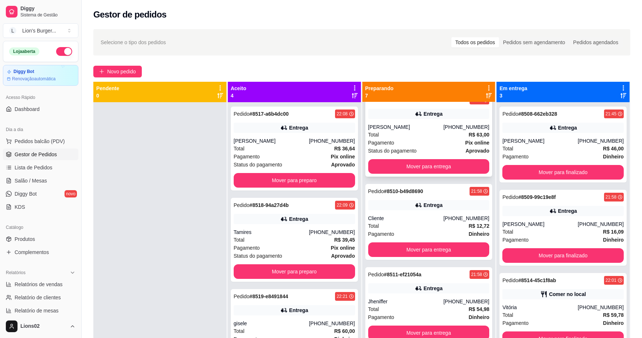
click at [439, 141] on div "Pagamento Pix online" at bounding box center [428, 143] width 121 height 8
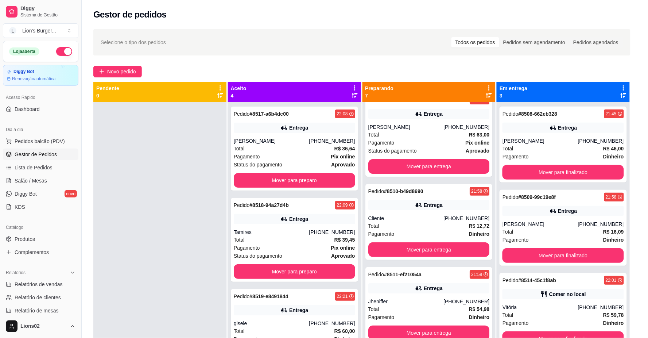
scroll to position [1, 0]
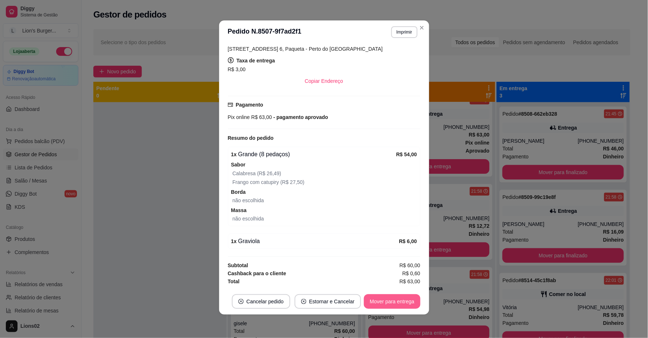
click at [391, 298] on button "Mover para entrega" at bounding box center [392, 301] width 56 height 15
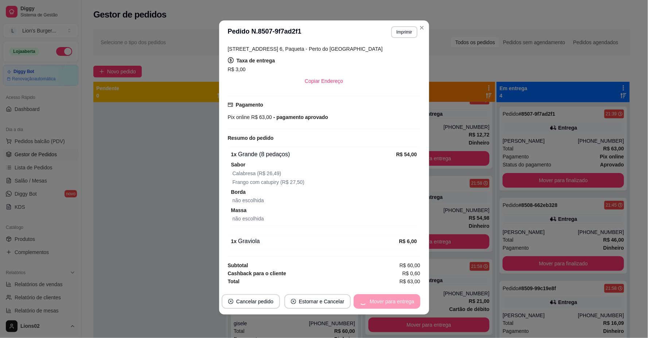
scroll to position [0, 0]
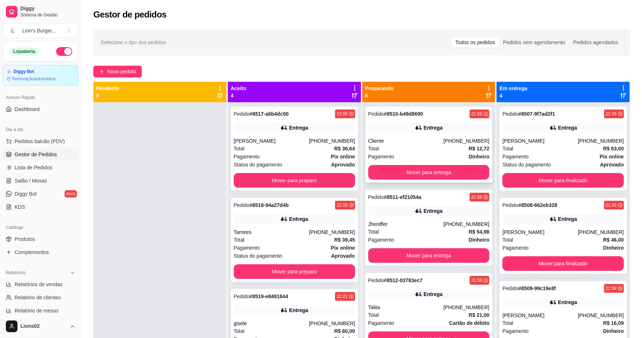
click at [468, 153] on strong "Dinheiro" at bounding box center [478, 156] width 21 height 6
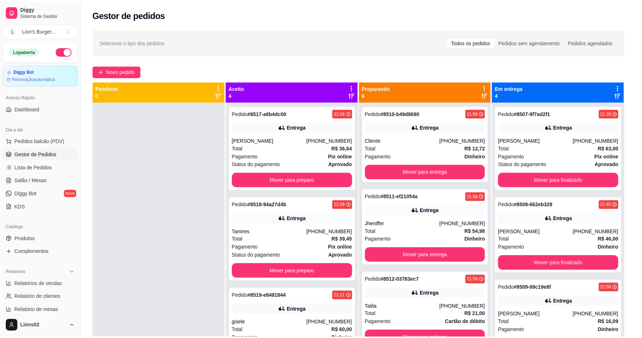
scroll to position [76, 0]
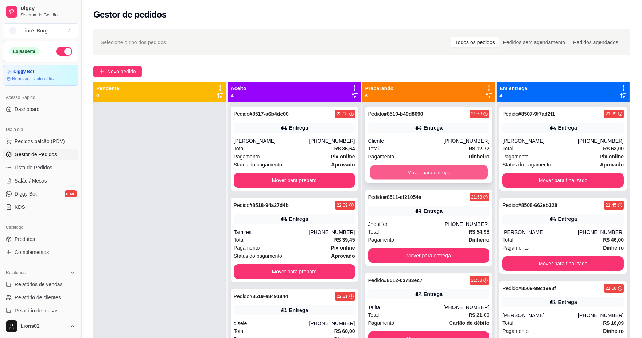
click at [440, 168] on button "Mover para entrega" at bounding box center [429, 172] width 118 height 14
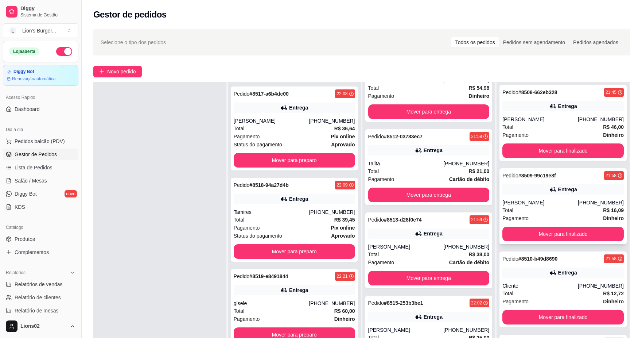
scroll to position [111, 0]
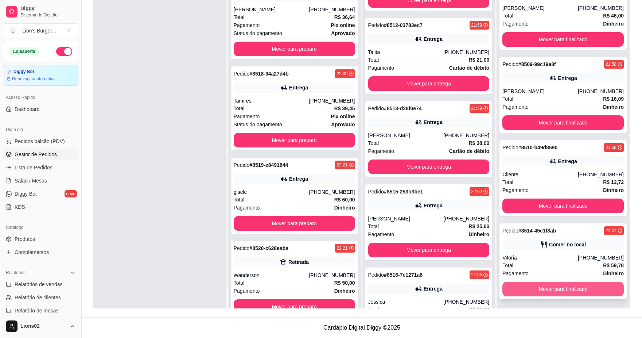
click at [574, 287] on button "Mover para finalizado" at bounding box center [562, 288] width 121 height 15
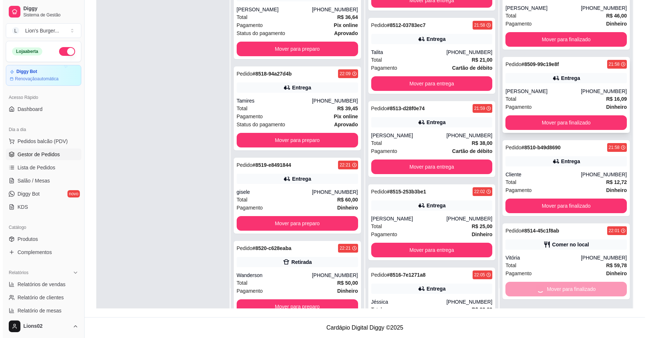
scroll to position [9, 0]
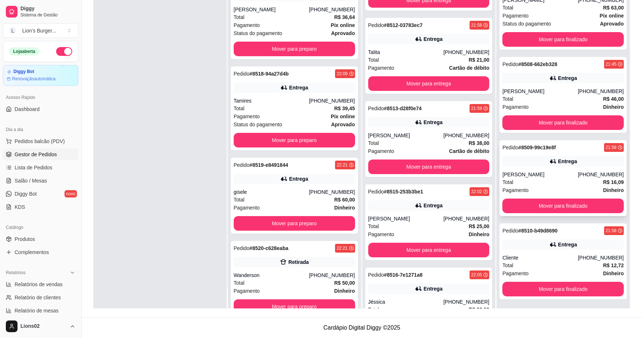
click at [545, 179] on div "Total R$ 16,09" at bounding box center [562, 182] width 121 height 8
click at [545, 256] on div "Cliente" at bounding box center [539, 257] width 75 height 7
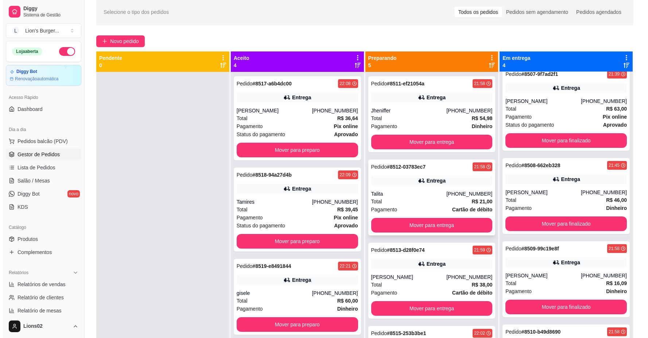
scroll to position [0, 0]
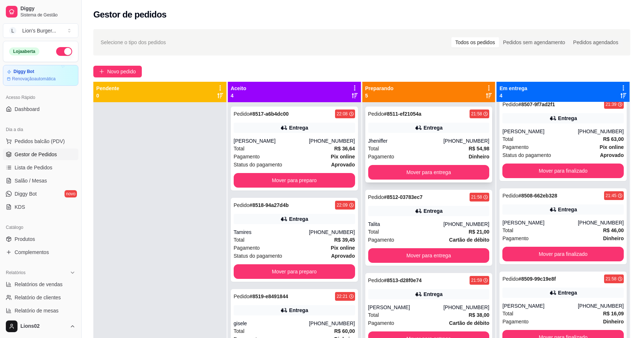
click at [422, 143] on div "Jheniffer" at bounding box center [405, 140] width 75 height 7
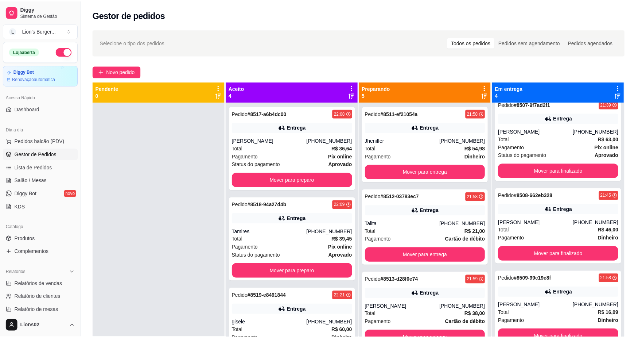
scroll to position [1, 0]
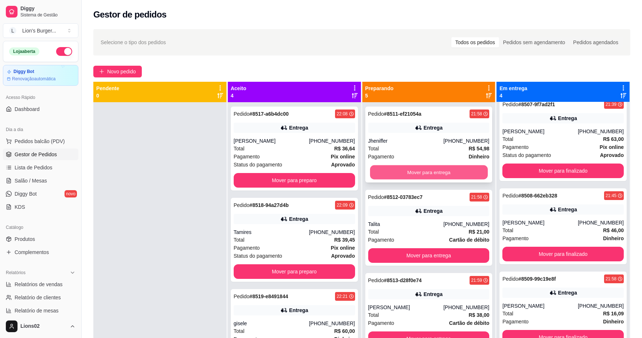
click at [456, 169] on button "Mover para entrega" at bounding box center [429, 172] width 118 height 14
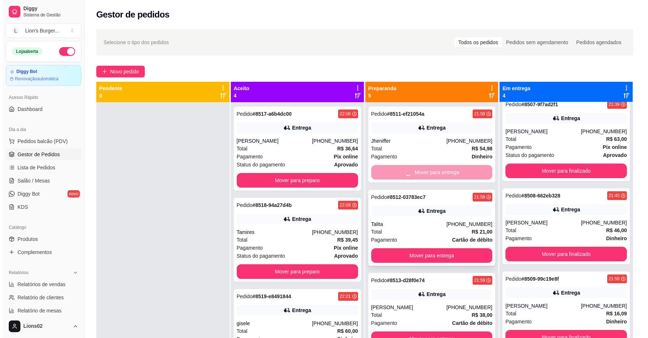
scroll to position [93, 0]
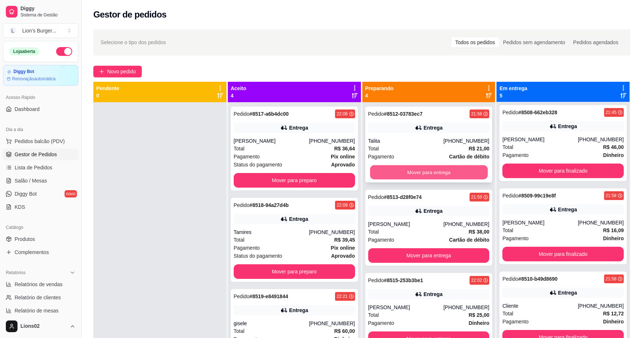
click at [454, 170] on button "Mover para entrega" at bounding box center [429, 172] width 118 height 14
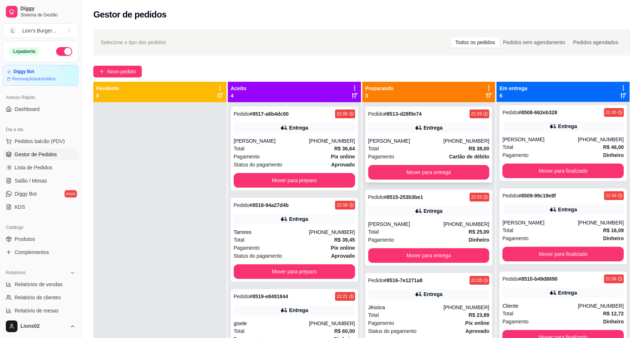
click at [436, 140] on div "[PERSON_NAME]" at bounding box center [405, 140] width 75 height 7
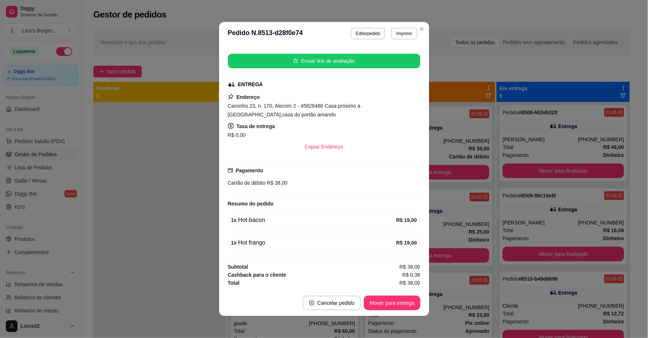
scroll to position [1, 0]
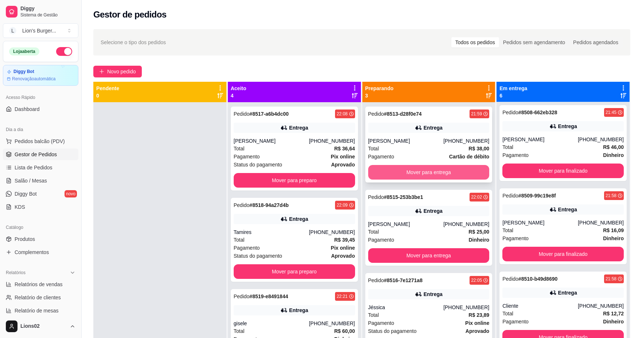
click at [438, 170] on button "Mover para entrega" at bounding box center [428, 172] width 121 height 15
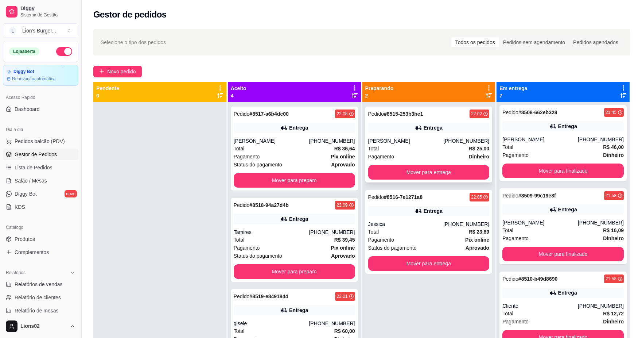
click at [435, 145] on div "Total R$ 25,00" at bounding box center [428, 148] width 121 height 8
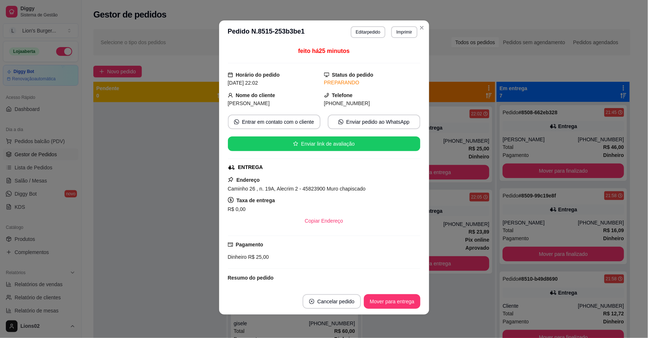
scroll to position [0, 0]
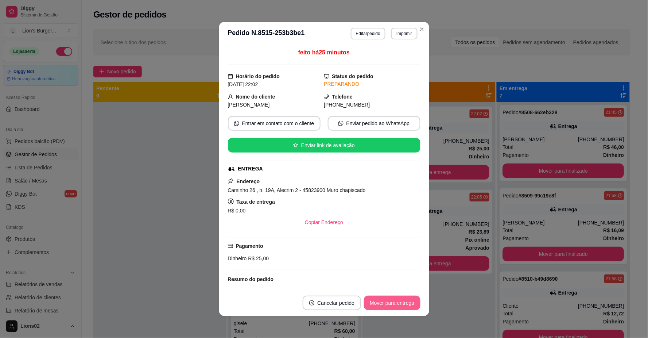
click at [390, 304] on button "Mover para entrega" at bounding box center [392, 302] width 56 height 15
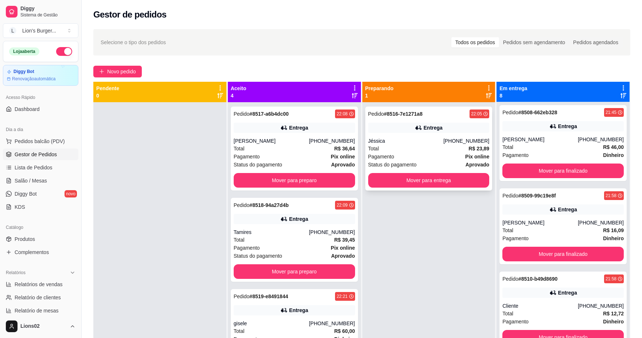
click at [455, 159] on div "Pagamento Pix online" at bounding box center [428, 156] width 121 height 8
click at [305, 167] on div "Status do pagamento aprovado" at bounding box center [294, 164] width 121 height 8
click at [318, 189] on div "Pedido # 8517-a6b4dc00 22:08 Entrega [PERSON_NAME] [PHONE_NUMBER] Total R$ 36,6…" at bounding box center [294, 148] width 127 height 84
click at [38, 161] on link "Lista de Pedidos" at bounding box center [40, 167] width 75 height 12
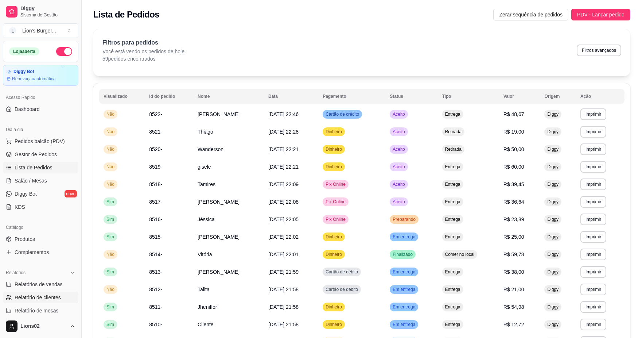
click at [53, 300] on span "Relatório de clientes" at bounding box center [38, 296] width 46 height 7
select select "30"
select select "HIGHEST_TOTAL_SPENT_WITH_ORDERS"
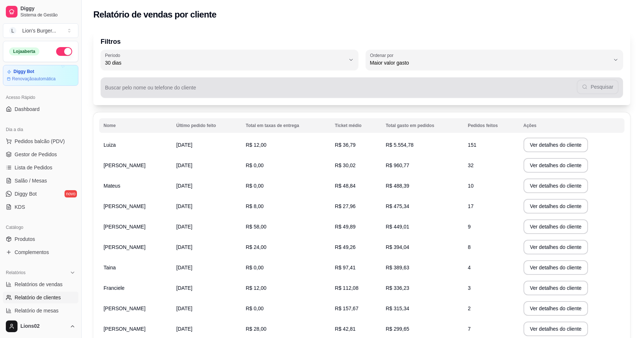
click at [173, 90] on input "Buscar pelo nome ou telefone do cliente" at bounding box center [341, 90] width 472 height 7
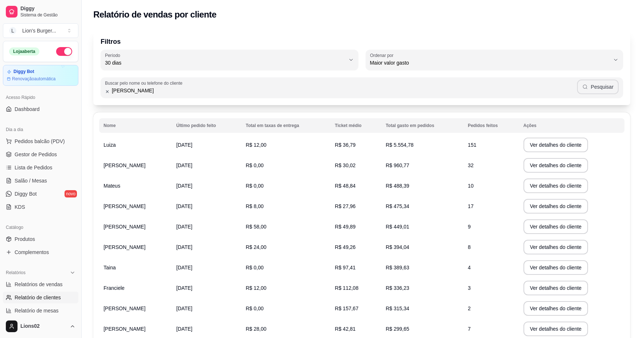
type input "[PERSON_NAME]"
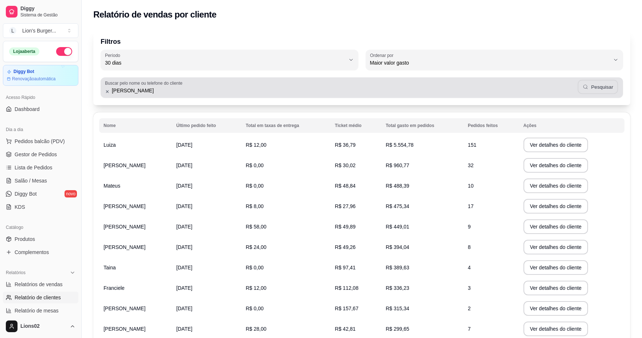
click at [607, 86] on button "Pesquisar" at bounding box center [597, 87] width 40 height 14
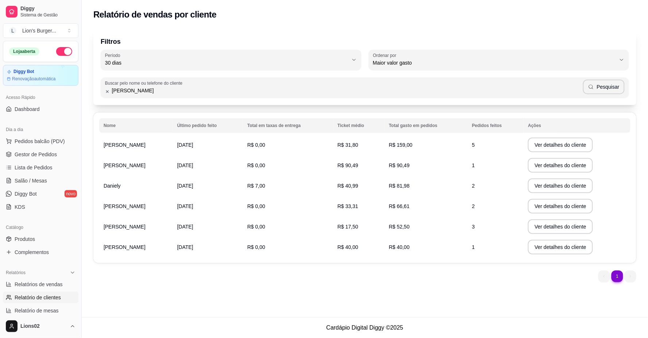
click at [309, 223] on td "R$ 0,00" at bounding box center [288, 226] width 90 height 20
click at [529, 226] on button "Ver detalhes do cliente" at bounding box center [560, 226] width 63 height 14
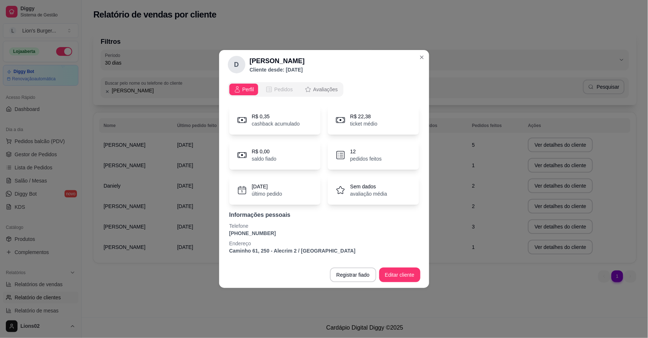
click at [290, 88] on span "Pedidos" at bounding box center [283, 89] width 19 height 7
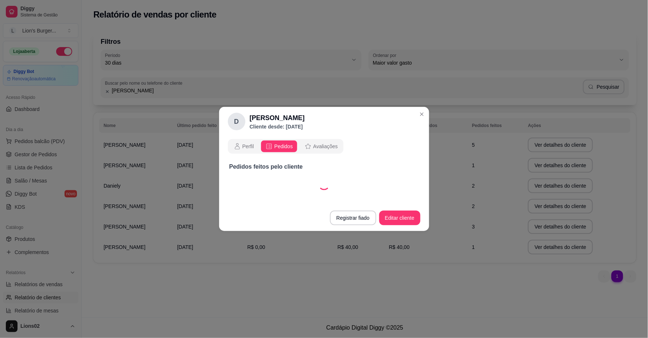
select select "30"
select select "ALL"
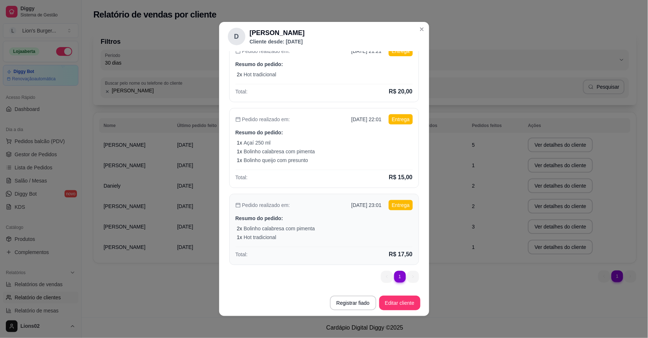
scroll to position [1, 0]
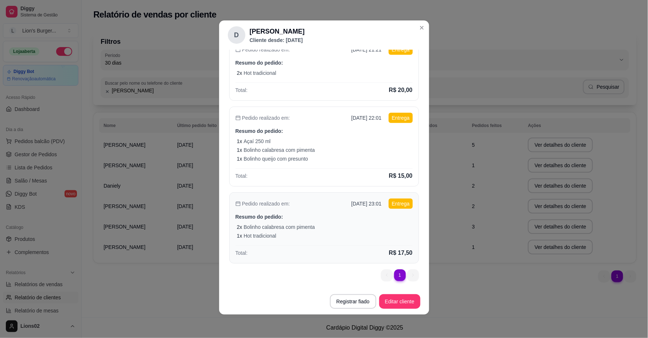
click at [350, 219] on p "Resumo do pedido:" at bounding box center [323, 216] width 177 height 7
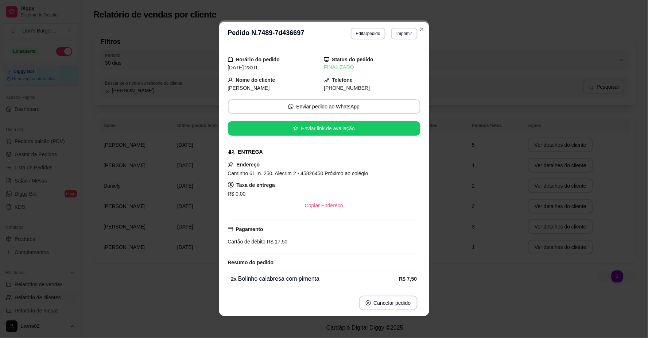
scroll to position [59, 0]
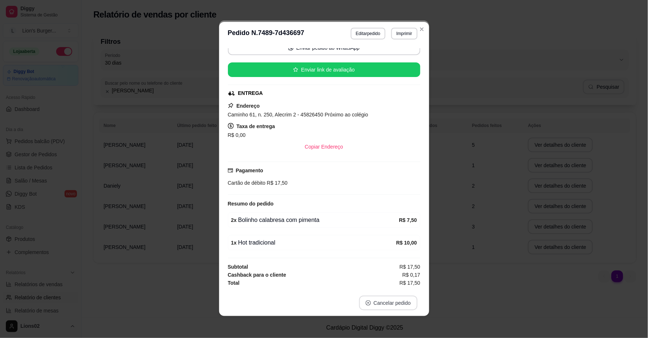
click at [383, 307] on button "Cancelar pedido" at bounding box center [388, 302] width 58 height 15
click at [401, 290] on button "Sim" at bounding box center [405, 285] width 28 height 14
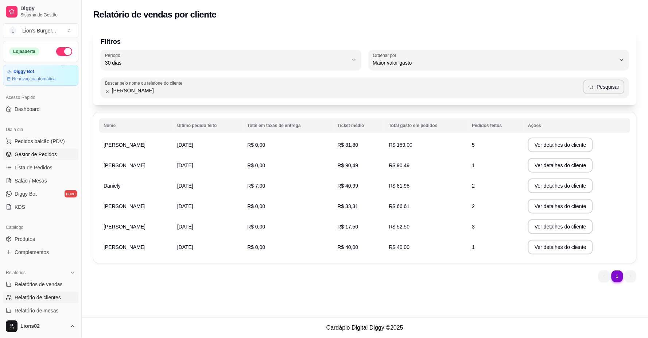
click at [59, 154] on link "Gestor de Pedidos" at bounding box center [40, 154] width 75 height 12
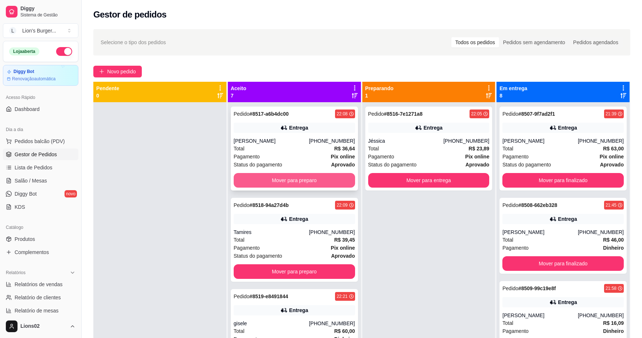
click at [268, 178] on button "Mover para preparo" at bounding box center [294, 180] width 121 height 15
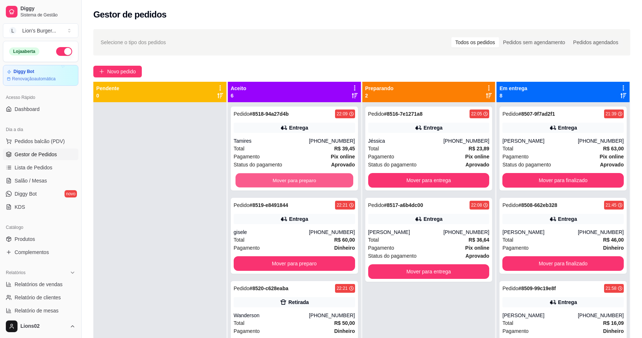
click at [282, 180] on button "Mover para preparo" at bounding box center [294, 180] width 118 height 14
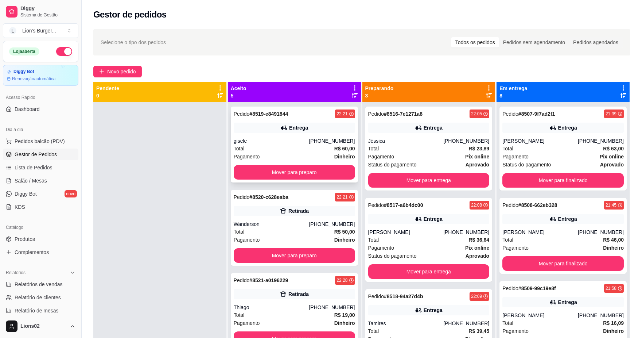
click at [283, 179] on button "Mover para preparo" at bounding box center [294, 172] width 121 height 15
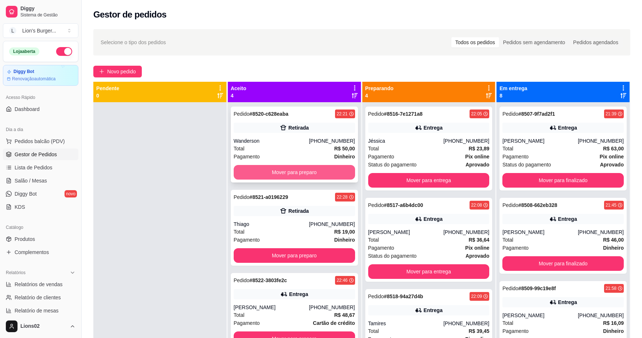
click at [302, 173] on button "Mover para preparo" at bounding box center [294, 172] width 121 height 15
click at [303, 173] on button "Mover para preparo" at bounding box center [294, 172] width 118 height 14
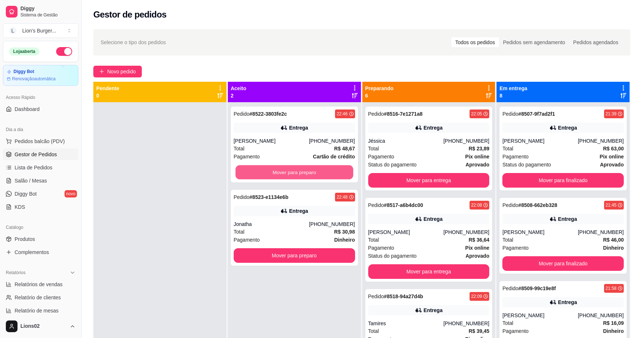
click at [334, 173] on button "Mover para preparo" at bounding box center [294, 172] width 118 height 14
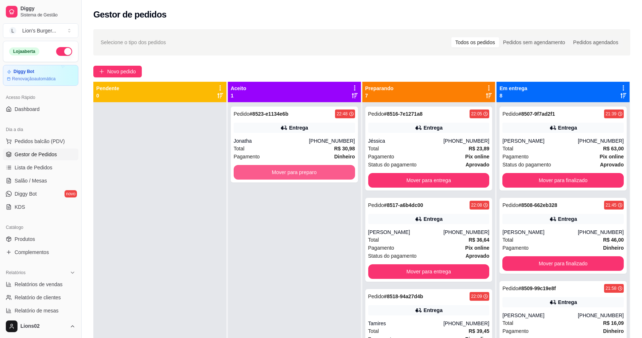
click at [334, 173] on button "Mover para preparo" at bounding box center [294, 172] width 121 height 15
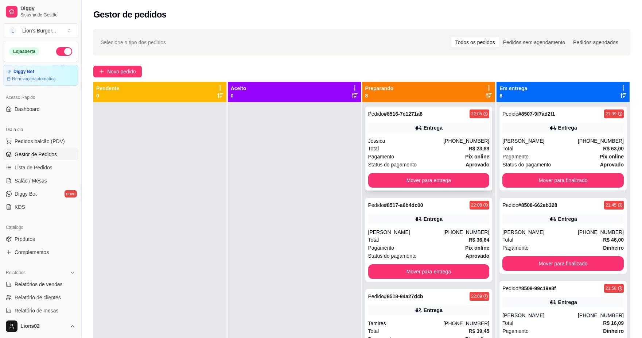
click at [383, 168] on div "Pedido # 8516-7e1271a8 22:05 Entrega Jéssica [PHONE_NUMBER] Total R$ 23,89 Paga…" at bounding box center [428, 148] width 127 height 84
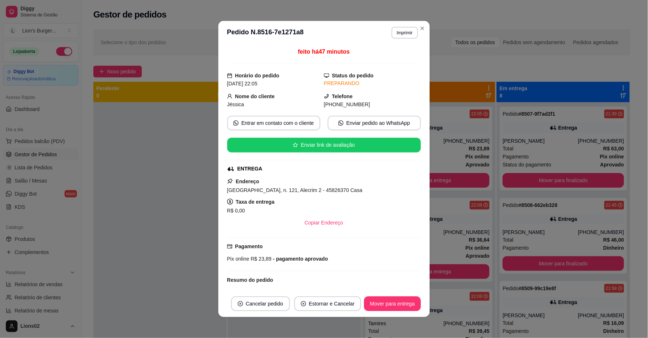
scroll to position [53, 0]
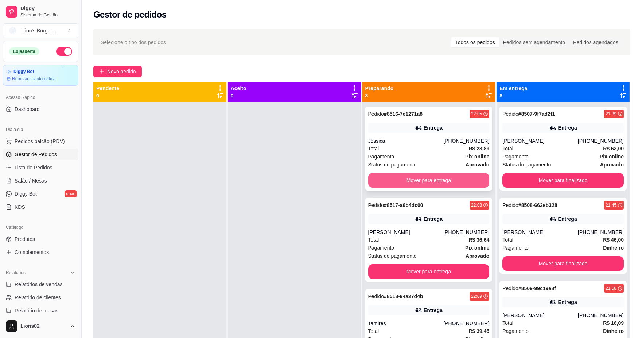
click at [463, 179] on button "Mover para entrega" at bounding box center [428, 180] width 121 height 15
click at [448, 156] on div "Pagamento Pix online" at bounding box center [428, 156] width 121 height 8
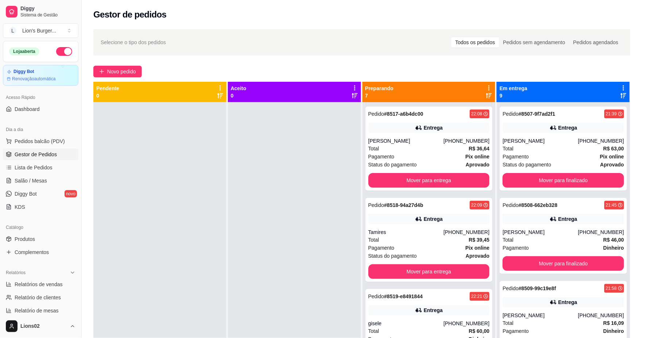
scroll to position [61, 0]
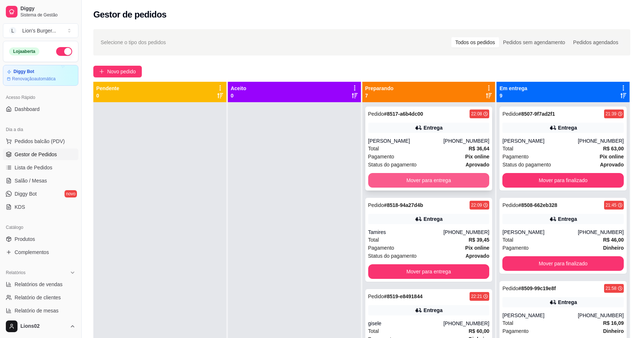
click at [451, 184] on button "Mover para entrega" at bounding box center [428, 180] width 121 height 15
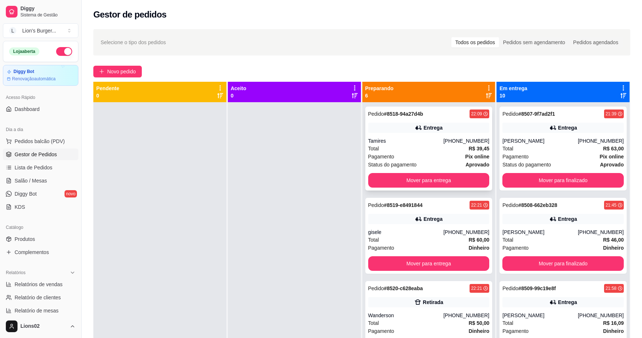
drag, startPoint x: 444, startPoint y: 156, endPoint x: 447, endPoint y: 159, distance: 4.4
click at [447, 159] on div "Pagamento Pix online" at bounding box center [428, 156] width 121 height 8
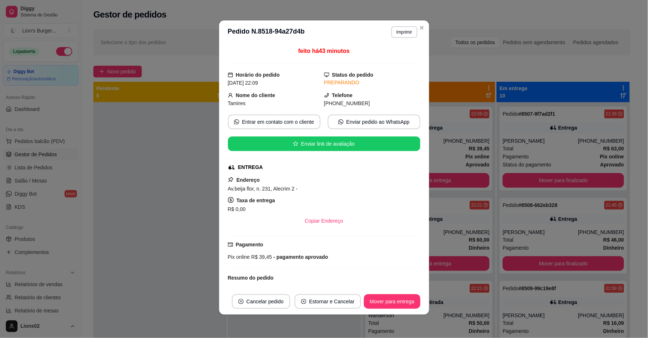
scroll to position [190, 0]
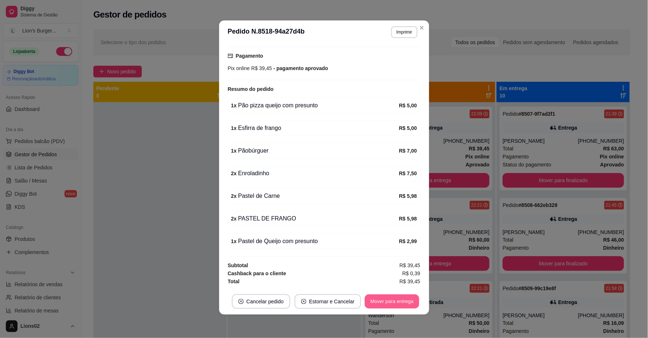
click at [400, 300] on button "Mover para entrega" at bounding box center [392, 301] width 55 height 14
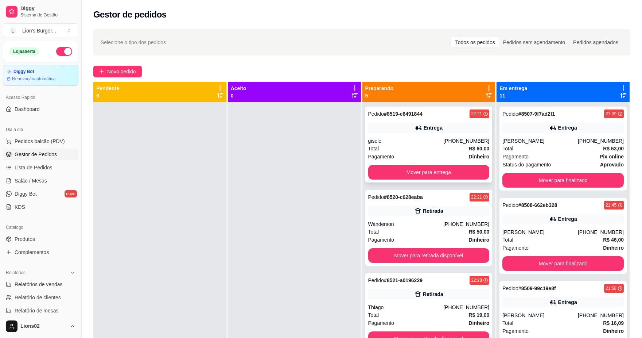
click at [440, 145] on div "Total R$ 60,00" at bounding box center [428, 148] width 121 height 8
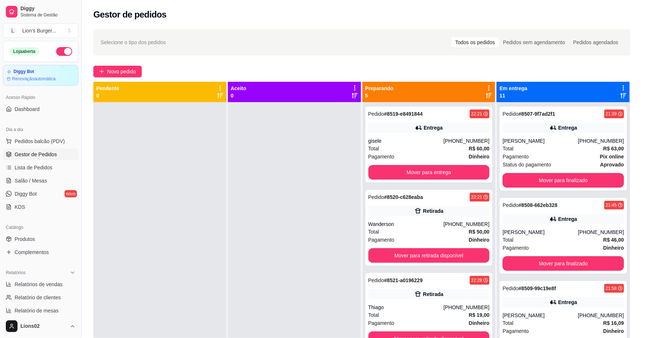
scroll to position [70, 0]
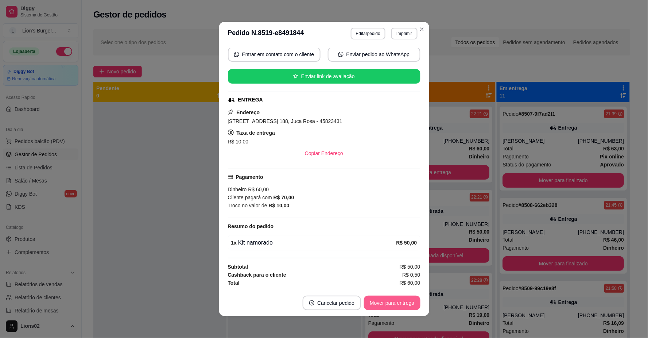
click at [390, 300] on button "Mover para entrega" at bounding box center [392, 302] width 56 height 15
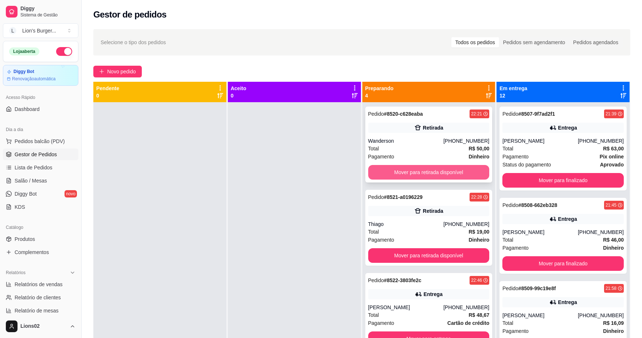
click at [449, 171] on button "Mover para retirada disponível" at bounding box center [428, 172] width 121 height 15
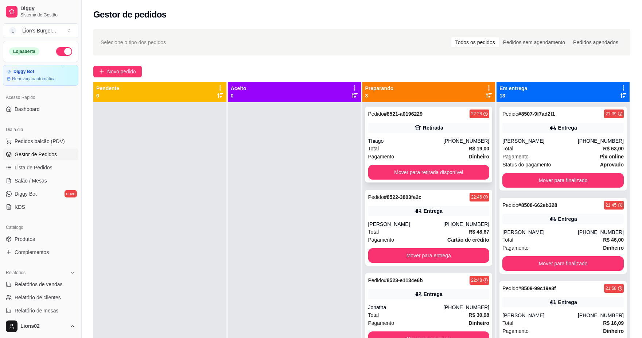
click at [449, 151] on div "Total R$ 19,00" at bounding box center [428, 148] width 121 height 8
click at [474, 165] on button "Mover para retirada disponível" at bounding box center [428, 172] width 121 height 15
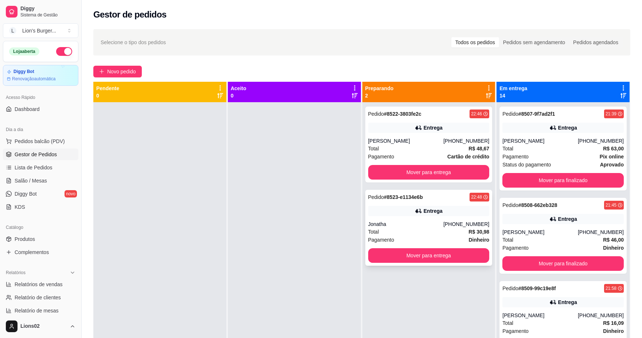
click at [438, 221] on div "Jonatha" at bounding box center [405, 223] width 75 height 7
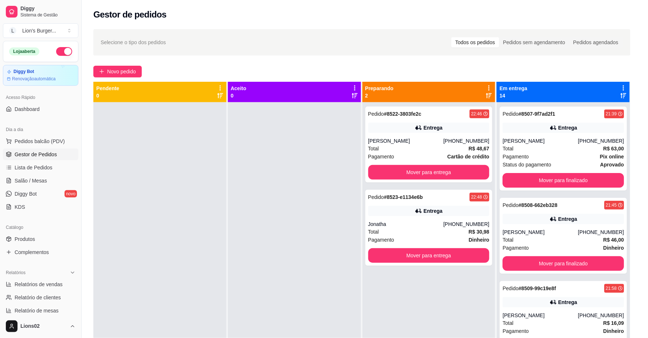
scroll to position [144, 0]
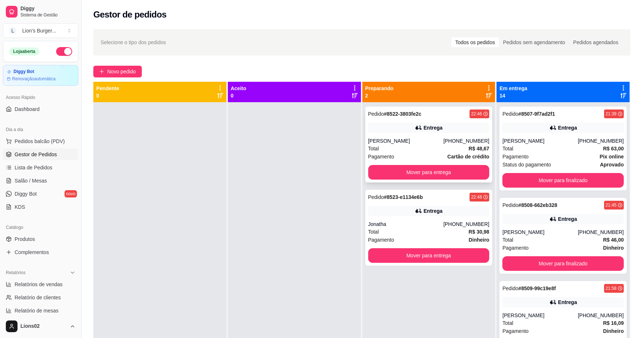
click at [438, 155] on div "Pagamento Cartão de crédito" at bounding box center [428, 156] width 121 height 8
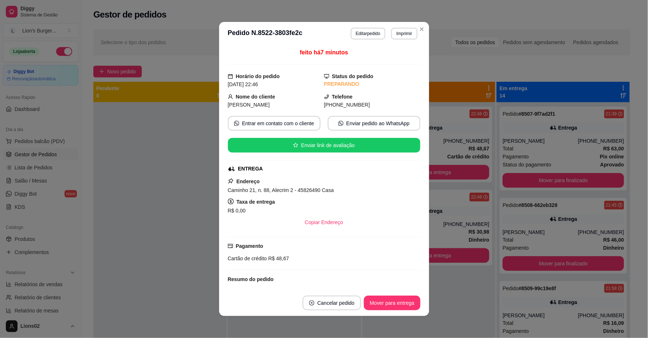
scroll to position [84, 0]
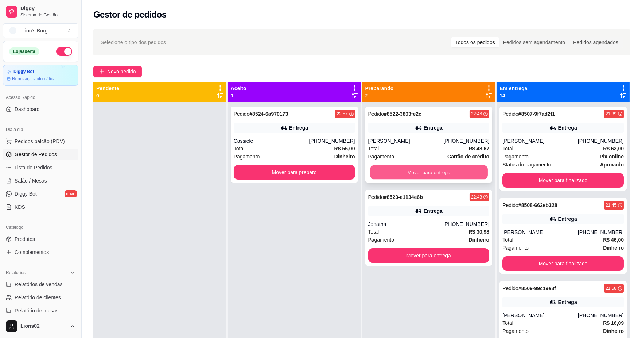
click at [387, 168] on button "Mover para entrega" at bounding box center [429, 172] width 118 height 14
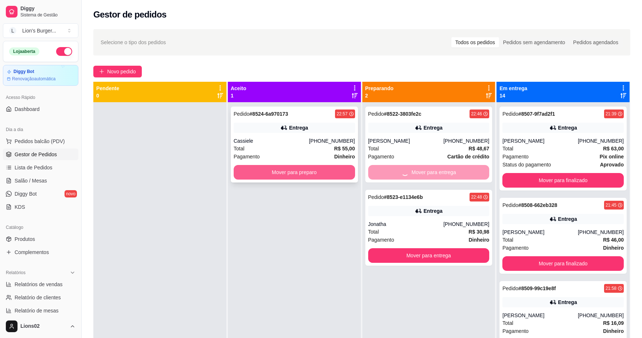
click at [344, 170] on button "Mover para preparo" at bounding box center [294, 172] width 121 height 15
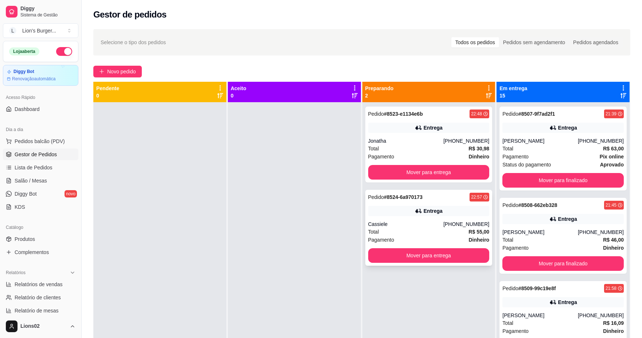
click at [432, 245] on div "Pedido # 8524-6a970173 22:57 Entrega Cassiele [PHONE_NUMBER] Total R$ 55,00 Pag…" at bounding box center [428, 228] width 127 height 76
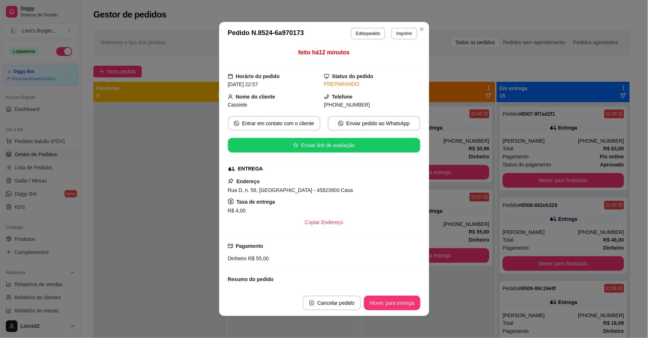
scroll to position [76, 0]
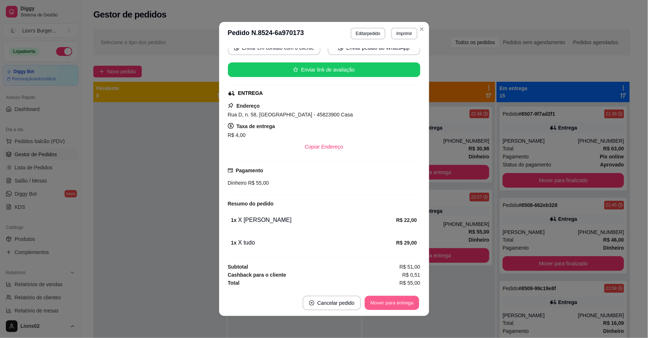
click at [377, 296] on button "Mover para entrega" at bounding box center [392, 303] width 55 height 14
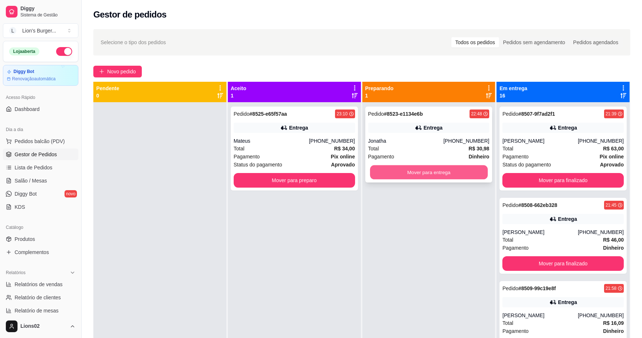
click at [452, 171] on button "Mover para entrega" at bounding box center [429, 172] width 118 height 14
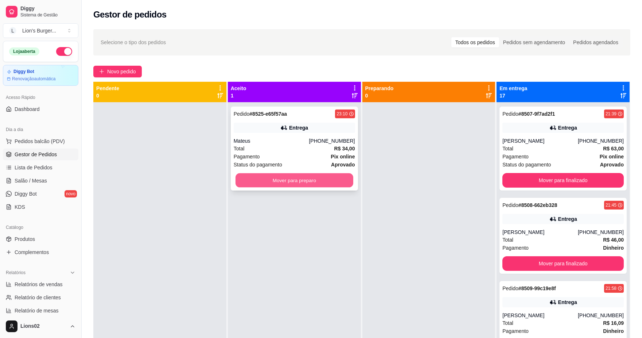
click at [313, 177] on button "Mover para preparo" at bounding box center [294, 180] width 118 height 14
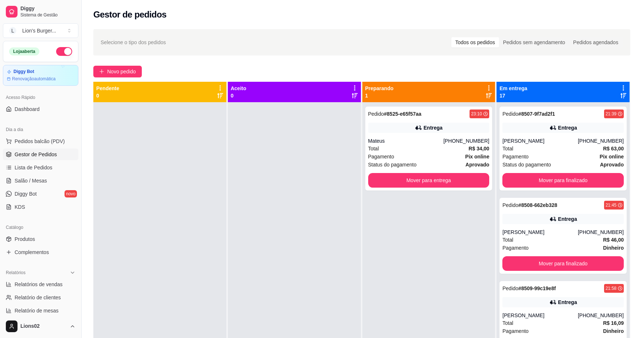
click at [405, 146] on div "Total R$ 34,00" at bounding box center [428, 148] width 121 height 8
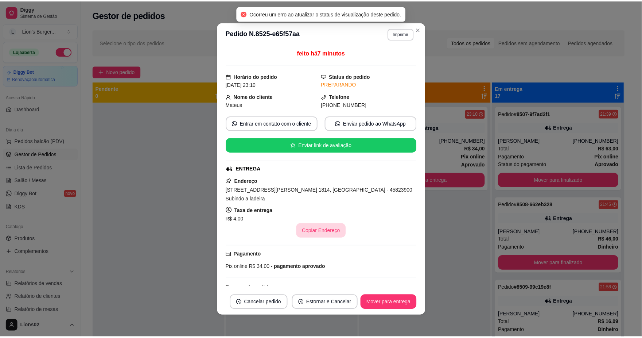
scroll to position [53, 0]
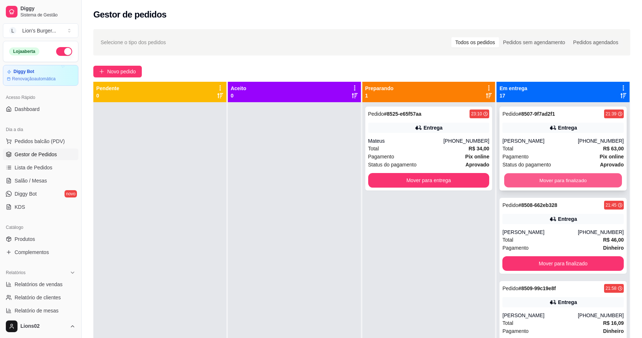
click at [539, 179] on button "Mover para finalizado" at bounding box center [563, 180] width 118 height 14
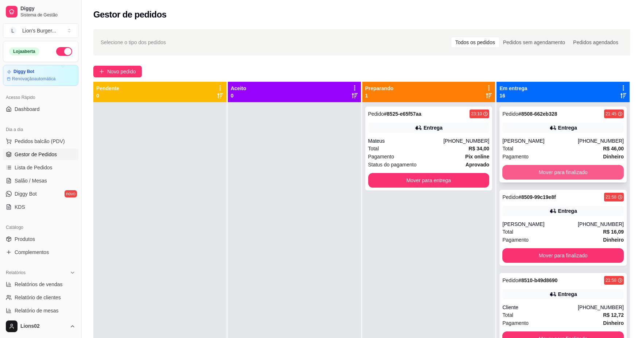
click at [544, 168] on button "Mover para finalizado" at bounding box center [562, 172] width 121 height 15
click at [548, 170] on button "Mover para finalizado" at bounding box center [563, 172] width 118 height 14
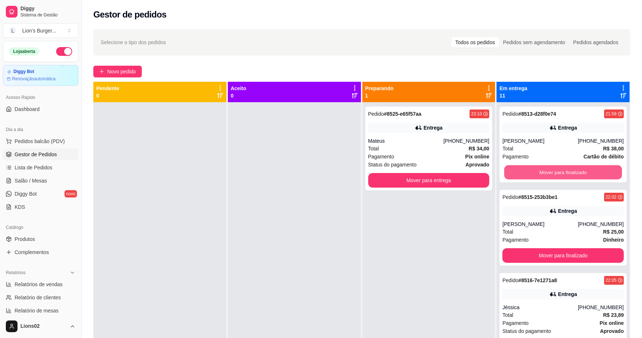
click at [548, 170] on button "Mover para finalizado" at bounding box center [563, 172] width 118 height 14
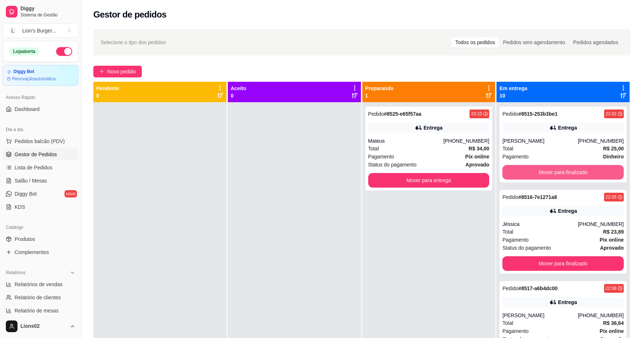
click at [548, 170] on button "Mover para finalizado" at bounding box center [562, 172] width 121 height 15
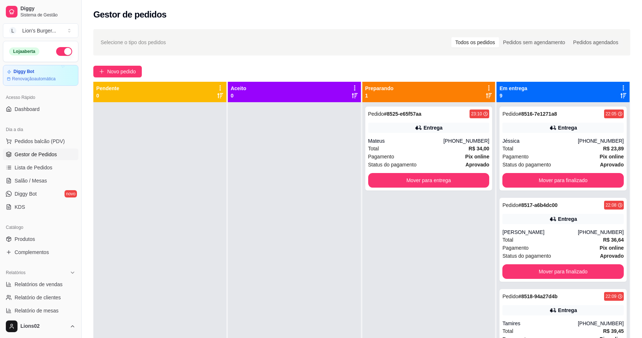
click at [548, 170] on div "Pedido # 8516-7e1271a8 22:05 Entrega Jéssica [PHONE_NUMBER] Total R$ 23,89 Paga…" at bounding box center [562, 148] width 127 height 84
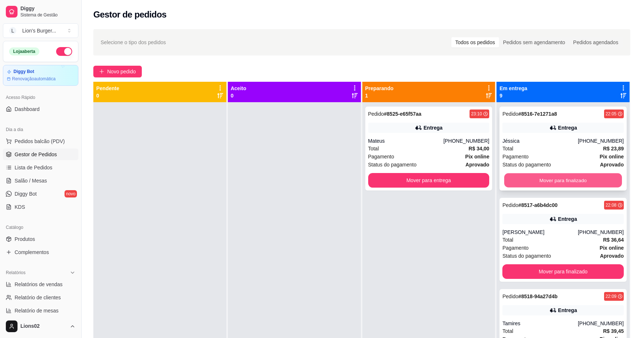
click at [584, 182] on button "Mover para finalizado" at bounding box center [563, 180] width 118 height 14
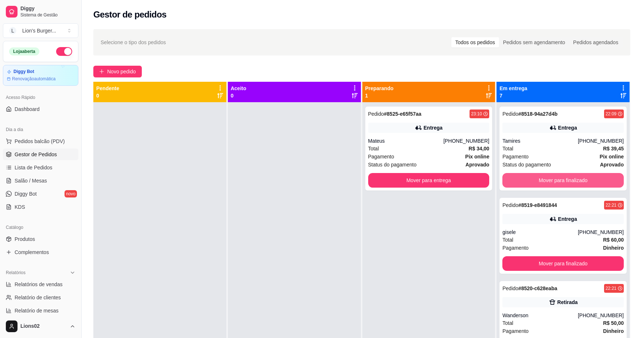
click at [584, 182] on button "Mover para finalizado" at bounding box center [562, 180] width 121 height 15
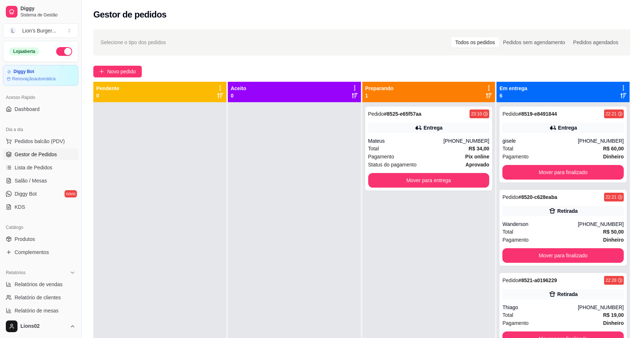
click at [584, 182] on div "Pedido # 8519-e8491844 22:21 Entrega gisele [PHONE_NUMBER] Total R$ 60,00 Pagam…" at bounding box center [562, 271] width 133 height 338
click at [582, 173] on button "Mover para finalizado" at bounding box center [562, 172] width 121 height 15
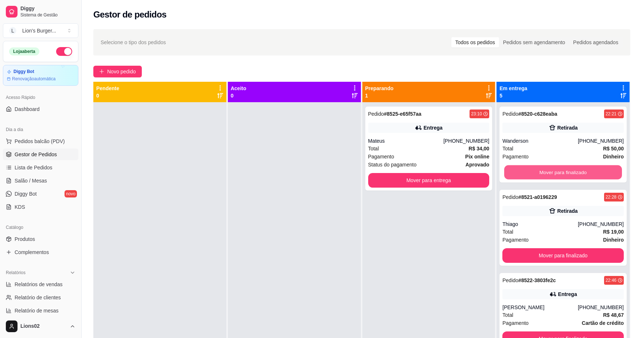
click at [582, 173] on button "Mover para finalizado" at bounding box center [563, 172] width 118 height 14
click at [600, 167] on button "Mover para finalizado" at bounding box center [563, 172] width 118 height 14
click at [600, 167] on button "Mover para finalizado" at bounding box center [562, 172] width 121 height 15
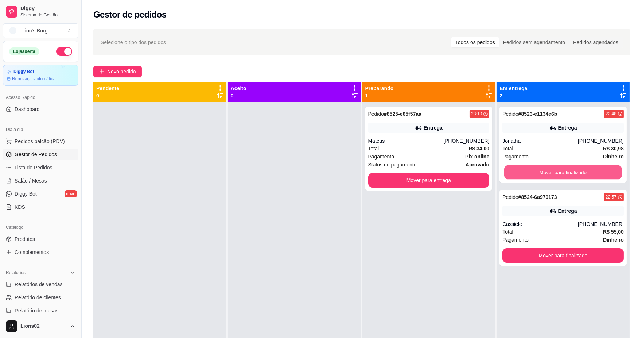
click at [600, 167] on button "Mover para finalizado" at bounding box center [563, 172] width 118 height 14
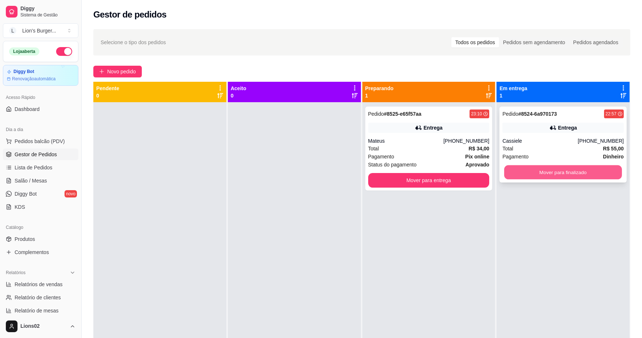
click at [599, 168] on button "Mover para finalizado" at bounding box center [563, 172] width 118 height 14
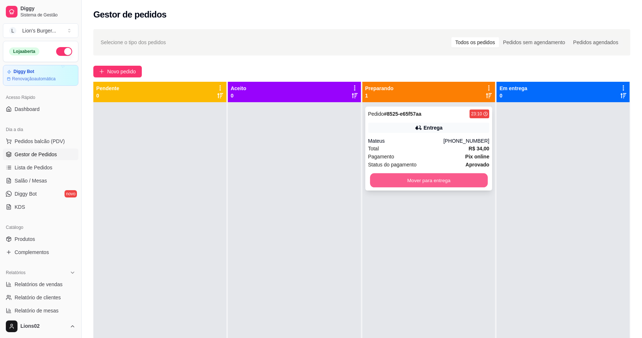
click at [453, 181] on button "Mover para entrega" at bounding box center [429, 180] width 118 height 14
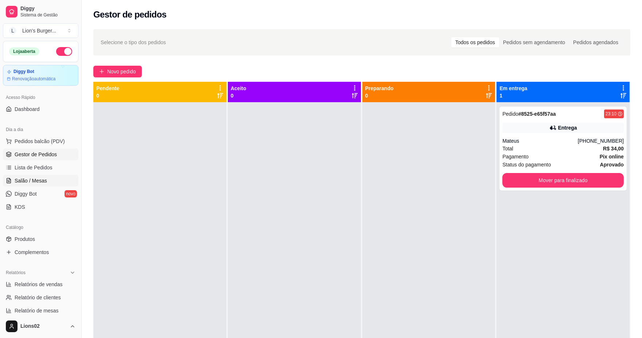
scroll to position [121, 0]
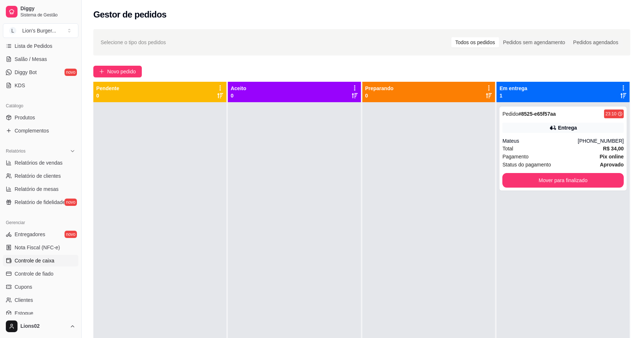
click at [49, 261] on span "Controle de caixa" at bounding box center [35, 260] width 40 height 7
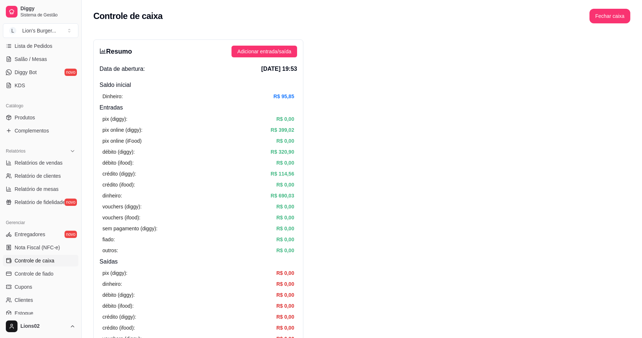
click at [280, 42] on div "Resumo Adicionar entrada/saída Data de abertura: [DATE] 19:53 Saldo inícial Din…" at bounding box center [198, 231] width 210 height 385
click at [280, 59] on div "Resumo Adicionar entrada/saída Data de abertura: [DATE] 19:53 Saldo inícial Din…" at bounding box center [198, 231] width 210 height 385
click at [281, 52] on span "Adicionar entrada/saída" at bounding box center [264, 51] width 54 height 8
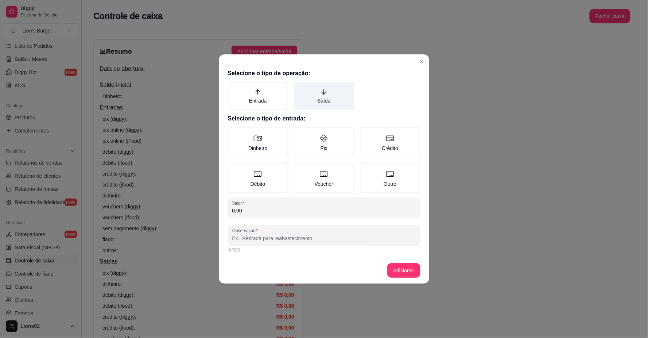
click at [319, 104] on label "Saída" at bounding box center [324, 96] width 60 height 28
click at [299, 87] on button "Saída" at bounding box center [296, 85] width 6 height 6
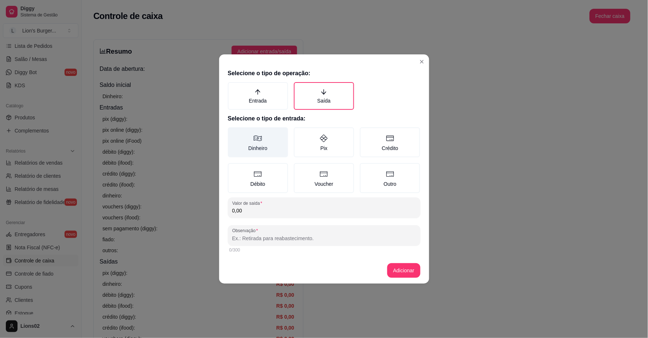
click at [245, 151] on label "Dinheiro" at bounding box center [258, 142] width 60 height 30
click at [233, 133] on button "Dinheiro" at bounding box center [230, 130] width 6 height 6
click at [260, 211] on input "0,00" at bounding box center [324, 210] width 184 height 7
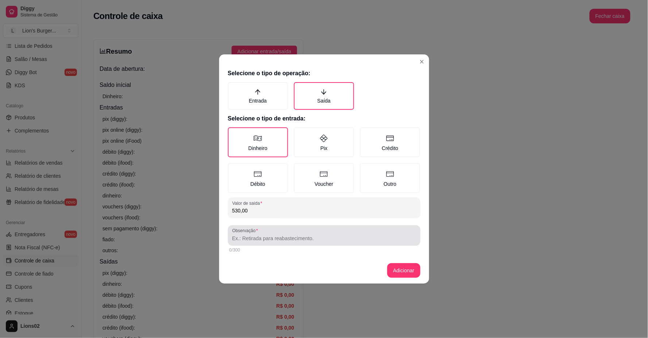
type input "530,00"
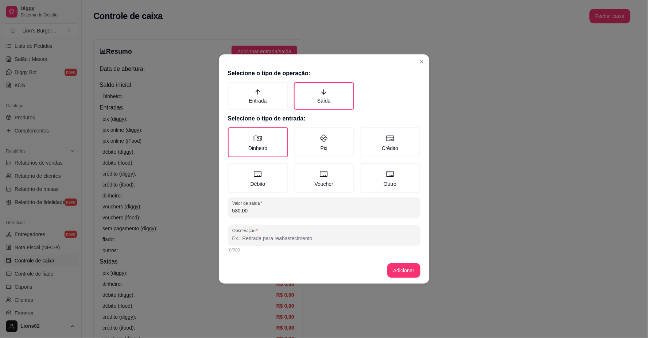
click at [283, 239] on input "Observação" at bounding box center [324, 237] width 184 height 7
type input "."
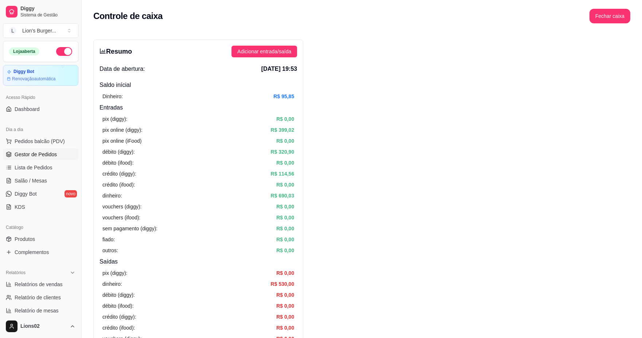
click at [46, 152] on span "Gestor de Pedidos" at bounding box center [36, 154] width 42 height 7
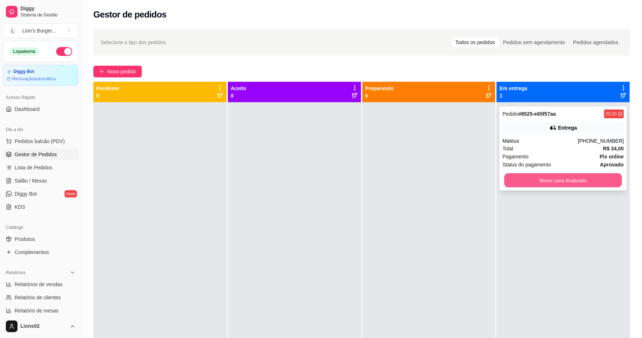
click at [574, 176] on button "Mover para finalizado" at bounding box center [563, 180] width 118 height 14
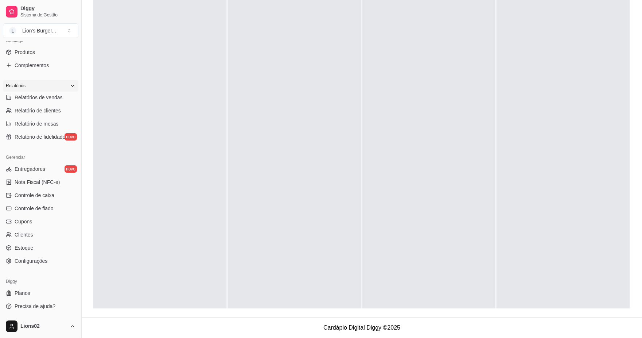
scroll to position [106, 0]
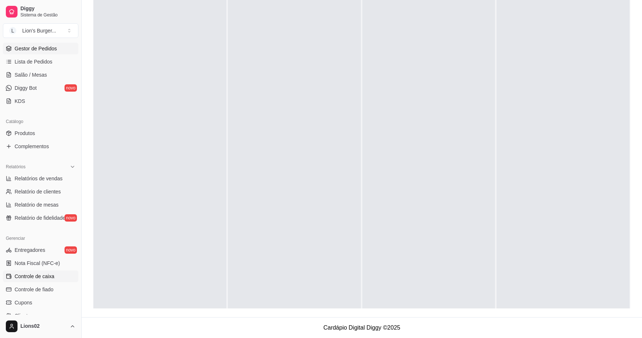
click at [42, 272] on span "Controle de caixa" at bounding box center [35, 275] width 40 height 7
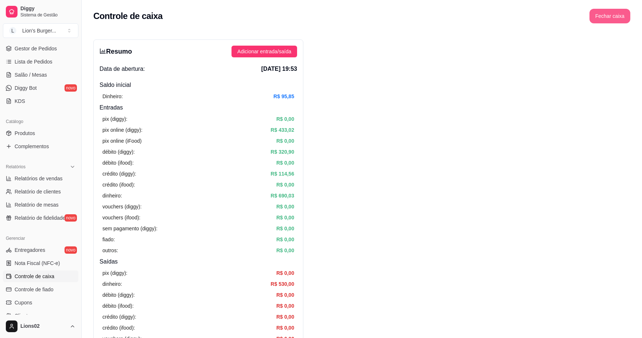
click at [608, 17] on button "Fechar caixa" at bounding box center [609, 16] width 41 height 15
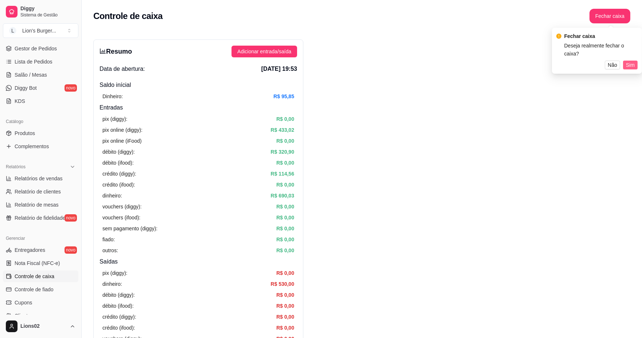
click at [628, 61] on span "Sim" at bounding box center [630, 65] width 9 height 8
